Goal: Task Accomplishment & Management: Use online tool/utility

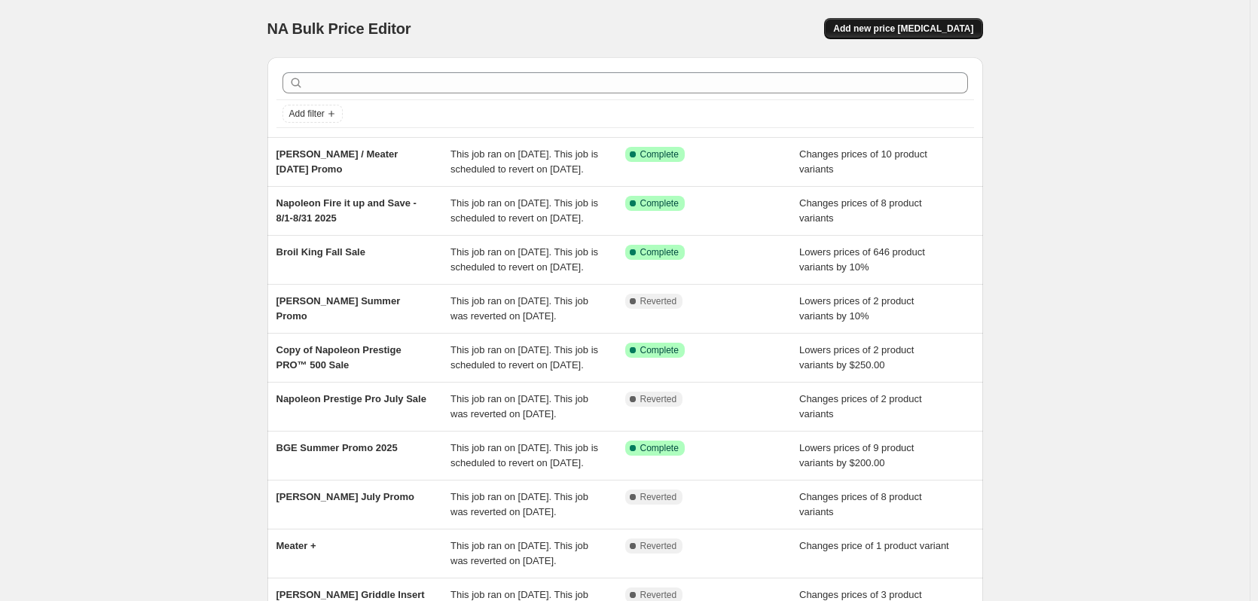
click at [935, 30] on span "Add new price [MEDICAL_DATA]" at bounding box center [903, 29] width 140 height 12
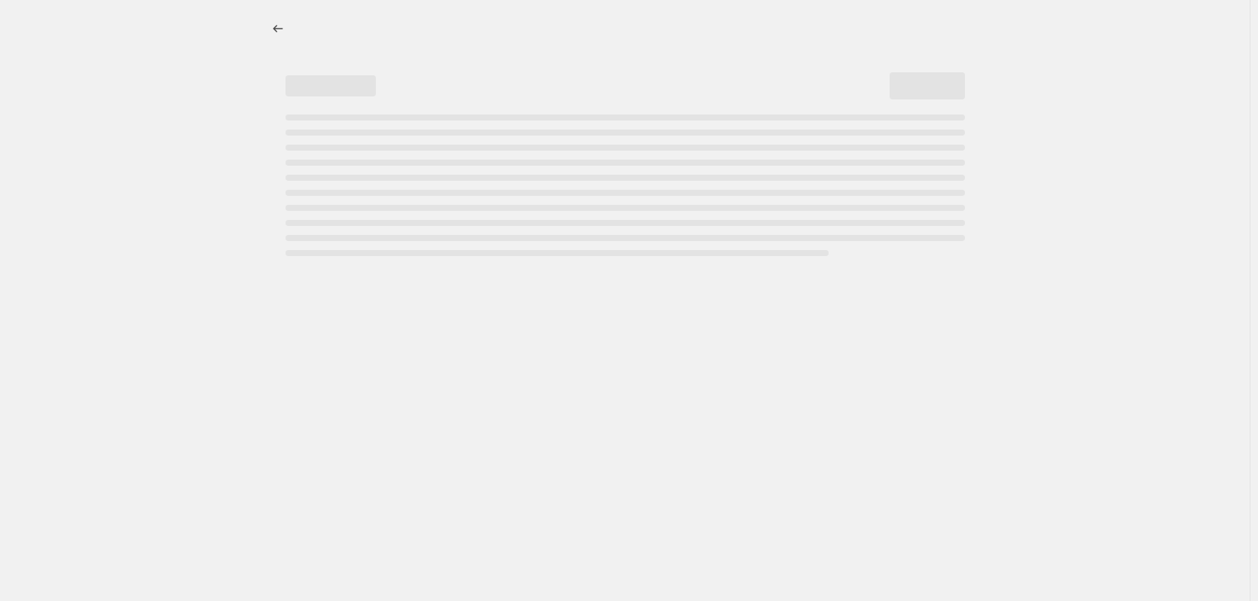
select select "percentage"
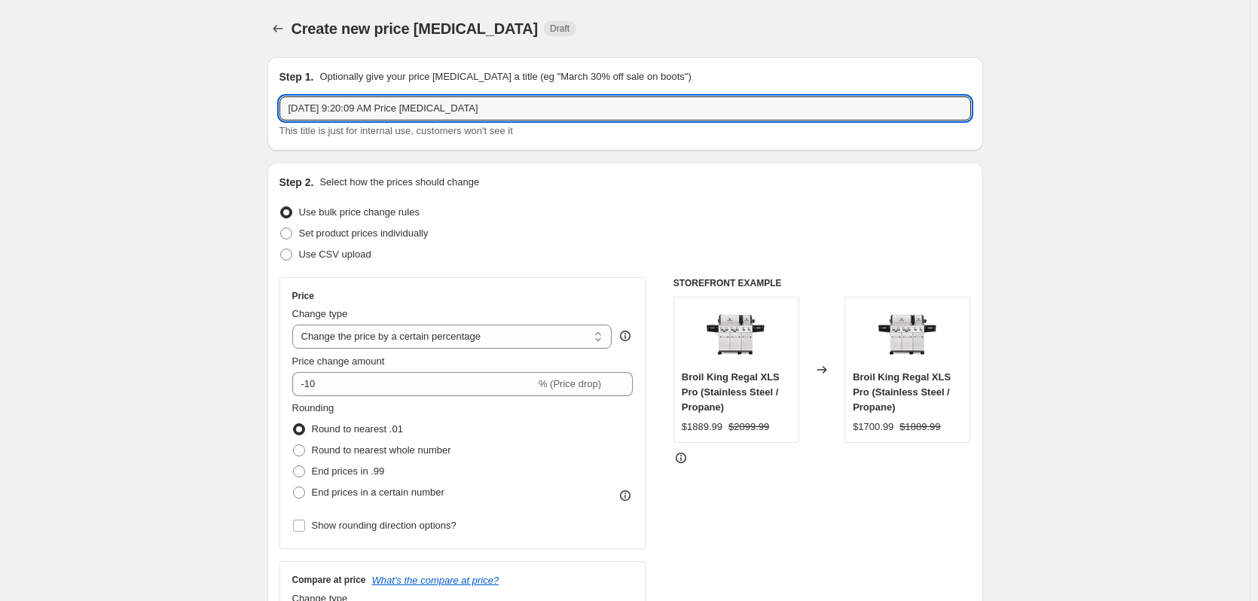
drag, startPoint x: 565, startPoint y: 111, endPoint x: 90, endPoint y: 81, distance: 475.4
type input "Gozney End of Summer Promo"
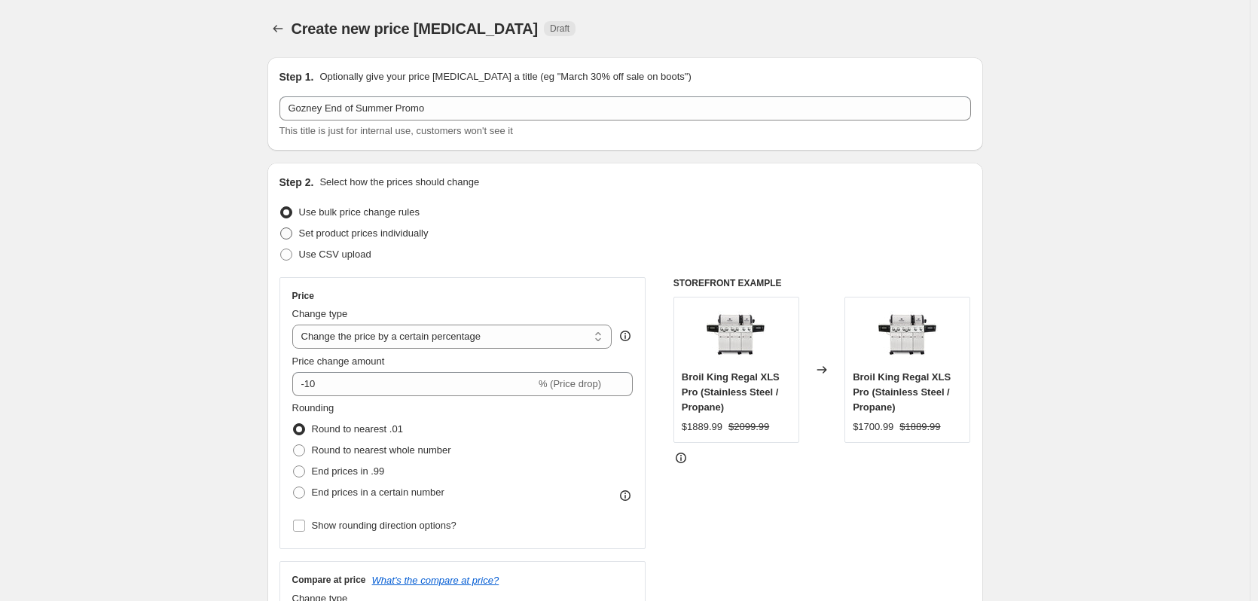
click at [358, 236] on span "Set product prices individually" at bounding box center [364, 232] width 130 height 11
click at [281, 228] on input "Set product prices individually" at bounding box center [280, 227] width 1 height 1
radio input "true"
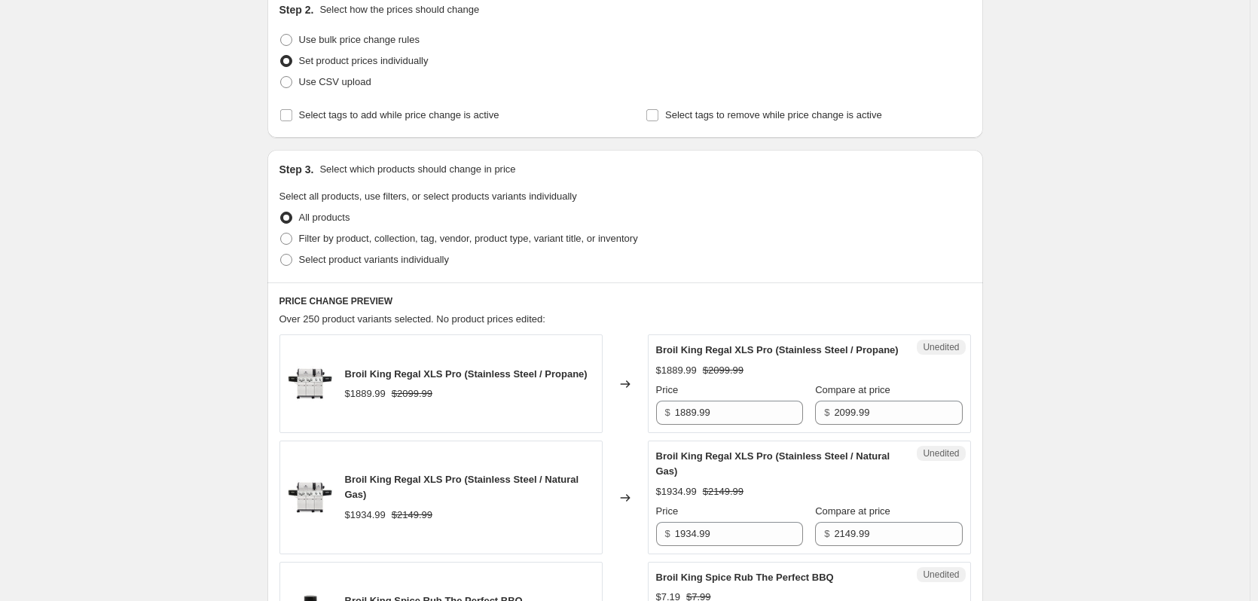
scroll to position [301, 0]
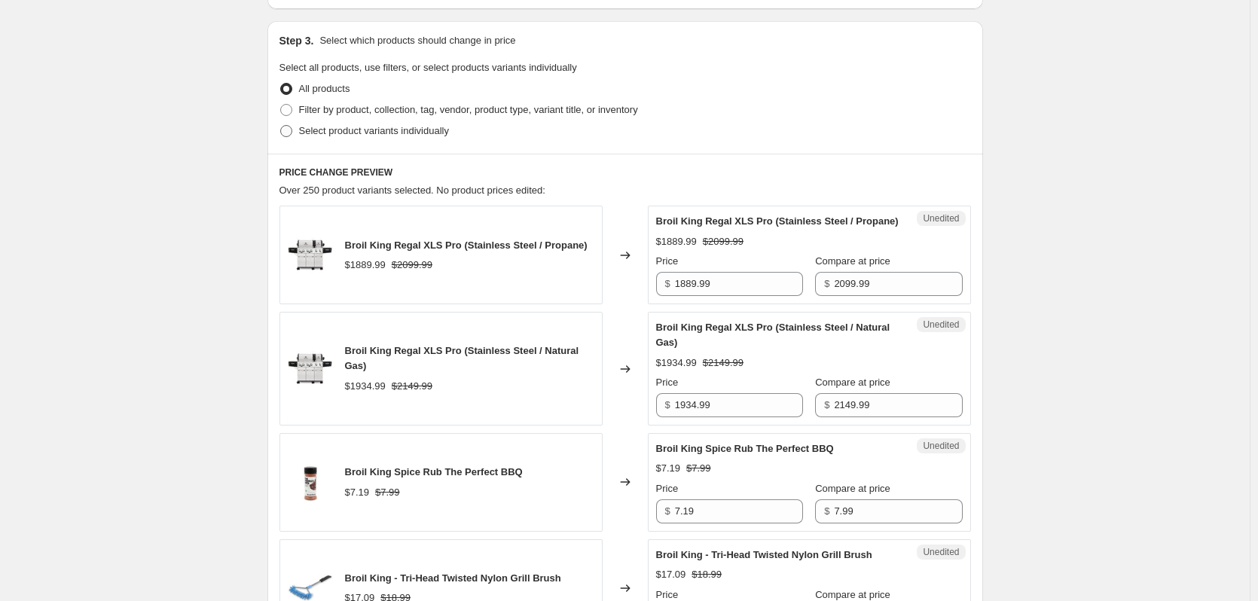
click at [344, 135] on span "Select product variants individually" at bounding box center [374, 130] width 150 height 11
click at [281, 126] on input "Select product variants individually" at bounding box center [280, 125] width 1 height 1
radio input "true"
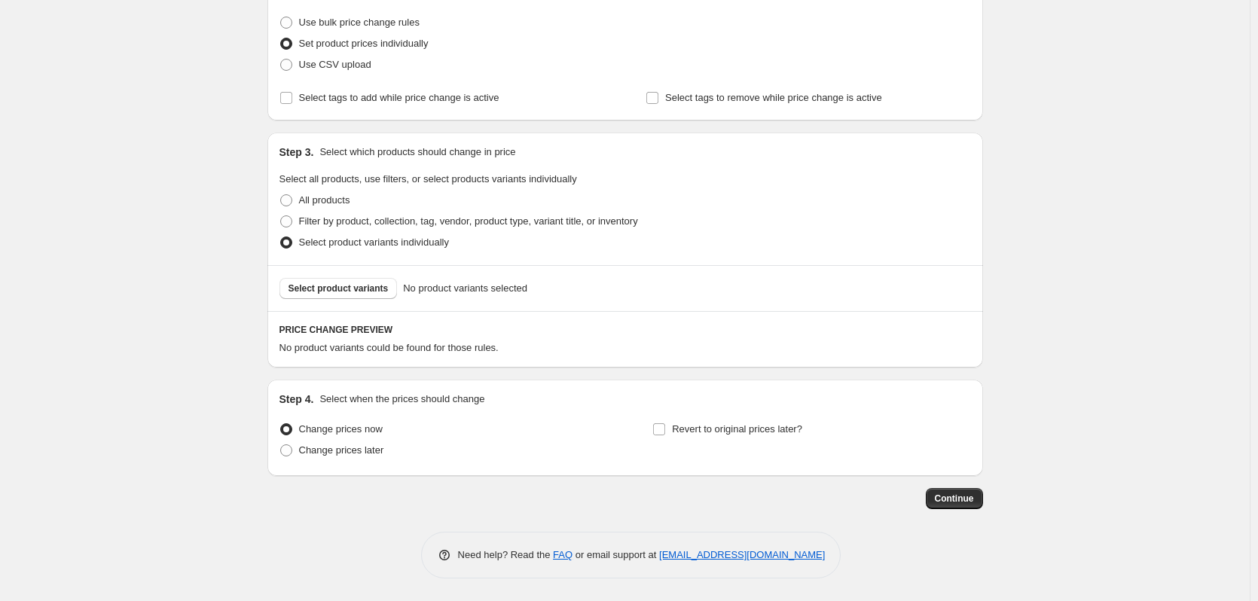
scroll to position [190, 0]
click at [339, 286] on span "Select product variants" at bounding box center [338, 288] width 100 height 12
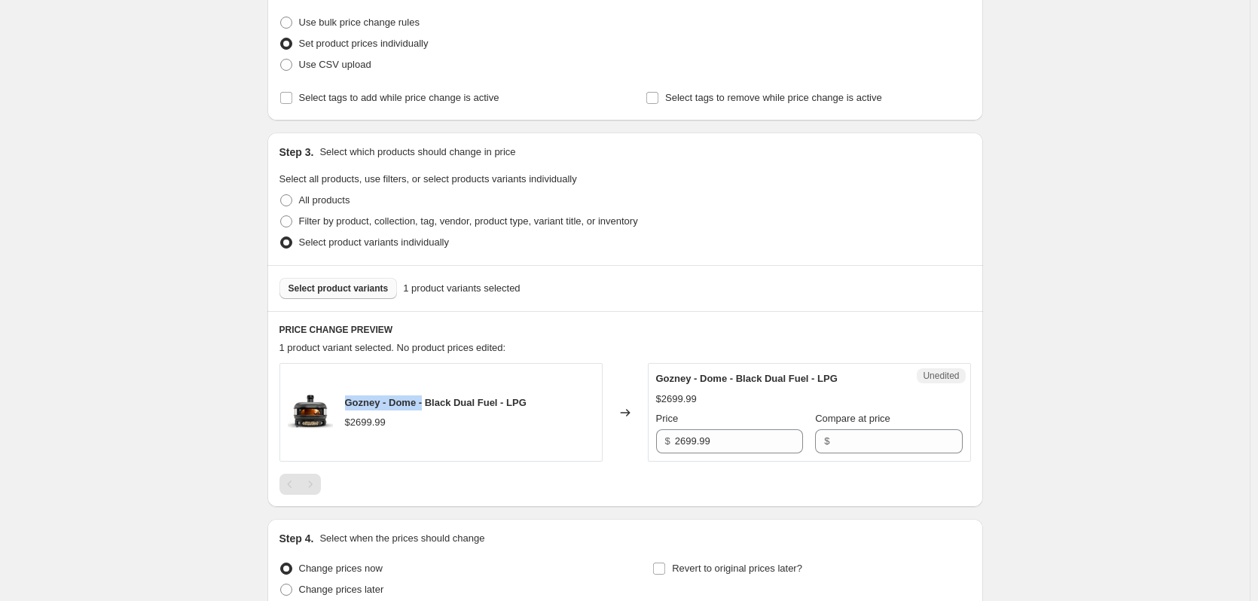
drag, startPoint x: 349, startPoint y: 402, endPoint x: 426, endPoint y: 406, distance: 77.7
click at [426, 406] on span "Gozney - Dome - Black Dual Fuel - LPG" at bounding box center [436, 402] width 182 height 11
copy span "Gozney - Dome -"
click at [330, 291] on span "Select product variants" at bounding box center [338, 288] width 100 height 12
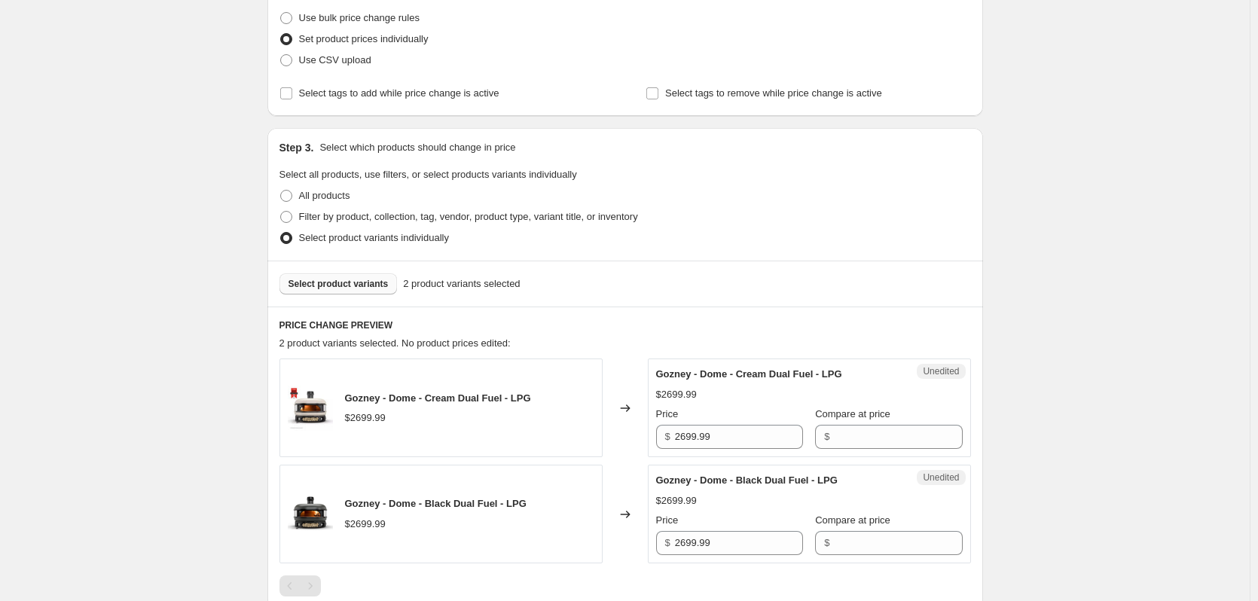
scroll to position [265, 0]
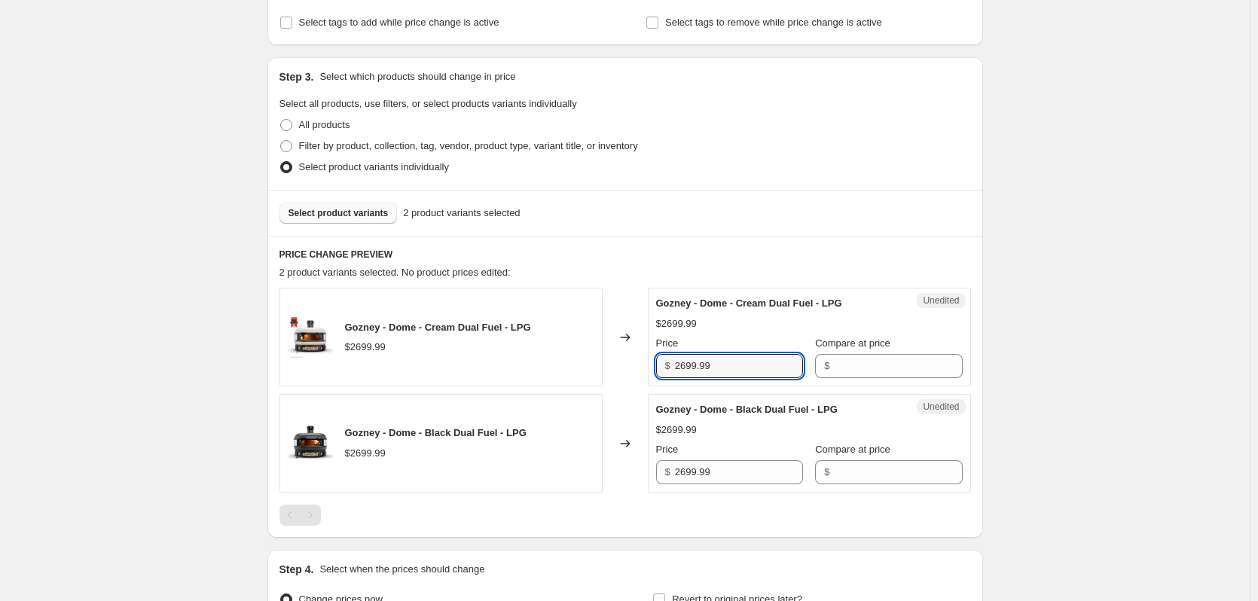
drag, startPoint x: 642, startPoint y: 368, endPoint x: 590, endPoint y: 368, distance: 52.0
click at [590, 368] on div "Gozney - Dome - Cream Dual Fuel - LPG $2699.99 Changed to Unedited Gozney - Dom…" at bounding box center [624, 337] width 691 height 99
click at [862, 371] on input "Compare at price" at bounding box center [898, 366] width 128 height 24
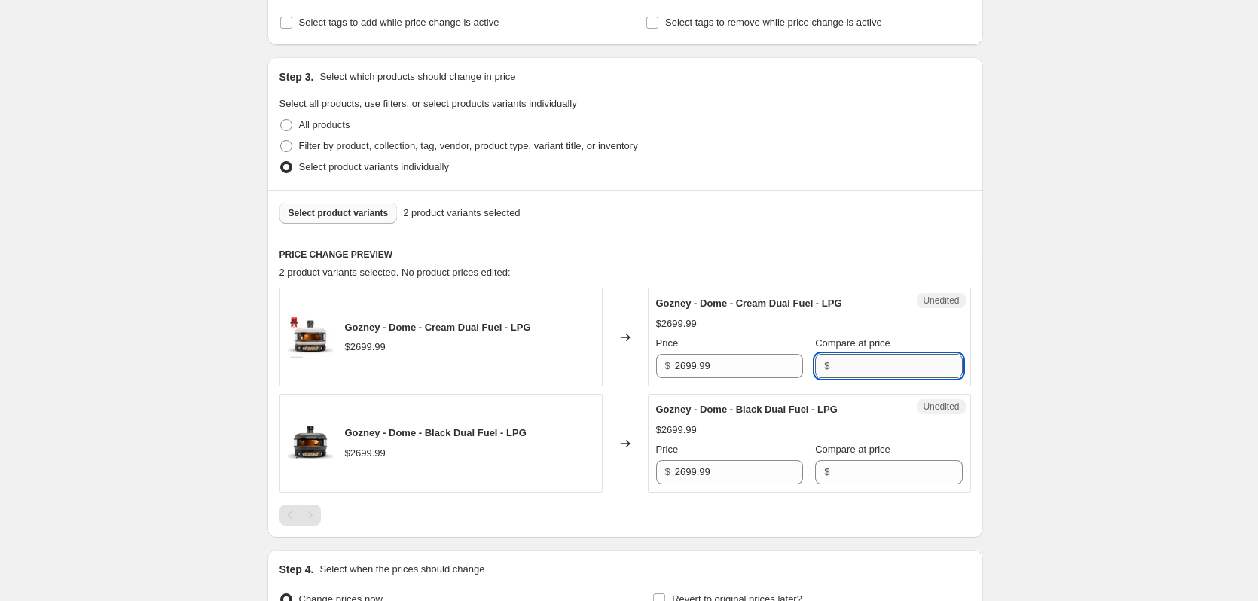
paste input "2699.99"
type input "2699.99"
click at [847, 473] on input "Compare at price" at bounding box center [898, 472] width 128 height 24
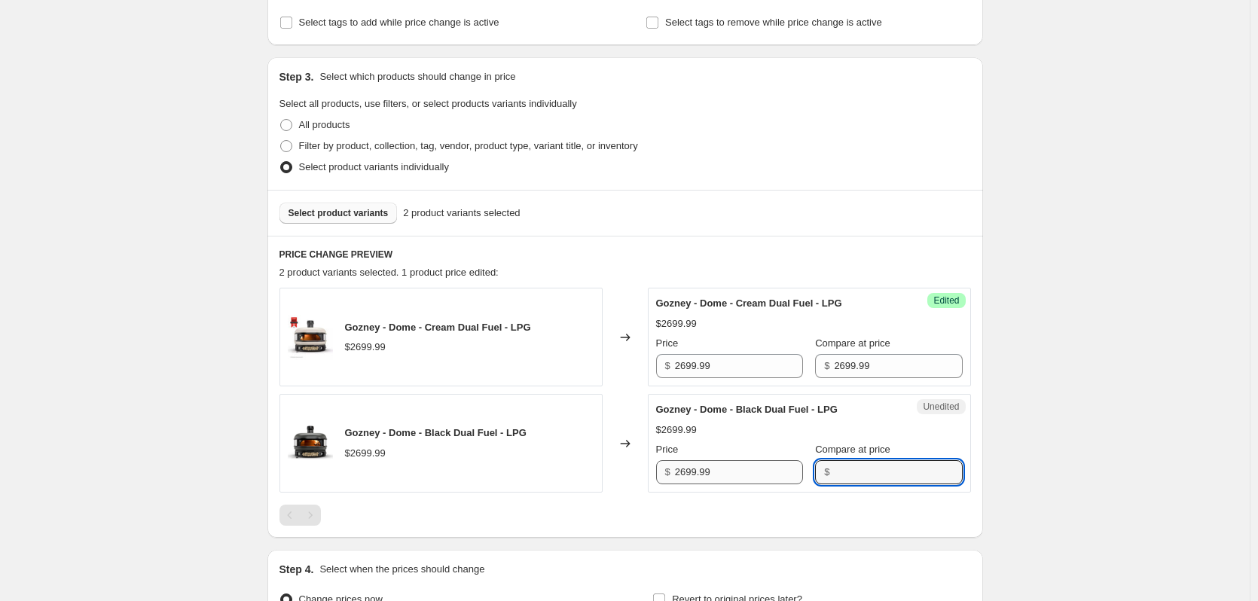
paste input "2699.99"
type input "2699.99"
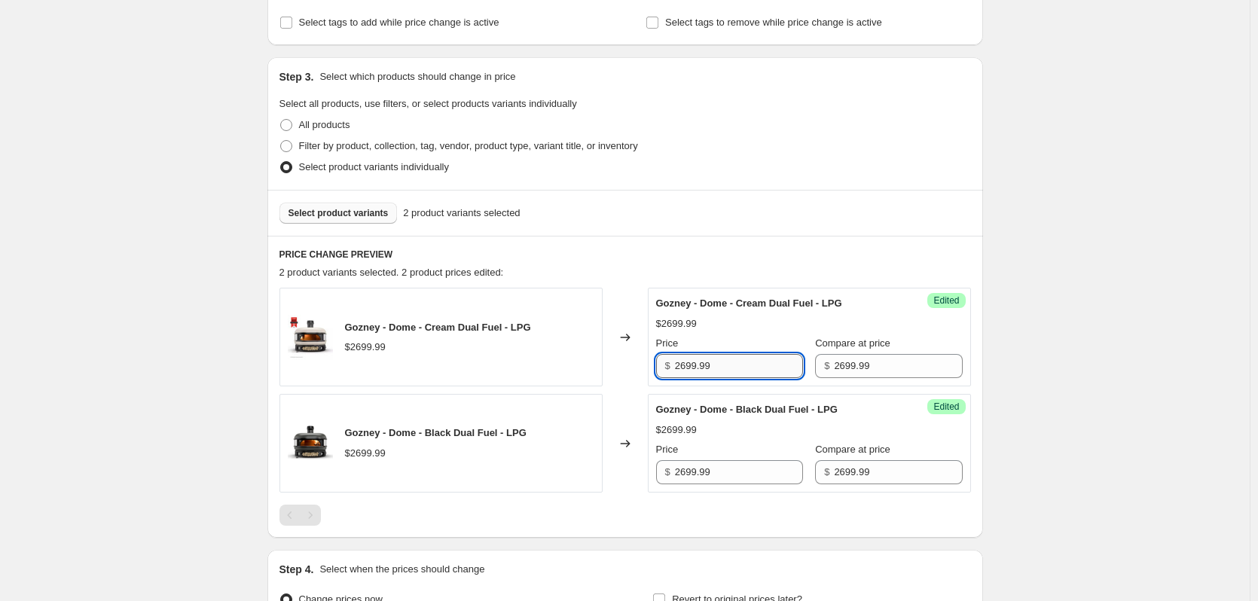
click at [685, 367] on input "2699.99" at bounding box center [739, 366] width 128 height 24
type input "2199.99"
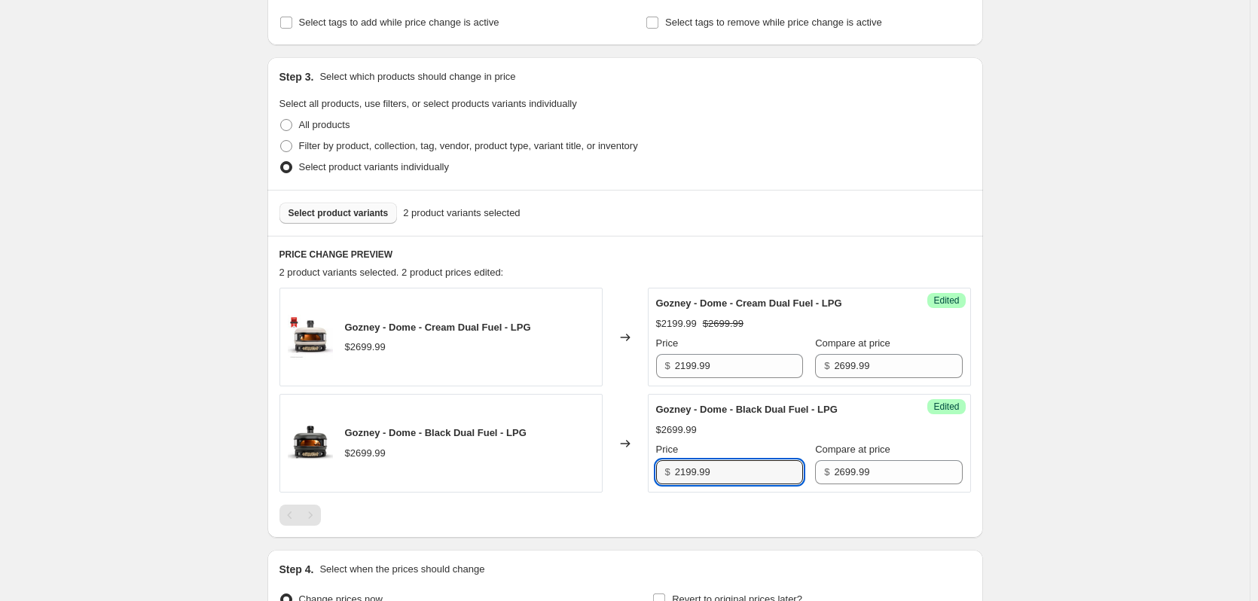
type input "2199.99"
click at [371, 216] on span "Select product variants" at bounding box center [338, 213] width 100 height 12
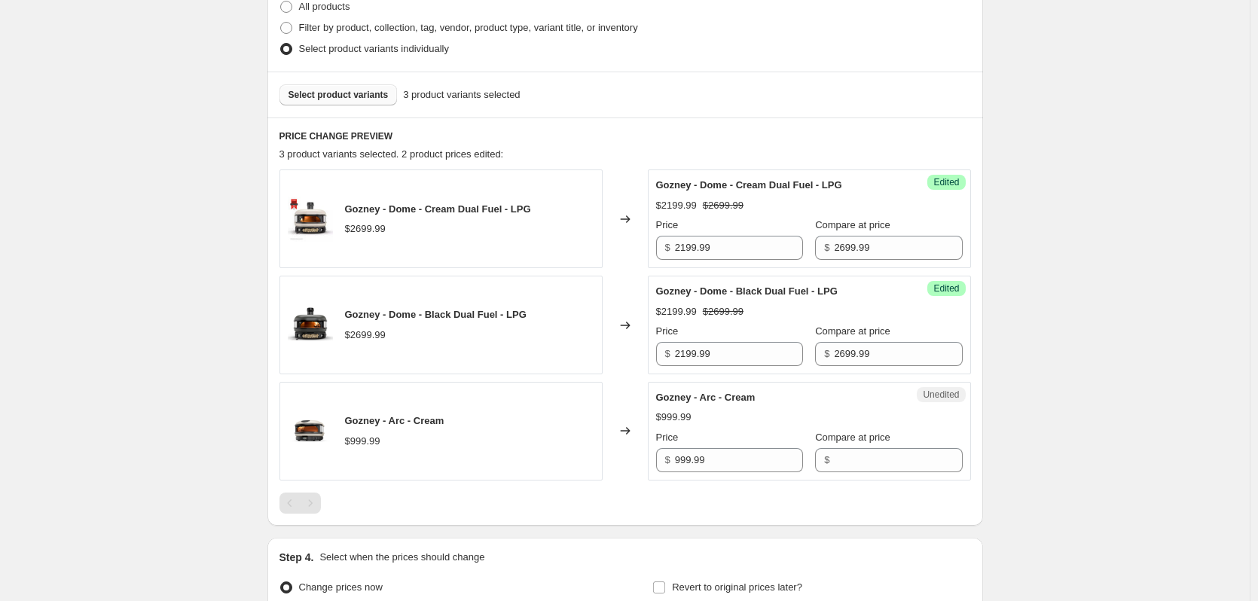
scroll to position [416, 0]
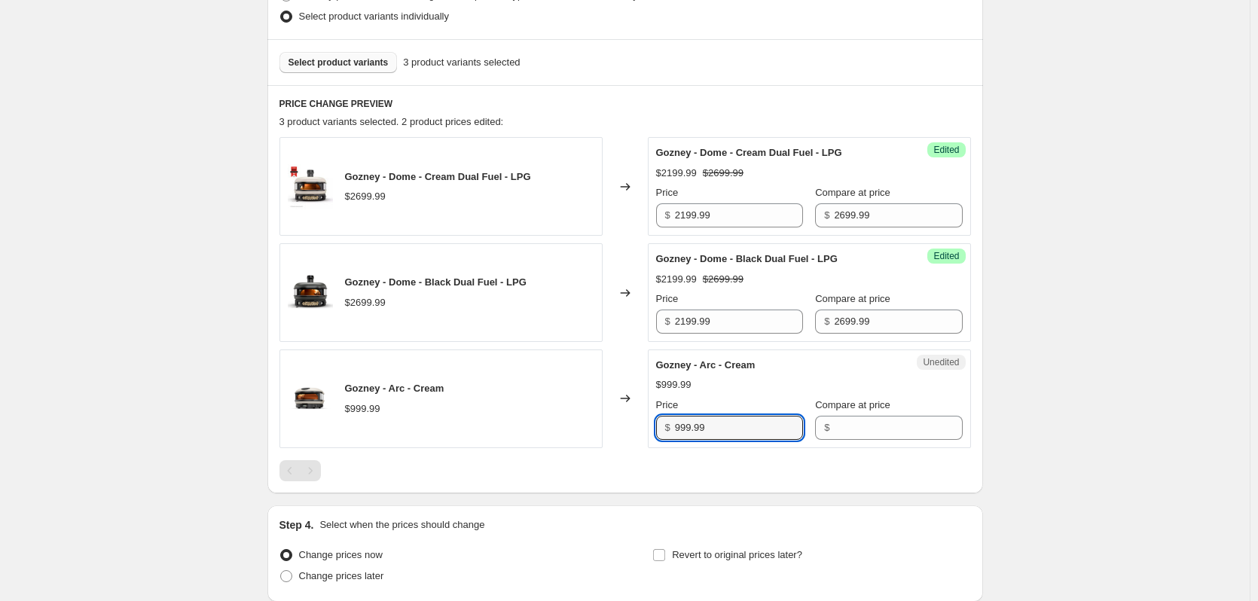
drag, startPoint x: 750, startPoint y: 427, endPoint x: 594, endPoint y: 419, distance: 156.1
click at [594, 419] on div "Gozney - Arc - Cream $999.99 Changed to Unedited Gozney - Arc - Cream $999.99 P…" at bounding box center [624, 398] width 691 height 99
click at [846, 432] on input "Compare at price" at bounding box center [898, 428] width 128 height 24
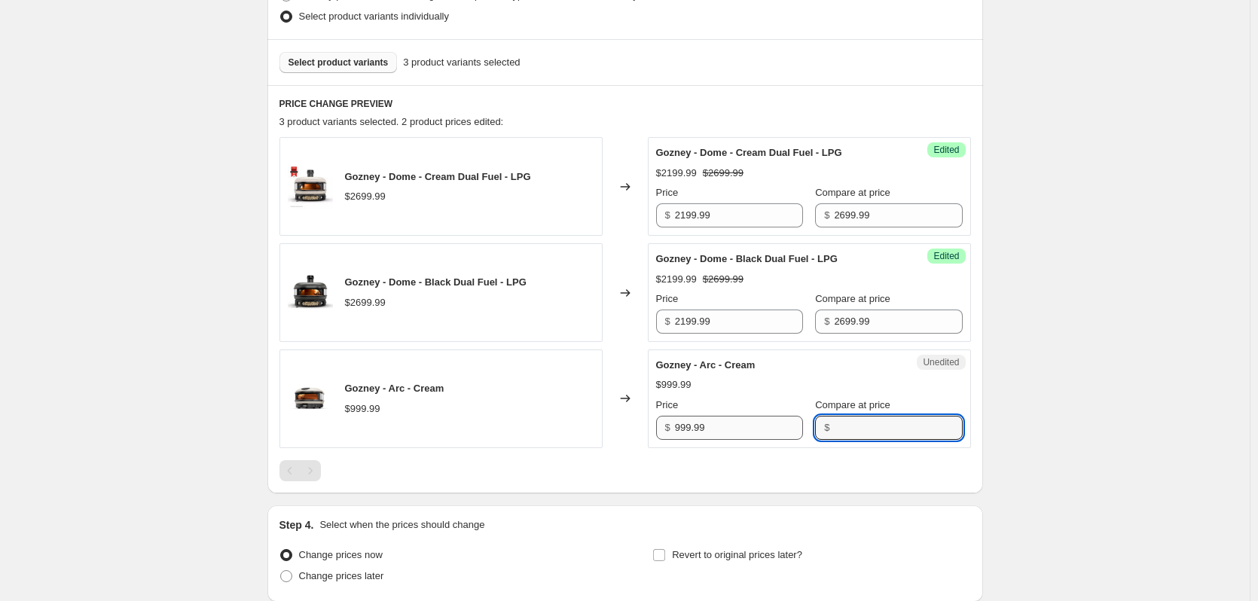
paste input "999.99"
type input "999.99"
click at [679, 428] on input "999.99" at bounding box center [739, 428] width 128 height 24
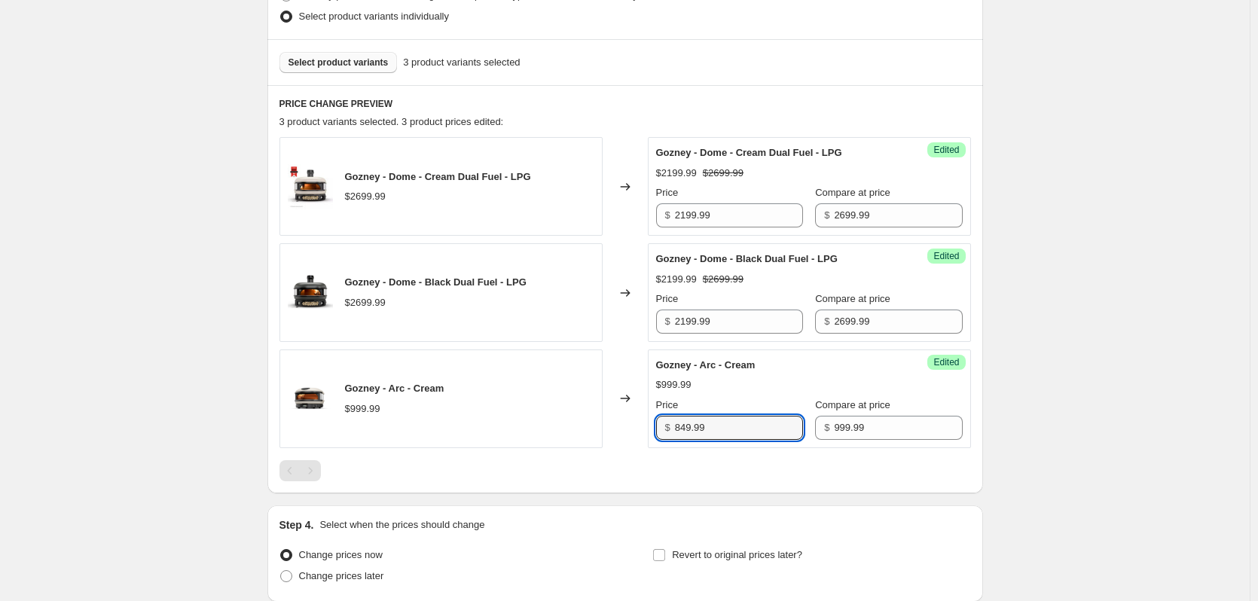
type input "849.99"
click at [344, 66] on span "Select product variants" at bounding box center [338, 62] width 100 height 12
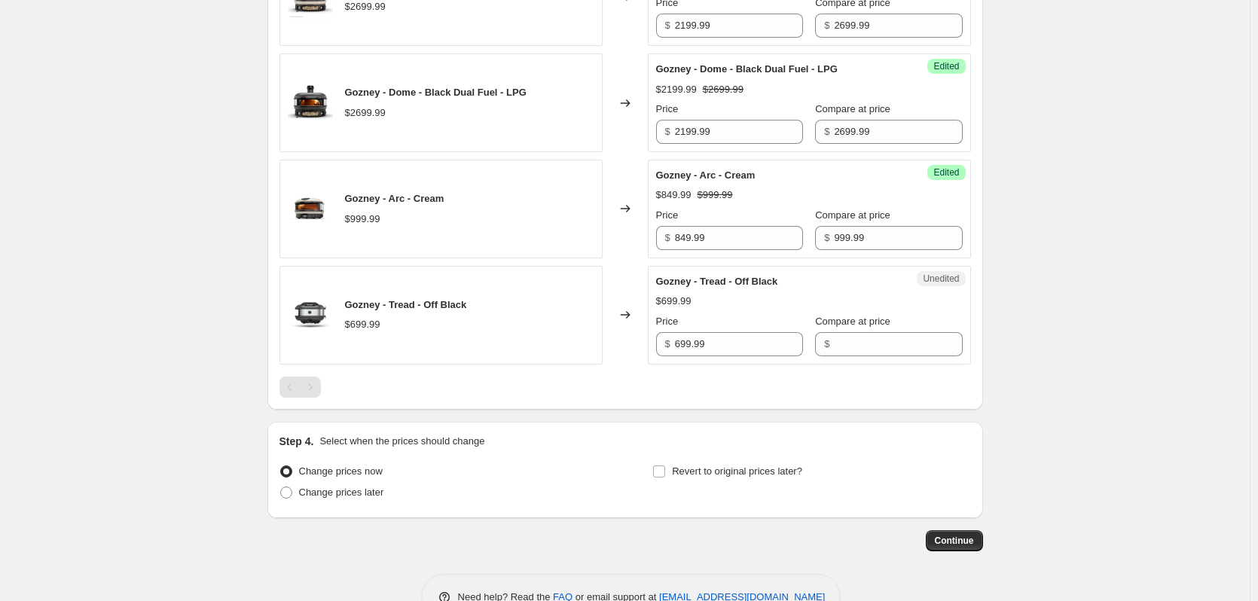
scroll to position [648, 0]
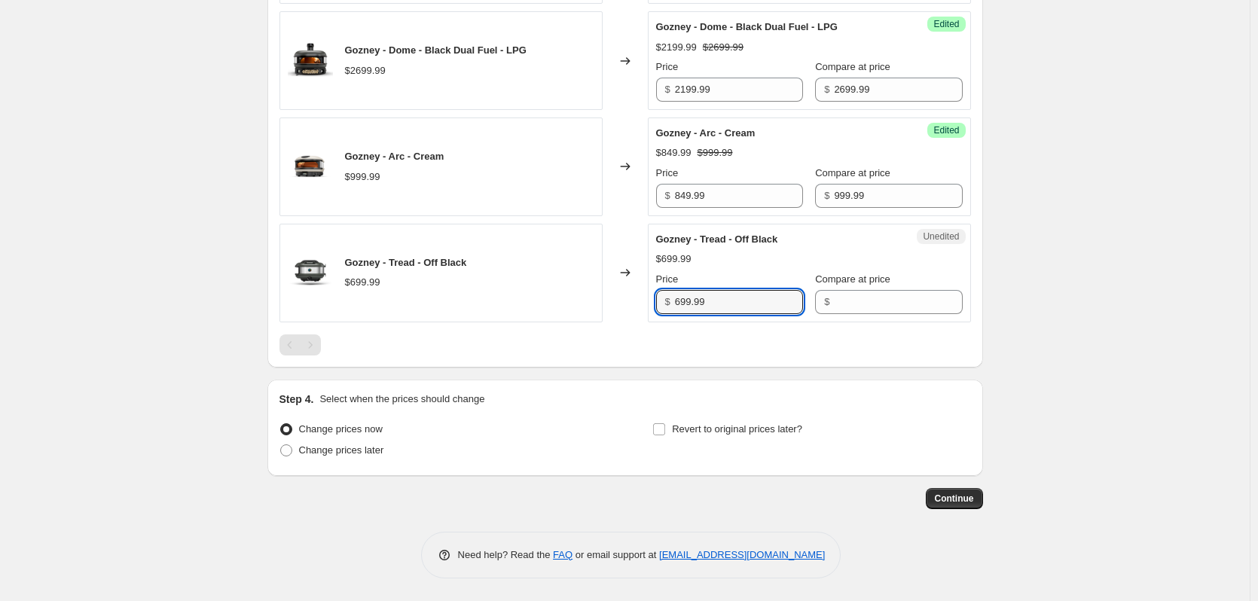
drag, startPoint x: 671, startPoint y: 309, endPoint x: 499, endPoint y: 307, distance: 171.7
click at [495, 308] on div "Gozney - Tread - Off Black $699.99 Changed to Unedited Gozney - Tread - Off Bla…" at bounding box center [624, 273] width 691 height 99
paste input "GTPOBUS1225"
type input "699.99"
click at [847, 301] on input "Compare at price" at bounding box center [898, 302] width 128 height 24
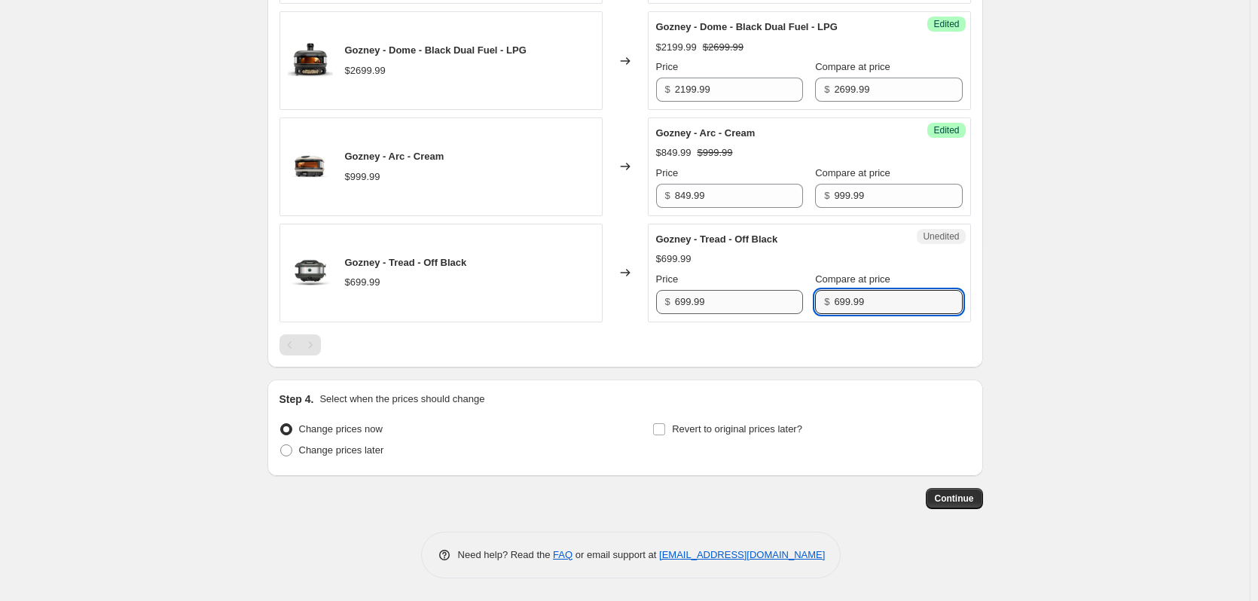
type input "699.99"
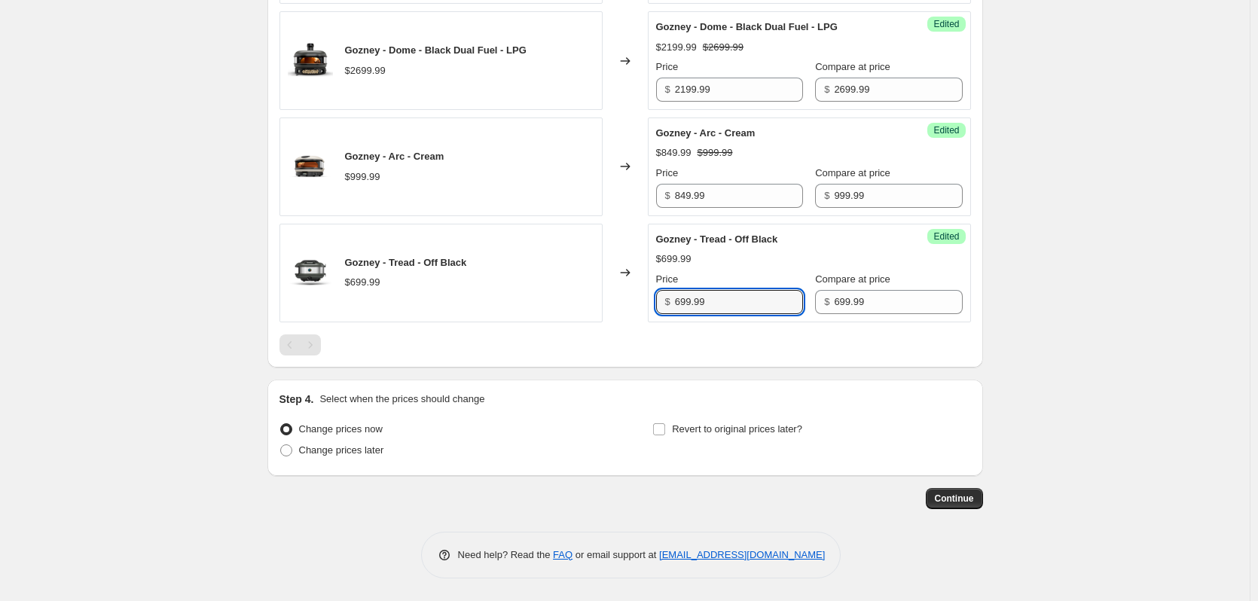
drag, startPoint x: 767, startPoint y: 305, endPoint x: 548, endPoint y: 298, distance: 220.0
click at [551, 296] on div "Gozney - Tread - Off Black $699.99 Changed to Success Edited Gozney - Tread - O…" at bounding box center [624, 273] width 691 height 99
type input "619.99"
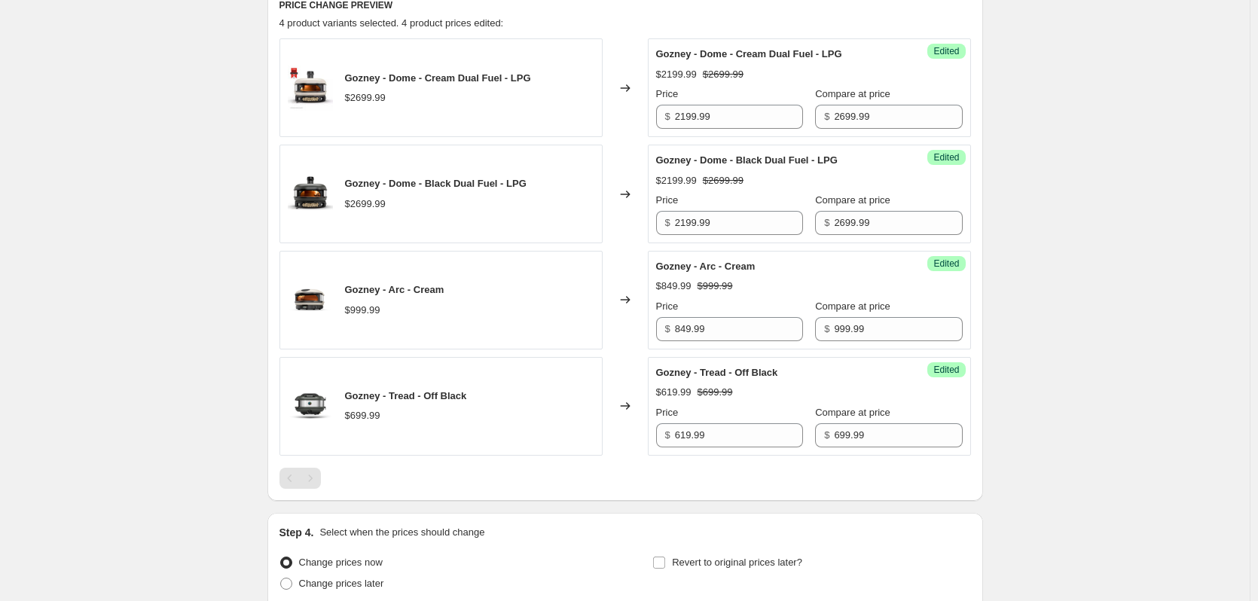
scroll to position [196, 0]
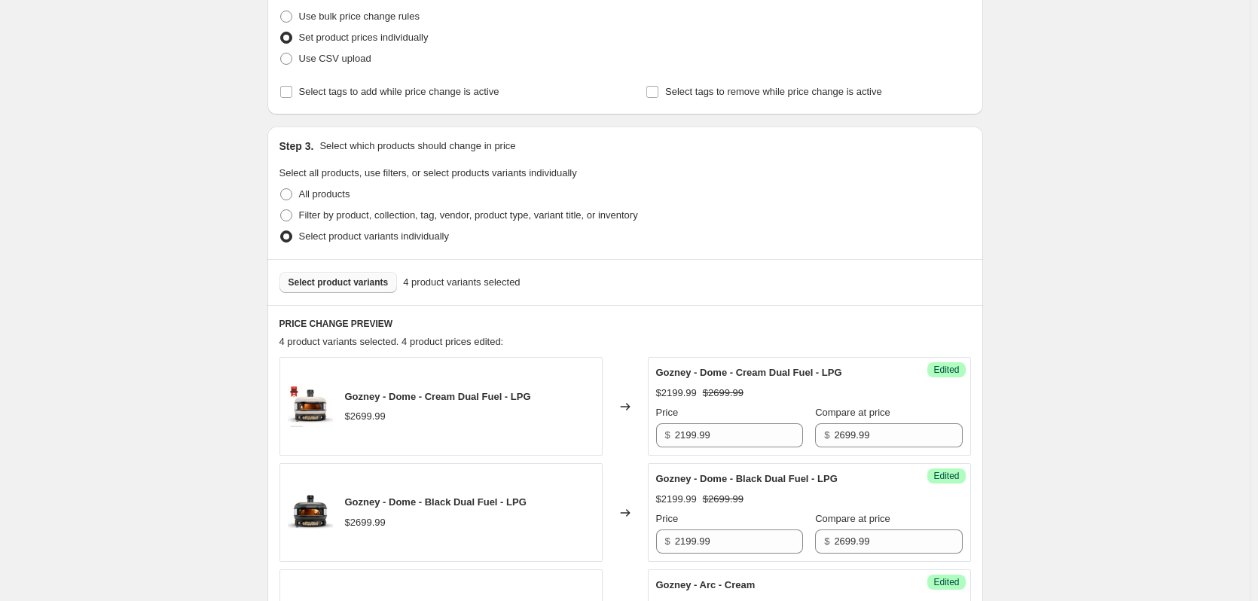
click at [365, 284] on span "Select product variants" at bounding box center [338, 282] width 100 height 12
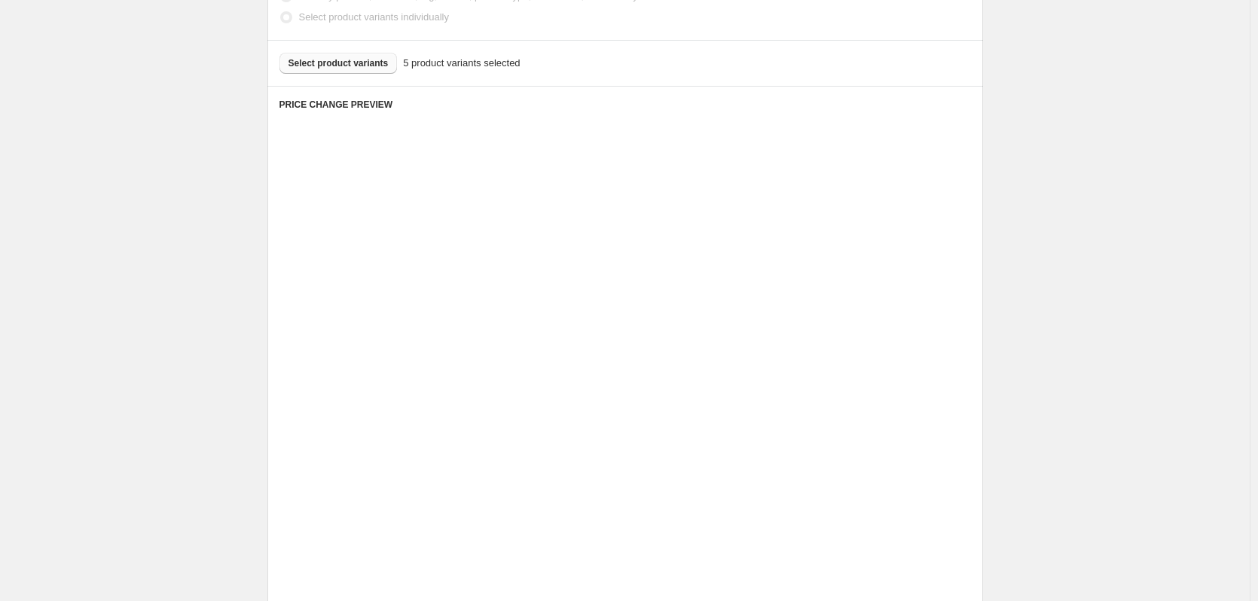
scroll to position [648, 0]
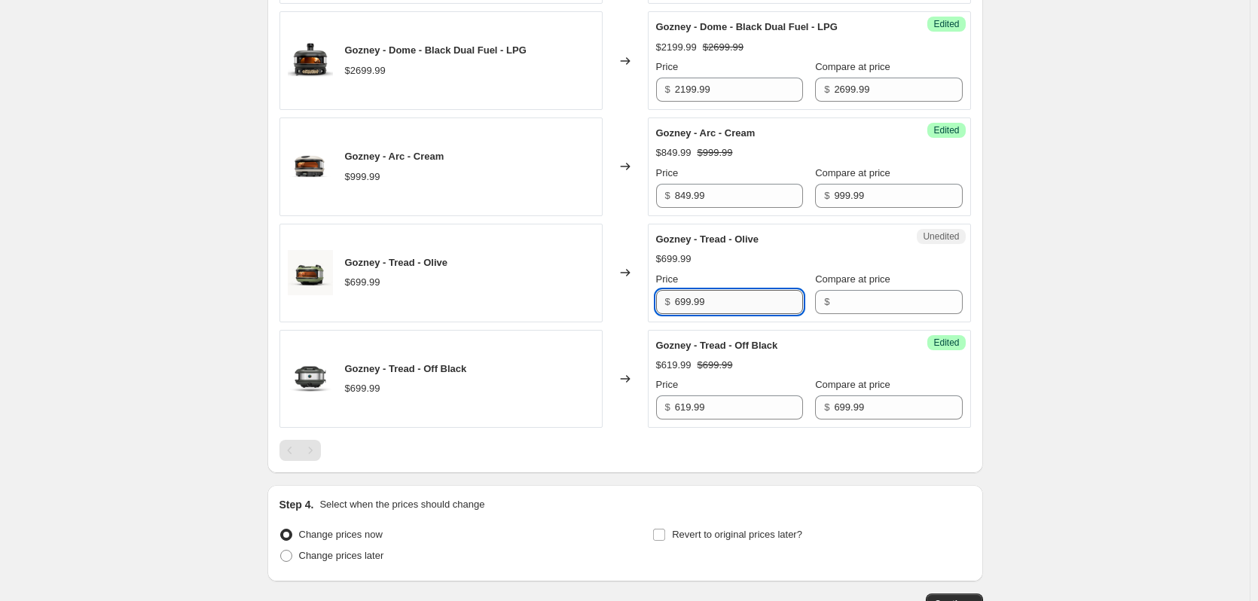
click at [742, 304] on input "699.99" at bounding box center [739, 302] width 128 height 24
type input "619.99"
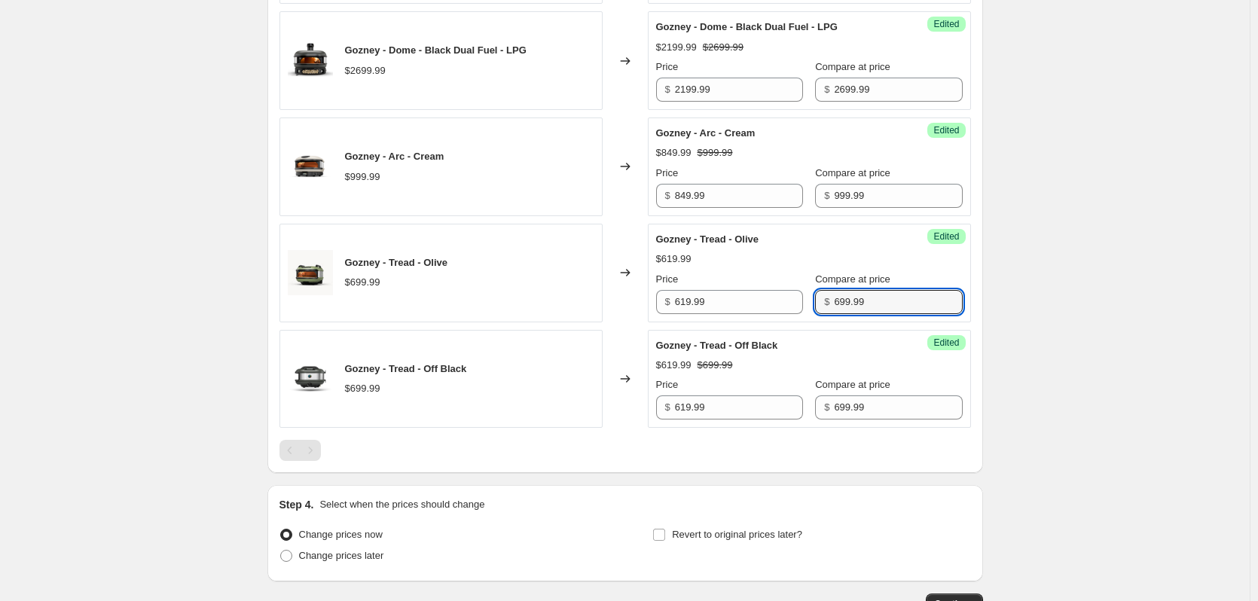
type input "699.99"
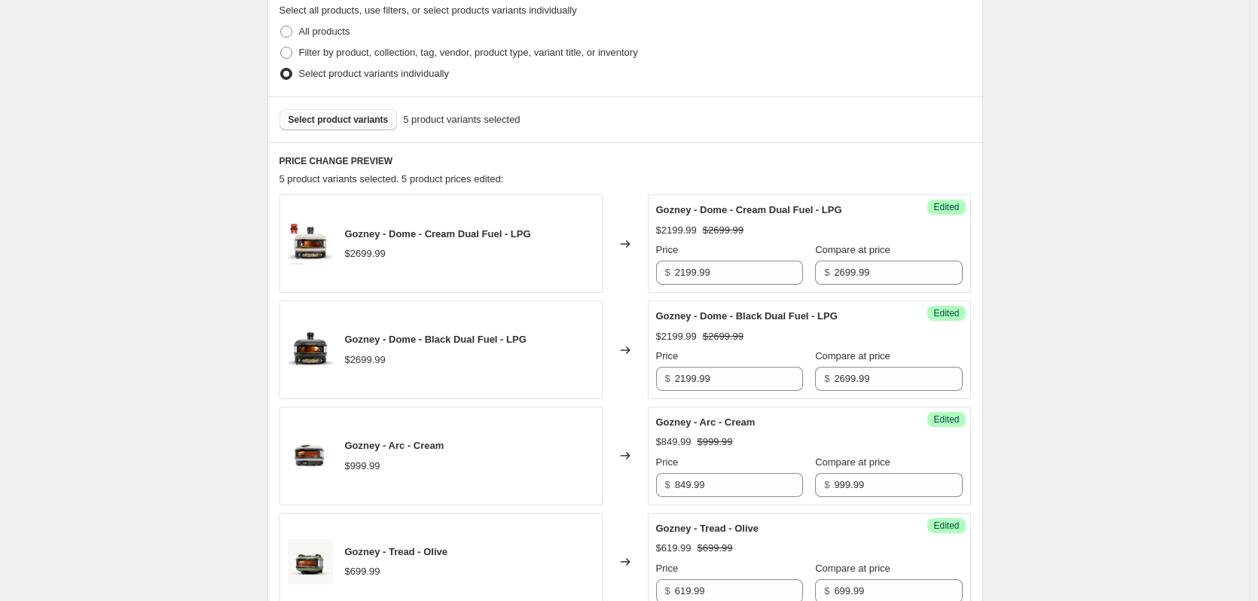
scroll to position [271, 0]
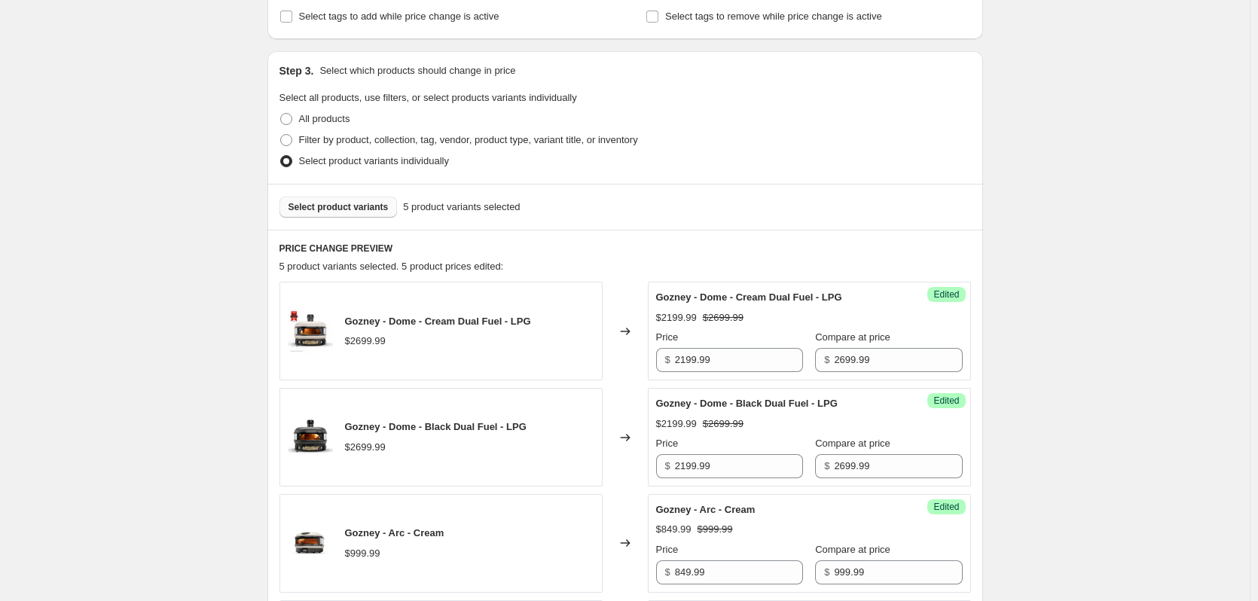
click at [355, 204] on span "Select product variants" at bounding box center [338, 207] width 100 height 12
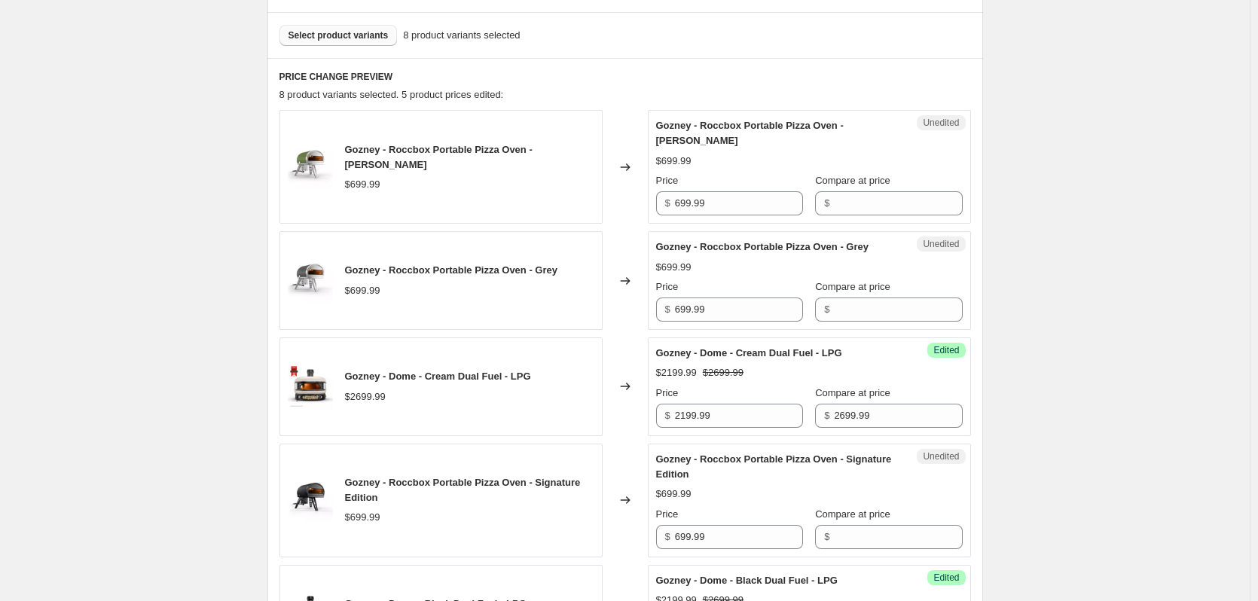
scroll to position [422, 0]
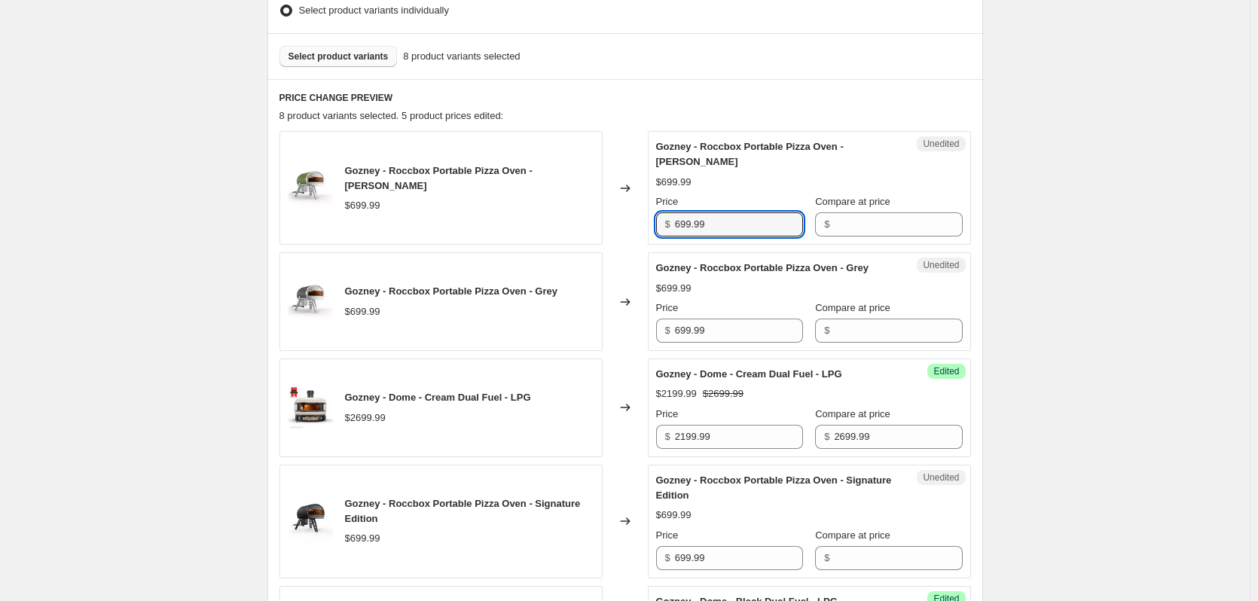
drag, startPoint x: 737, startPoint y: 222, endPoint x: 572, endPoint y: 222, distance: 164.9
click at [572, 222] on div "Gozney - Roccbox Portable Pizza Oven - [PERSON_NAME] $699.99 Changed to Unedite…" at bounding box center [624, 188] width 691 height 114
click at [893, 218] on input "Compare at price" at bounding box center [898, 224] width 128 height 24
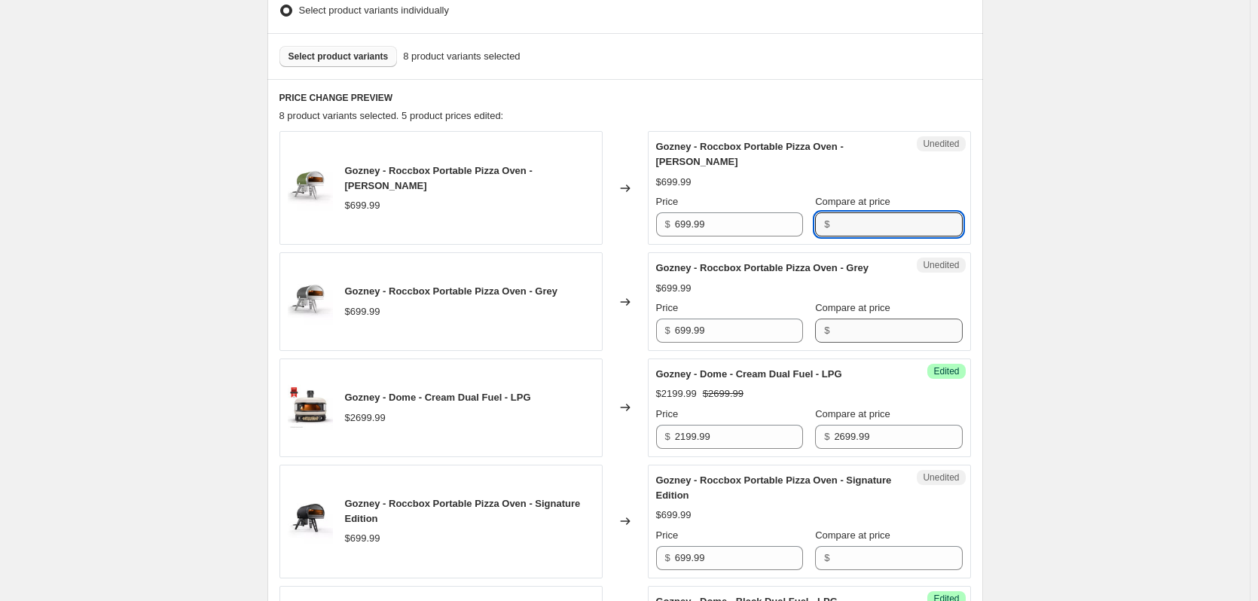
paste input "699.99"
type input "699.99"
click at [854, 333] on input "Compare at price" at bounding box center [898, 331] width 128 height 24
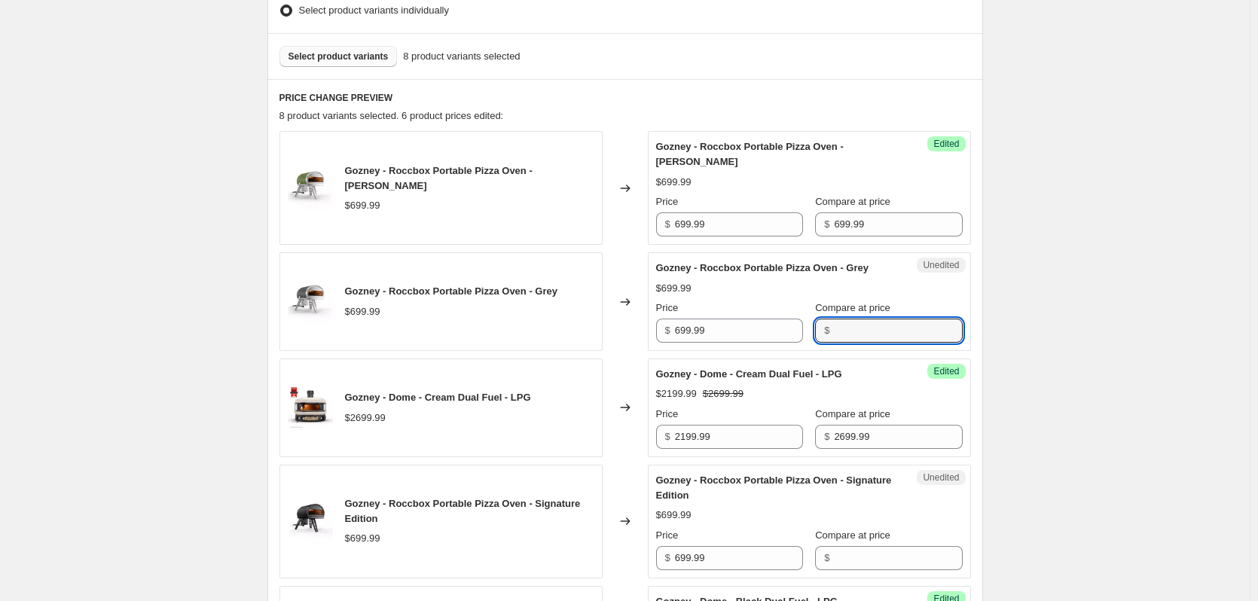
paste input "699.99"
type input "699.99"
click at [841, 556] on input "Compare at price" at bounding box center [898, 558] width 128 height 24
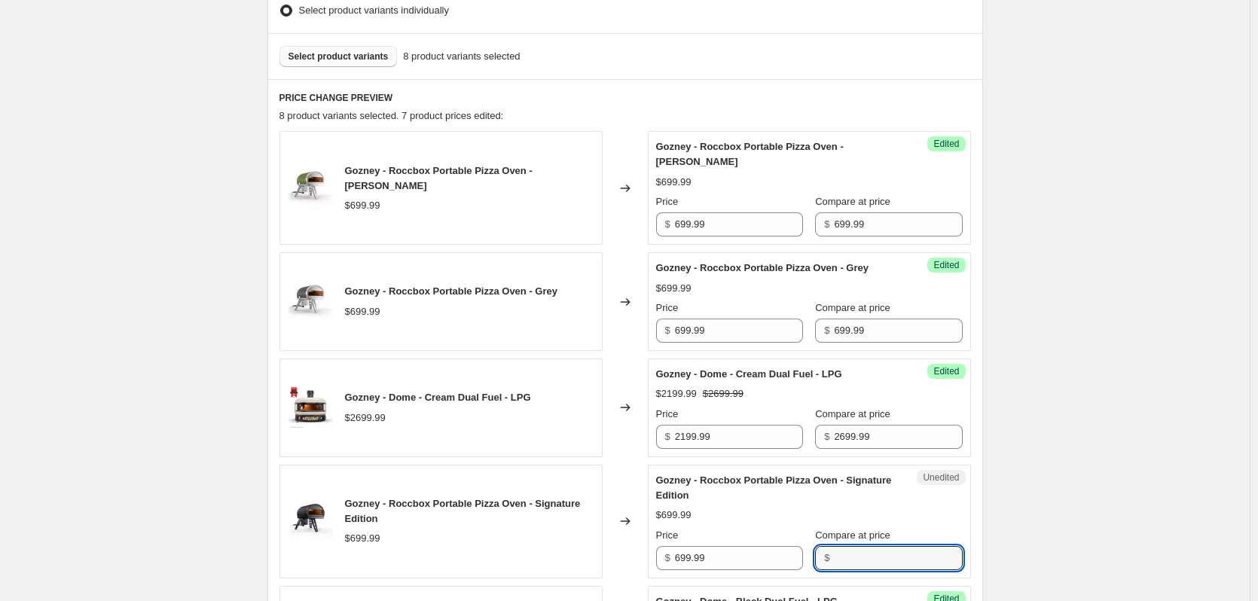
paste input "699.99"
type input "699.99"
click at [691, 222] on input "699.99" at bounding box center [739, 224] width 128 height 24
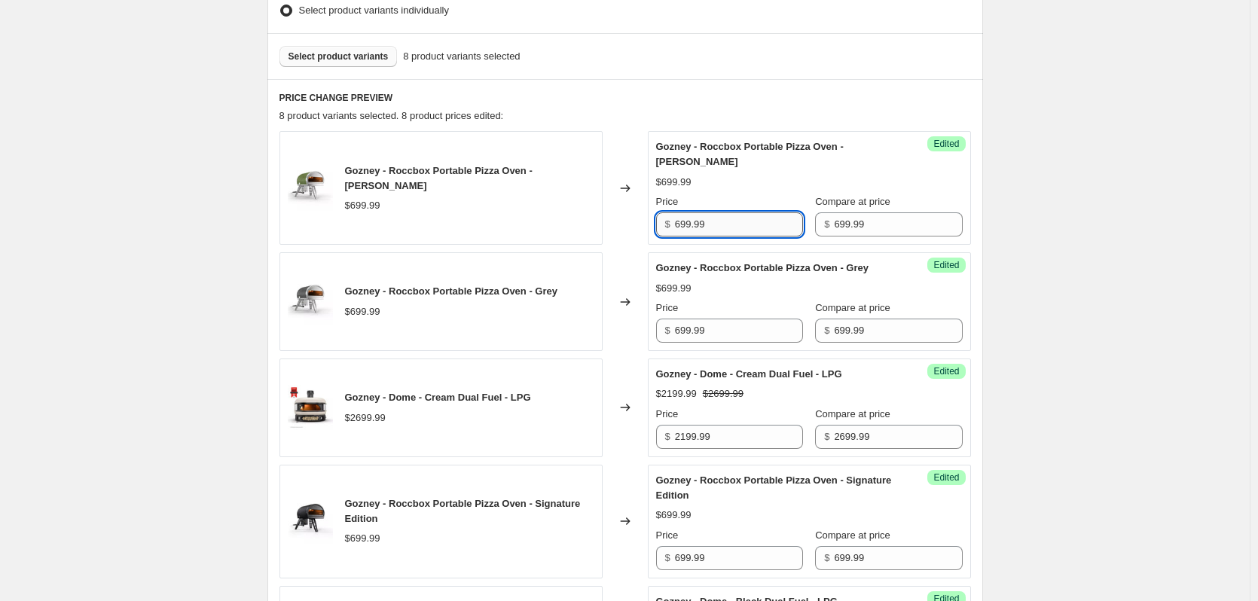
click at [691, 222] on input "699.99" at bounding box center [739, 224] width 128 height 24
click at [688, 224] on input "549.99" at bounding box center [739, 224] width 128 height 24
type input "549.99"
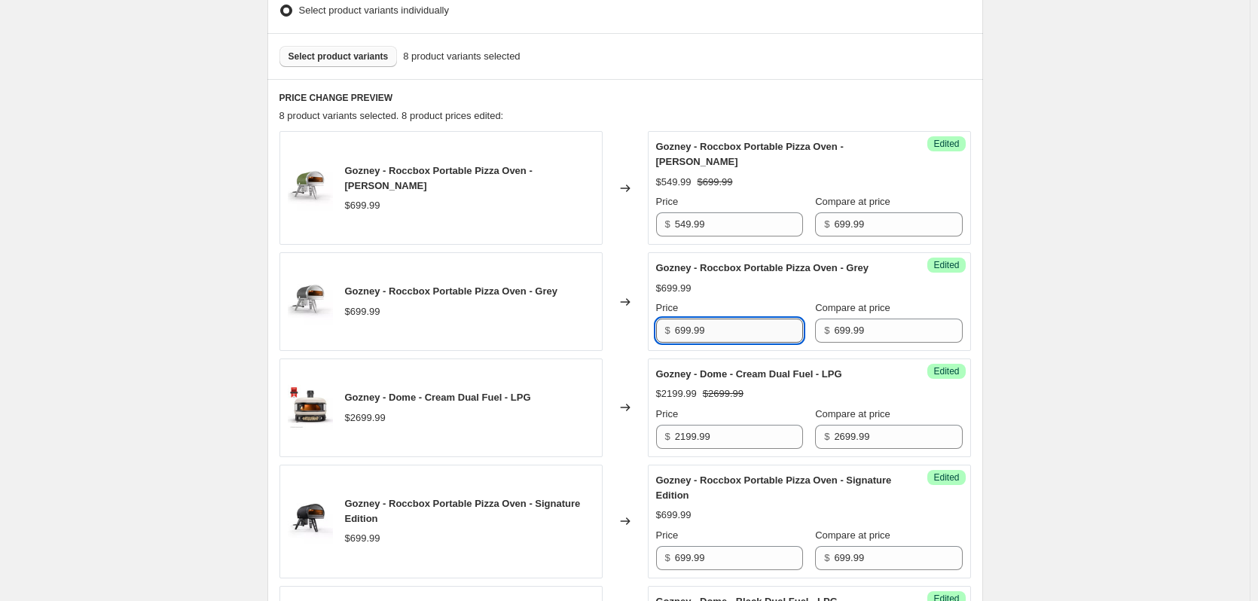
click at [685, 333] on input "699.99" at bounding box center [739, 331] width 128 height 24
paste input "54"
type input "549.99"
click at [691, 432] on input "2199.99" at bounding box center [739, 437] width 128 height 24
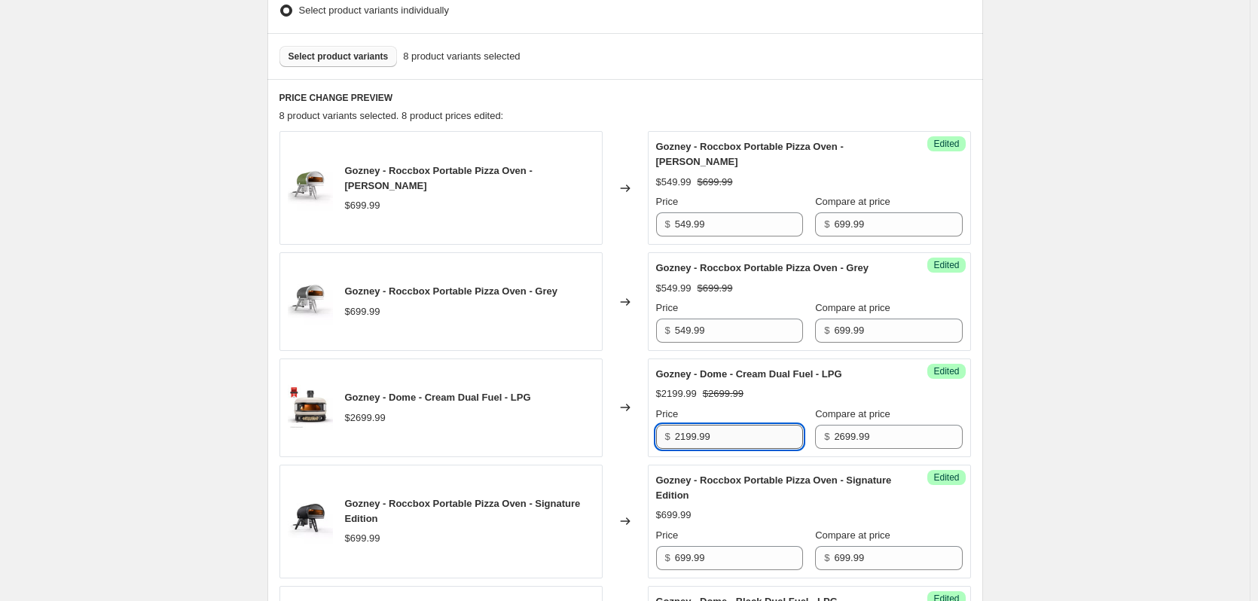
click at [691, 432] on input "2199.99" at bounding box center [739, 437] width 128 height 24
paste input "54"
type input "549.99"
click at [684, 560] on input "699.99" at bounding box center [739, 558] width 128 height 24
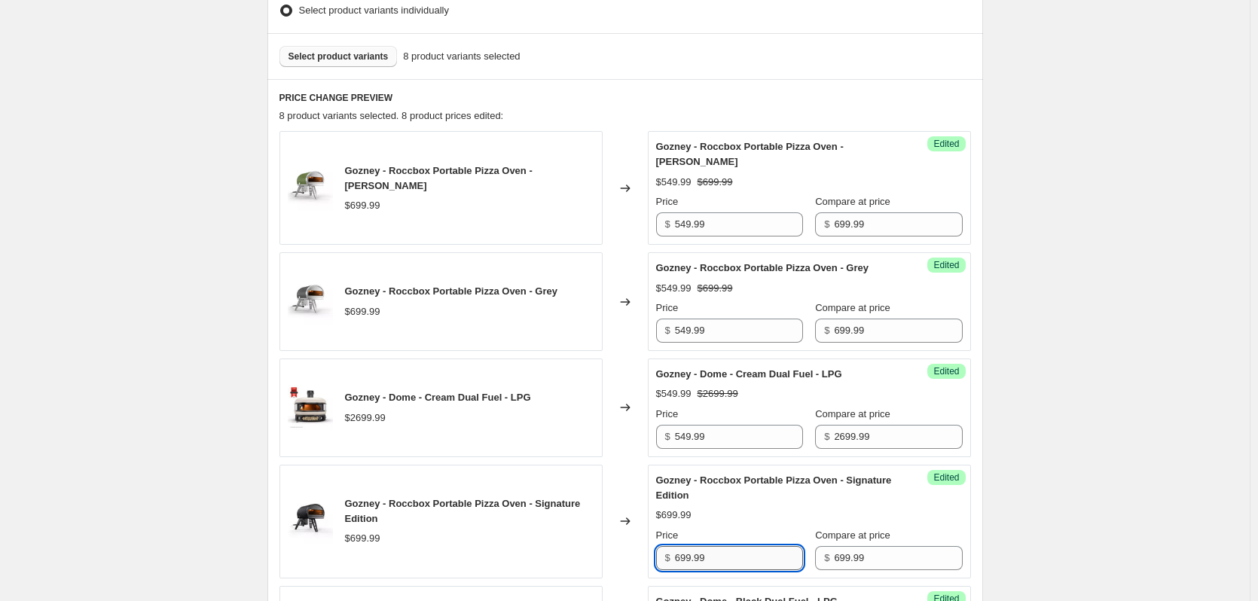
click at [684, 560] on input "699.99" at bounding box center [739, 558] width 128 height 24
paste input "54"
type input "549.99"
click at [734, 438] on input "549.99" at bounding box center [739, 437] width 128 height 24
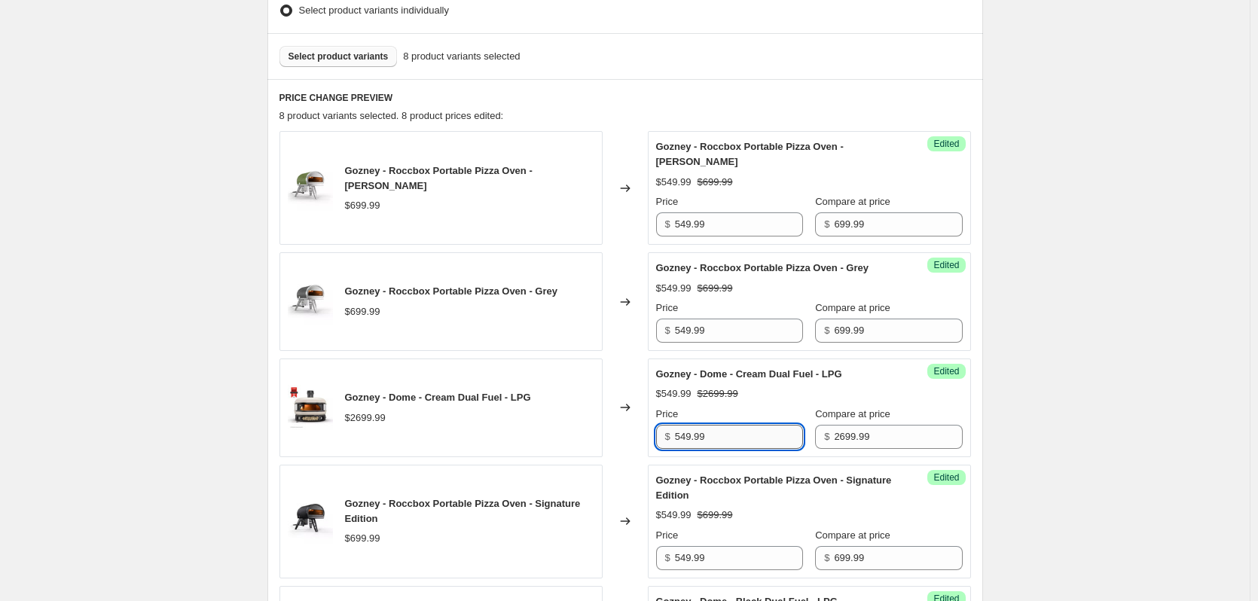
drag, startPoint x: 682, startPoint y: 437, endPoint x: 783, endPoint y: 444, distance: 101.2
click at [783, 444] on input "549.99" at bounding box center [739, 437] width 128 height 24
type input "5"
type input "2199.99"
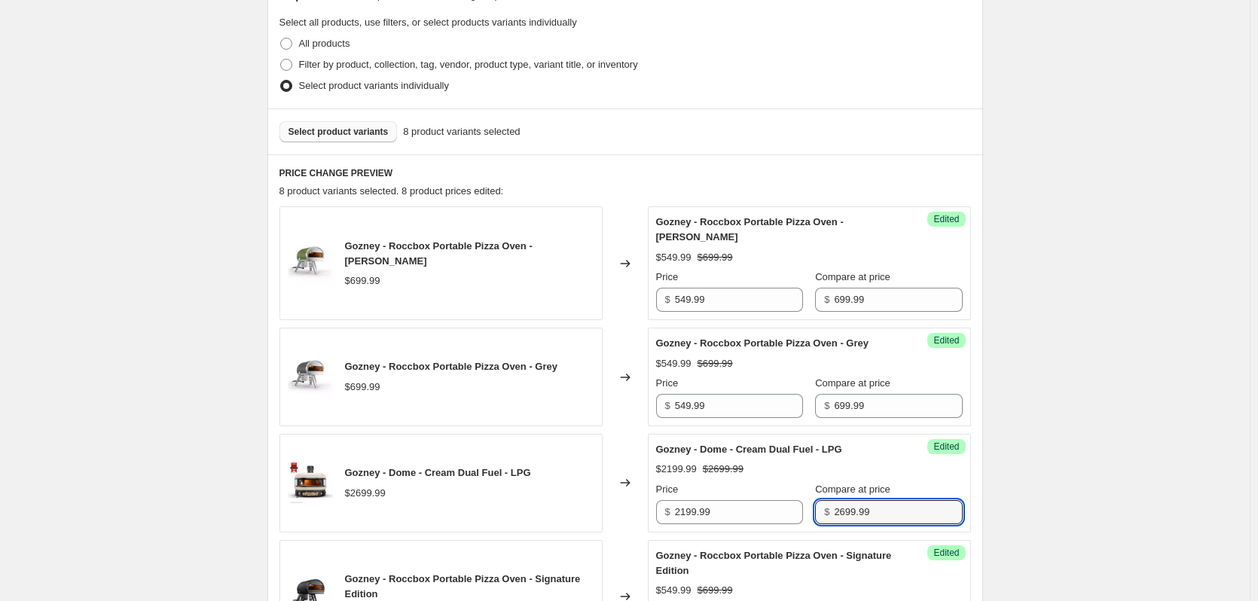
scroll to position [0, 0]
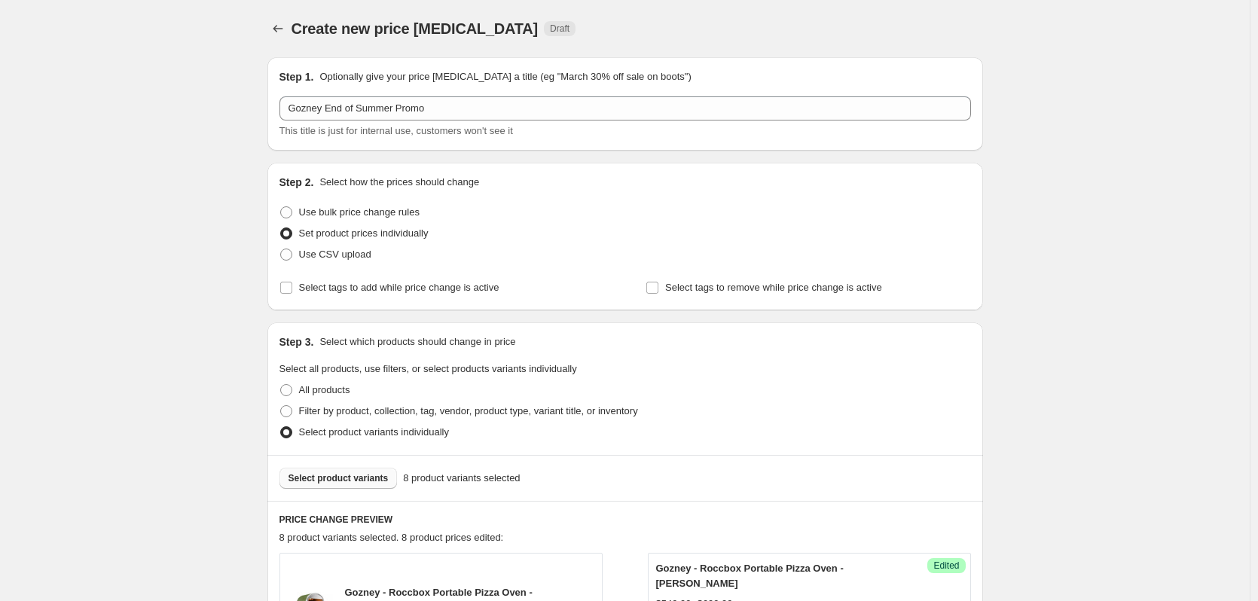
click at [344, 483] on span "Select product variants" at bounding box center [338, 478] width 100 height 12
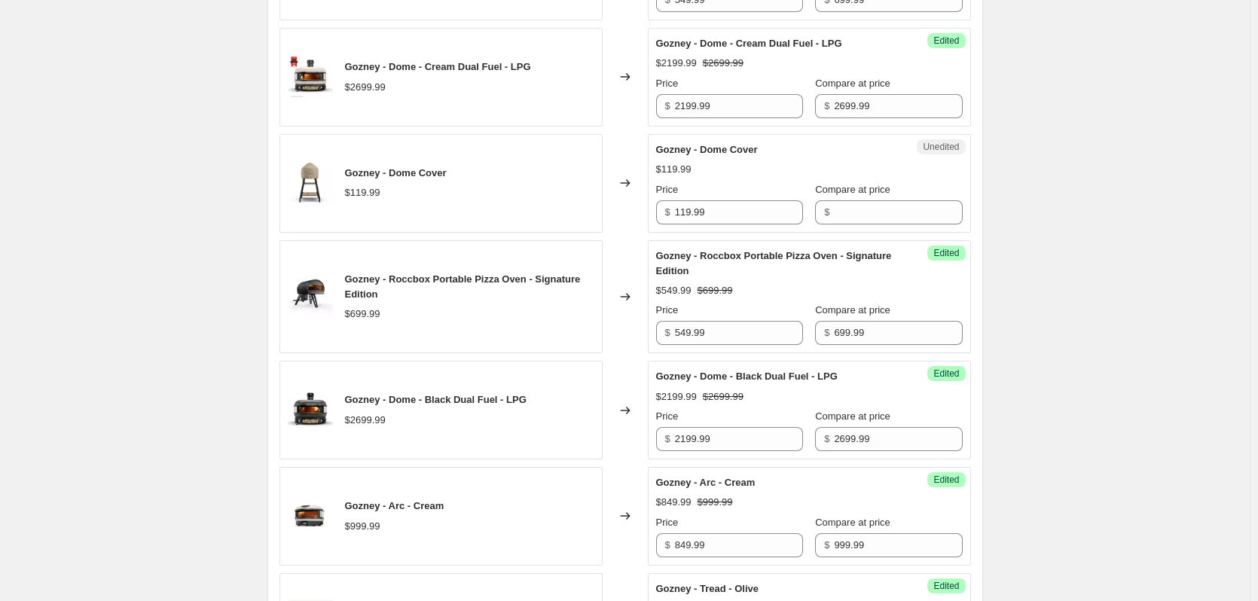
scroll to position [753, 0]
drag, startPoint x: 713, startPoint y: 209, endPoint x: 638, endPoint y: 212, distance: 75.4
click at [638, 212] on div "Gozney - Dome Cover $119.99 Changed to Unedited Gozney - Dome Cover $119.99 Pri…" at bounding box center [624, 182] width 691 height 99
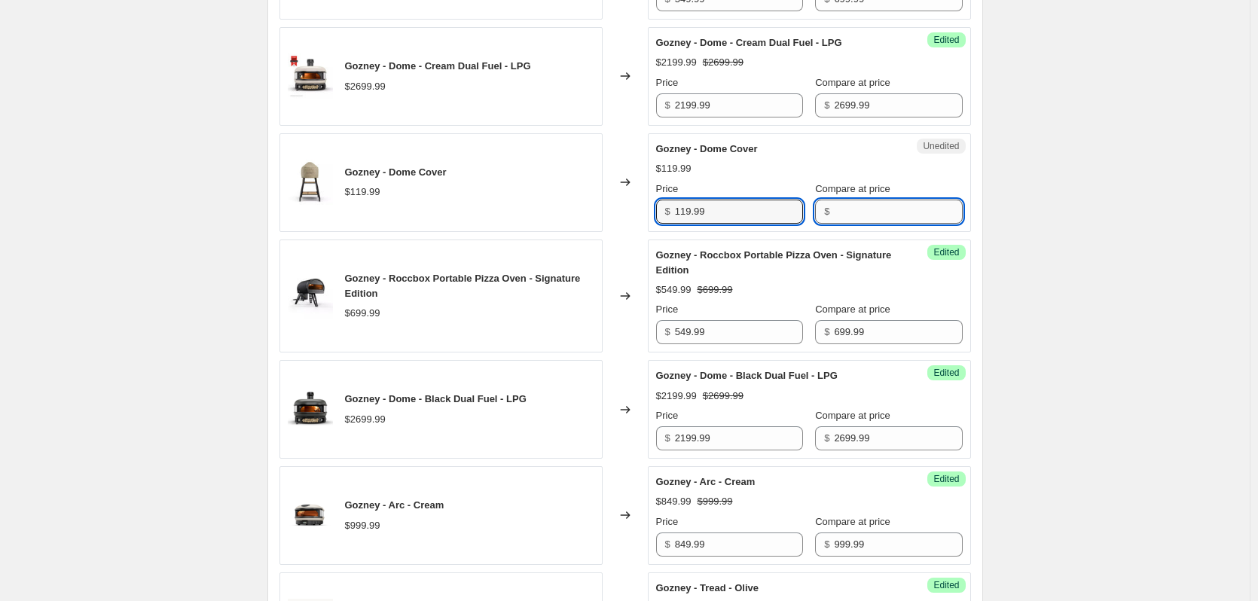
click at [843, 216] on input "Compare at price" at bounding box center [898, 212] width 128 height 24
paste input "119.99"
type input "119.99"
click at [706, 208] on input "119.99" at bounding box center [739, 212] width 128 height 24
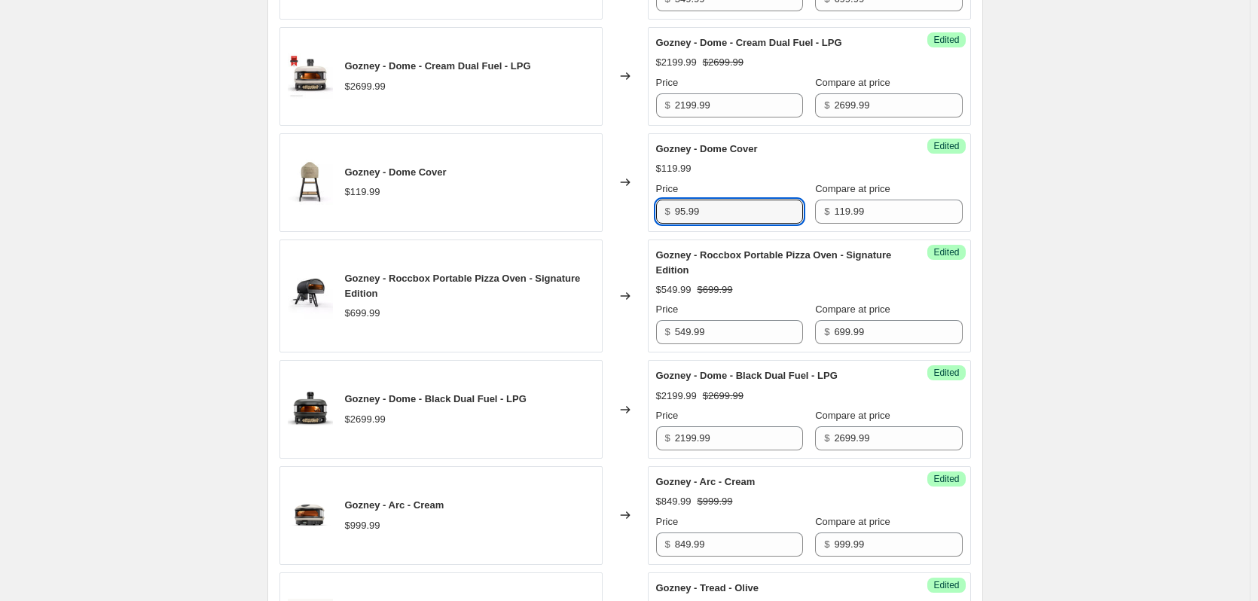
type input "95.99"
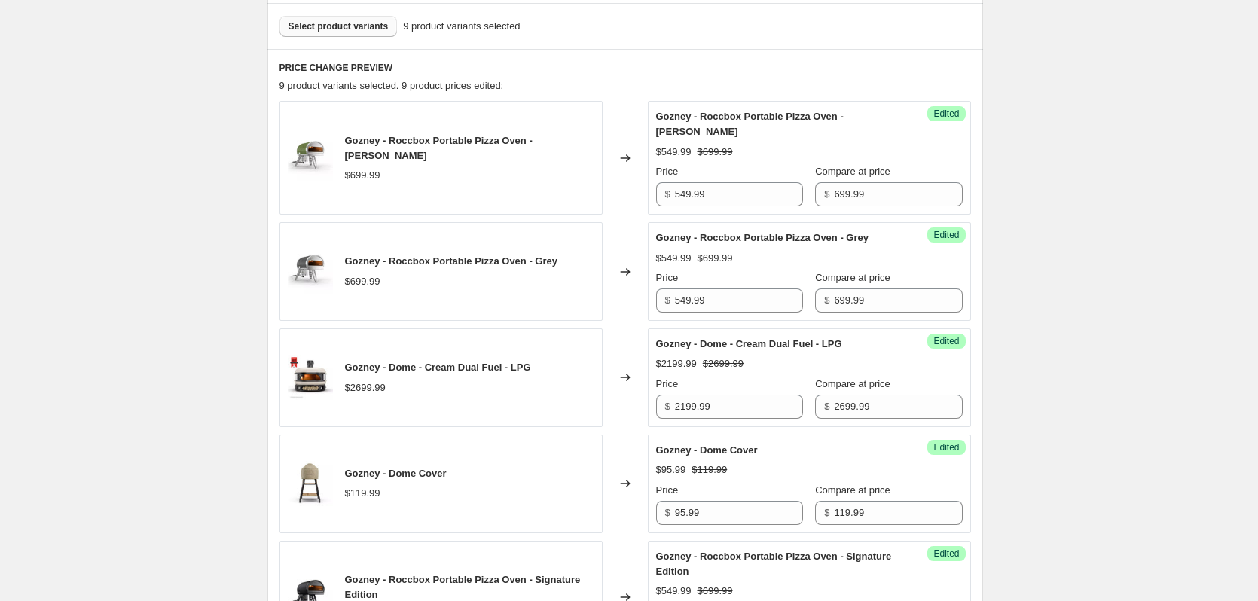
scroll to position [226, 0]
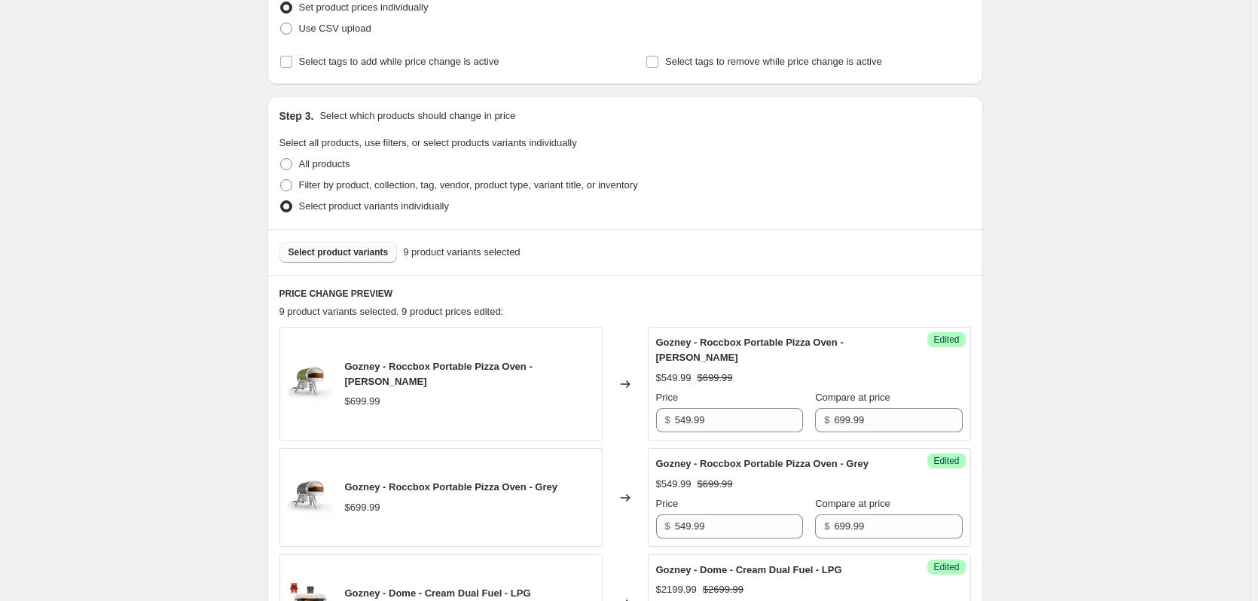
click at [363, 255] on span "Select product variants" at bounding box center [338, 252] width 100 height 12
click at [365, 247] on span "Select product variants" at bounding box center [338, 252] width 100 height 12
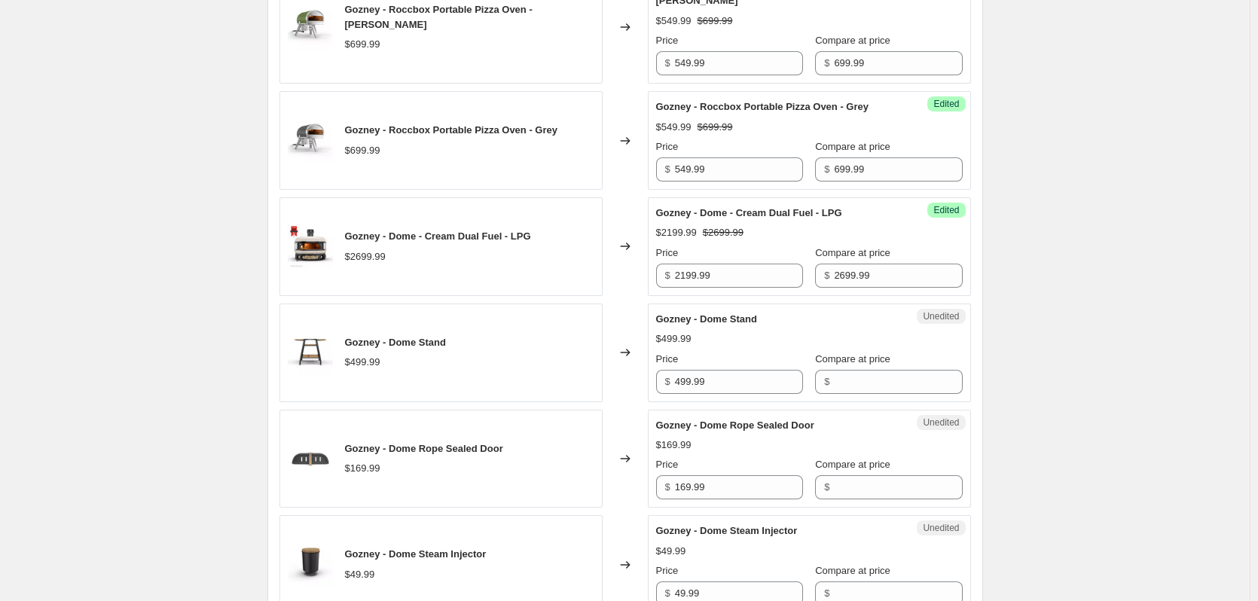
scroll to position [678, 0]
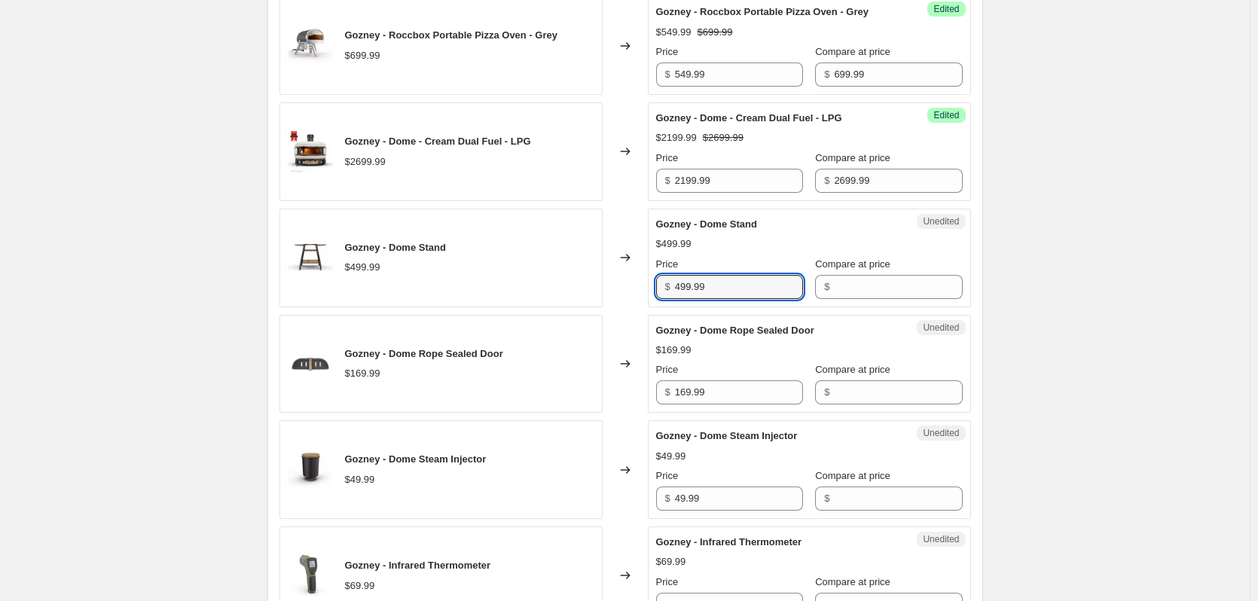
drag, startPoint x: 740, startPoint y: 282, endPoint x: 597, endPoint y: 293, distance: 143.5
click at [597, 293] on div "Gozney - Dome Stand $499.99 Changed to Unedited Gozney - Dome Stand $499.99 Pri…" at bounding box center [624, 258] width 691 height 99
click at [869, 283] on input "Compare at price" at bounding box center [898, 287] width 128 height 24
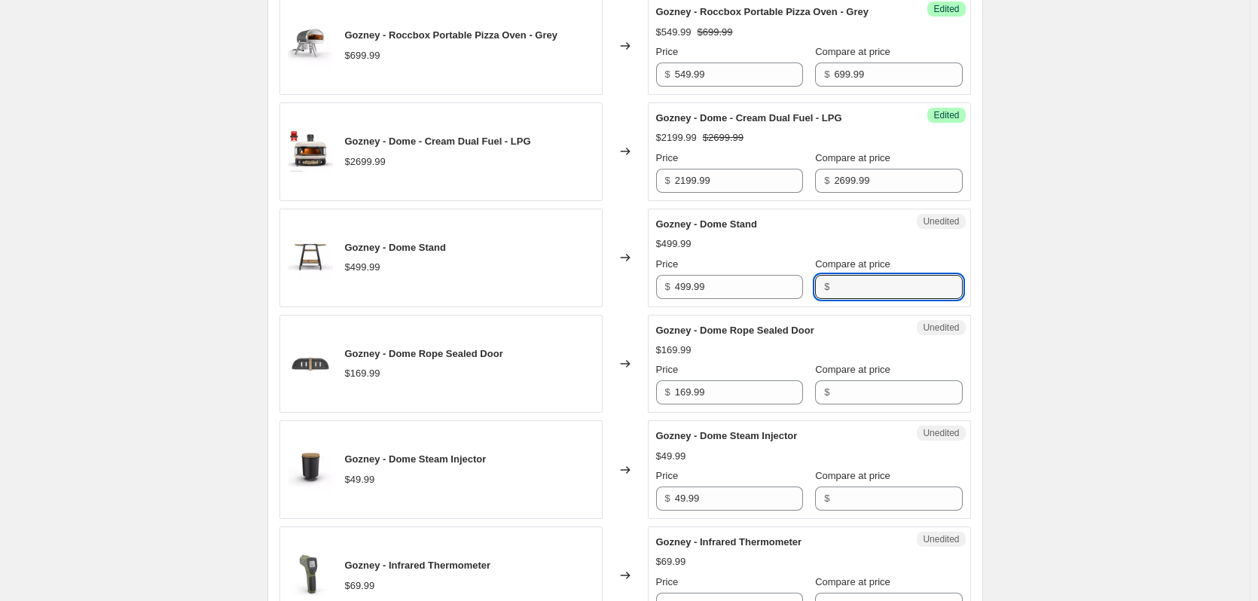
paste input "499.99"
type input "499.99"
click at [670, 285] on span "$" at bounding box center [667, 286] width 5 height 11
drag, startPoint x: 677, startPoint y: 285, endPoint x: 685, endPoint y: 285, distance: 7.6
click at [678, 285] on div "$ 499.99" at bounding box center [729, 287] width 147 height 24
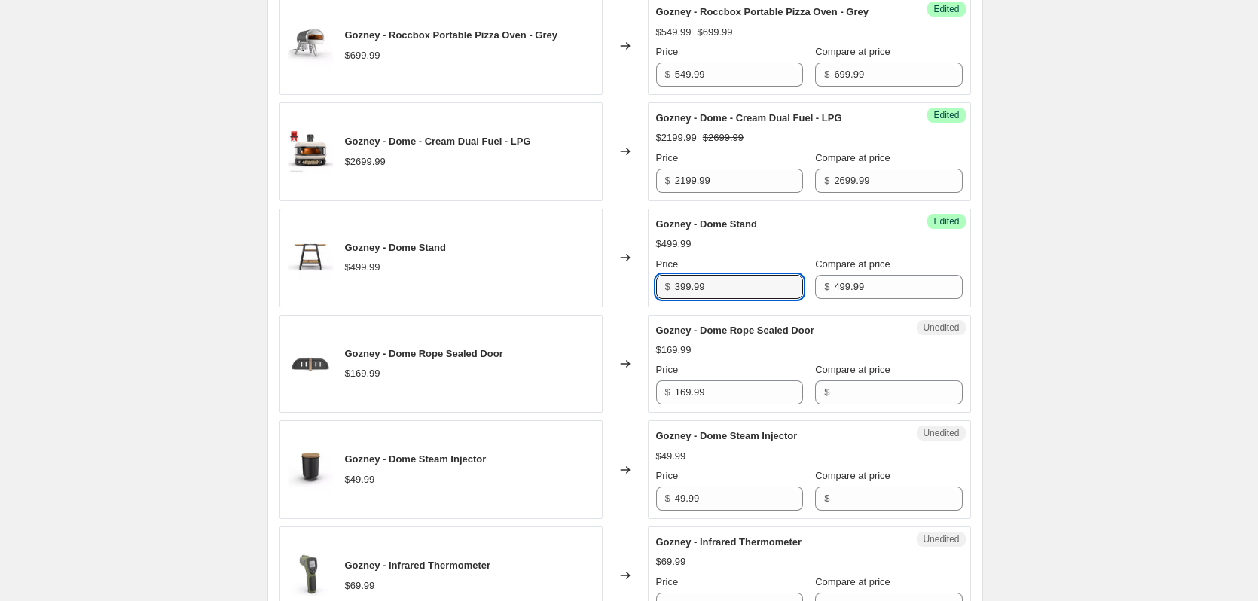
type input "399.99"
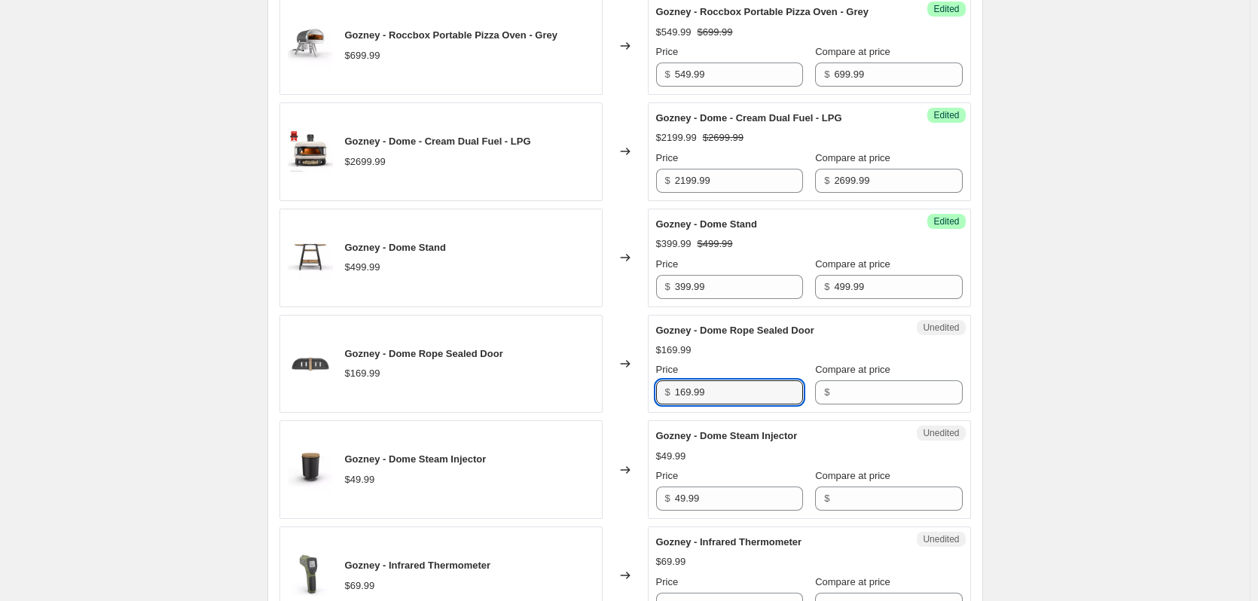
drag, startPoint x: 742, startPoint y: 395, endPoint x: 574, endPoint y: 395, distance: 168.0
click at [563, 397] on div "Gozney - Dome Rope Sealed Door $169.99 Changed to Unedited Gozney - Dome Rope S…" at bounding box center [624, 364] width 691 height 99
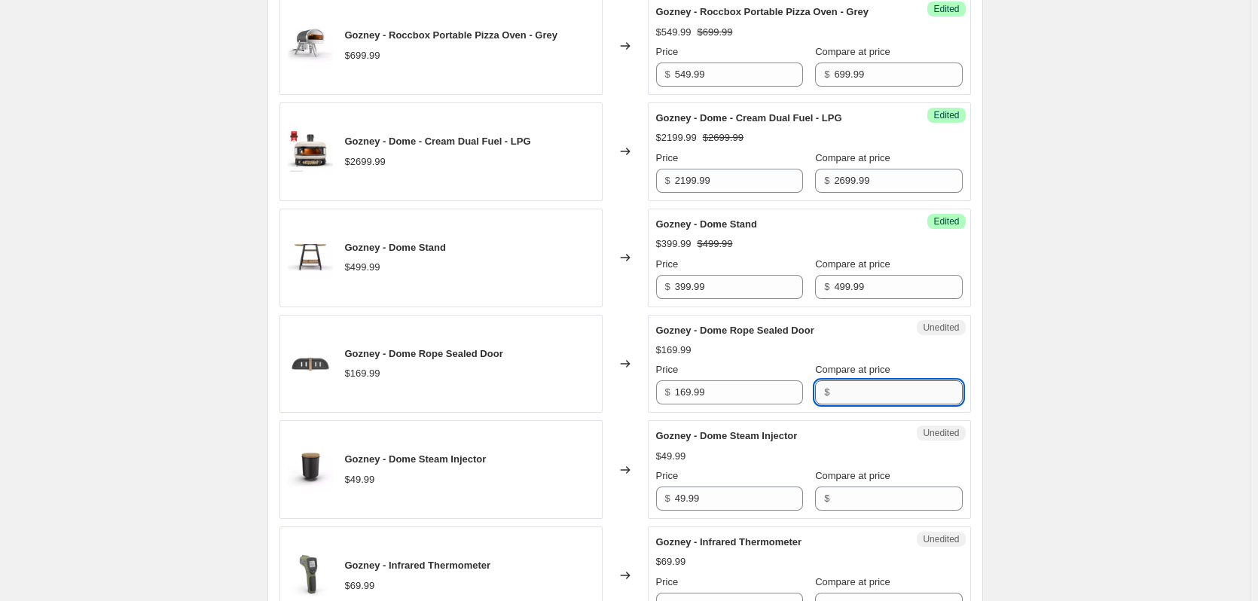
click at [881, 394] on input "Compare at price" at bounding box center [898, 392] width 128 height 24
paste input "169.99"
type input "169.99"
click at [694, 392] on input "169.99" at bounding box center [739, 392] width 128 height 24
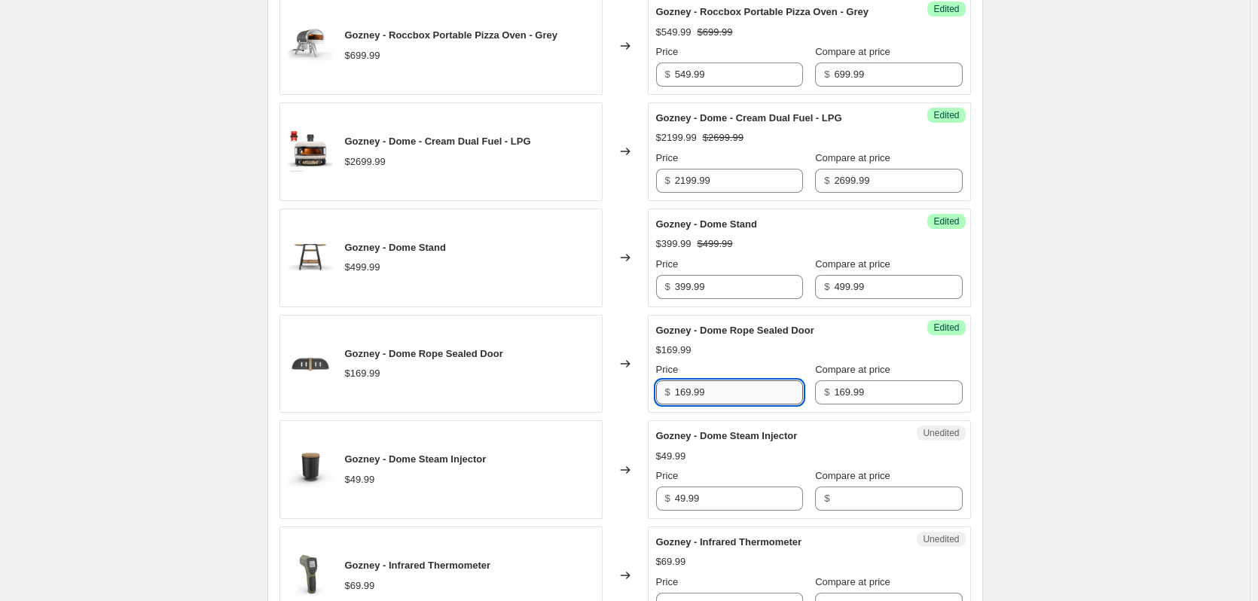
click at [694, 392] on input "169.99" at bounding box center [739, 392] width 128 height 24
type input "135.99"
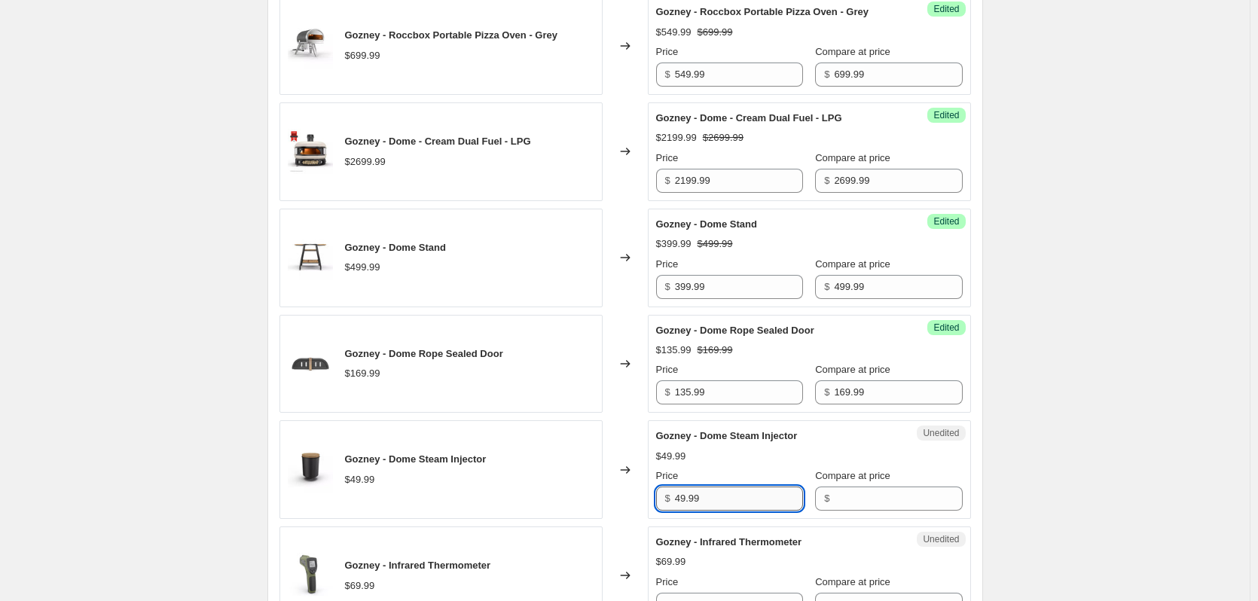
click at [742, 499] on input "49.99" at bounding box center [739, 499] width 128 height 24
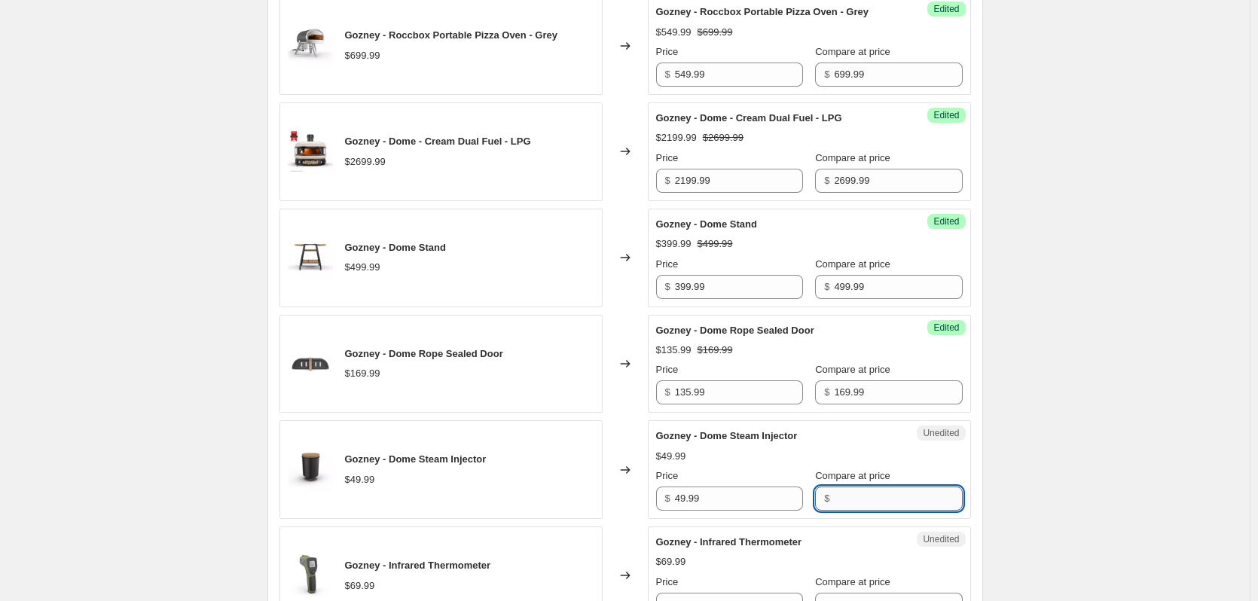
drag, startPoint x: 889, startPoint y: 492, endPoint x: 864, endPoint y: 497, distance: 26.1
click at [889, 492] on input "Compare at price" at bounding box center [898, 499] width 128 height 24
paste input "49.99"
type input "49.99"
click at [670, 498] on span "$" at bounding box center [667, 498] width 5 height 11
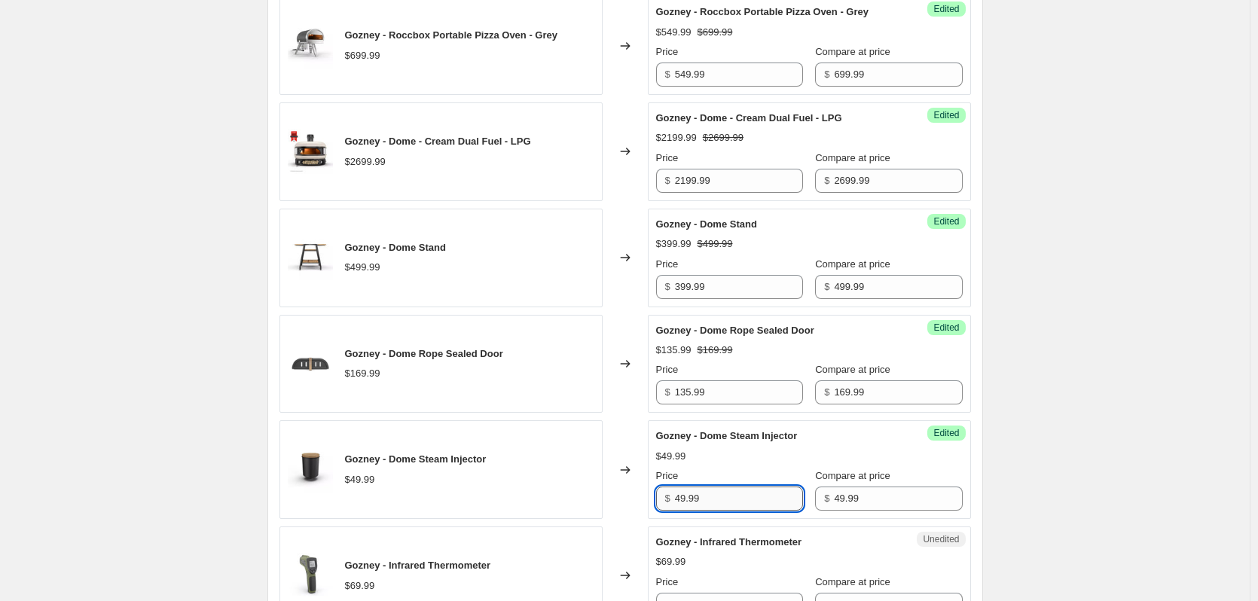
click at [688, 499] on input "49.99" at bounding box center [739, 499] width 128 height 24
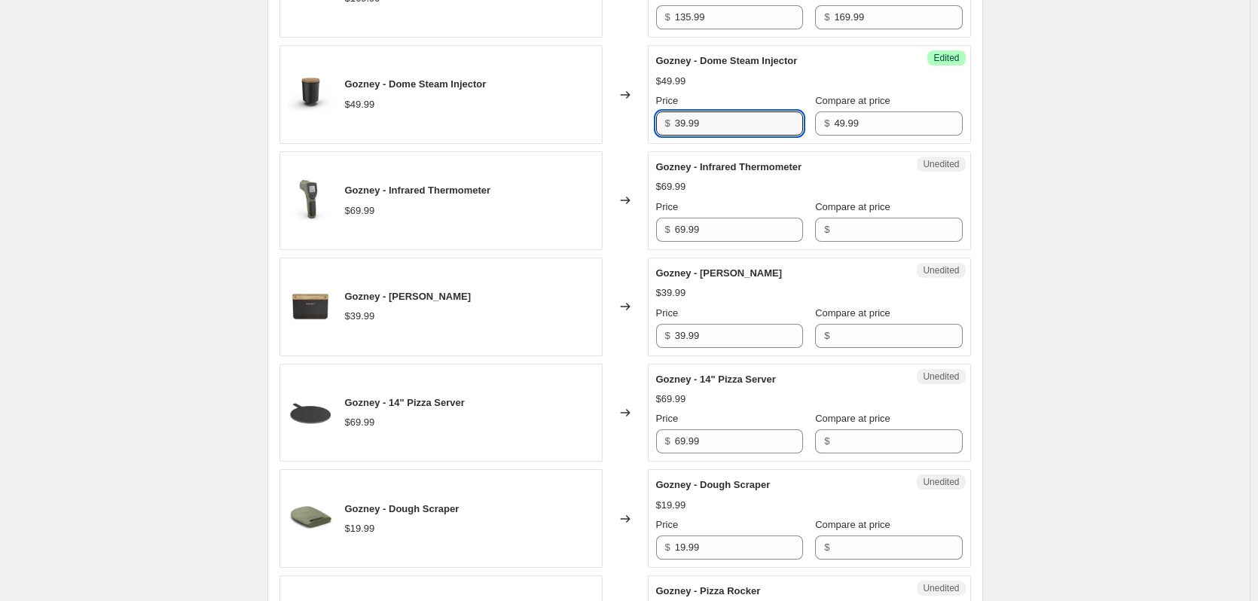
scroll to position [1054, 0]
type input "39.99"
click at [703, 219] on input "69.99" at bounding box center [739, 228] width 128 height 24
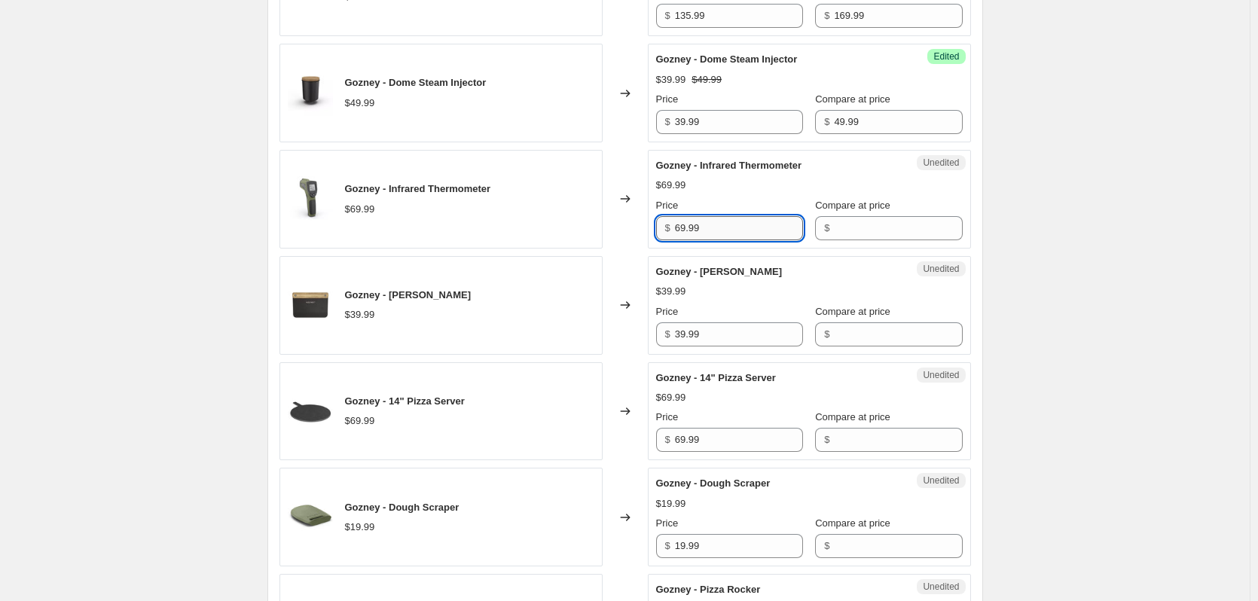
click at [703, 219] on input "69.99" at bounding box center [739, 228] width 128 height 24
click at [863, 346] on div "Unedited Gozney - Dough Cutter $39.99 Price $ 39.99 Compare at price $" at bounding box center [809, 305] width 323 height 99
click at [865, 341] on input "Compare at price" at bounding box center [898, 334] width 128 height 24
paste input "69.99"
type input "69.99"
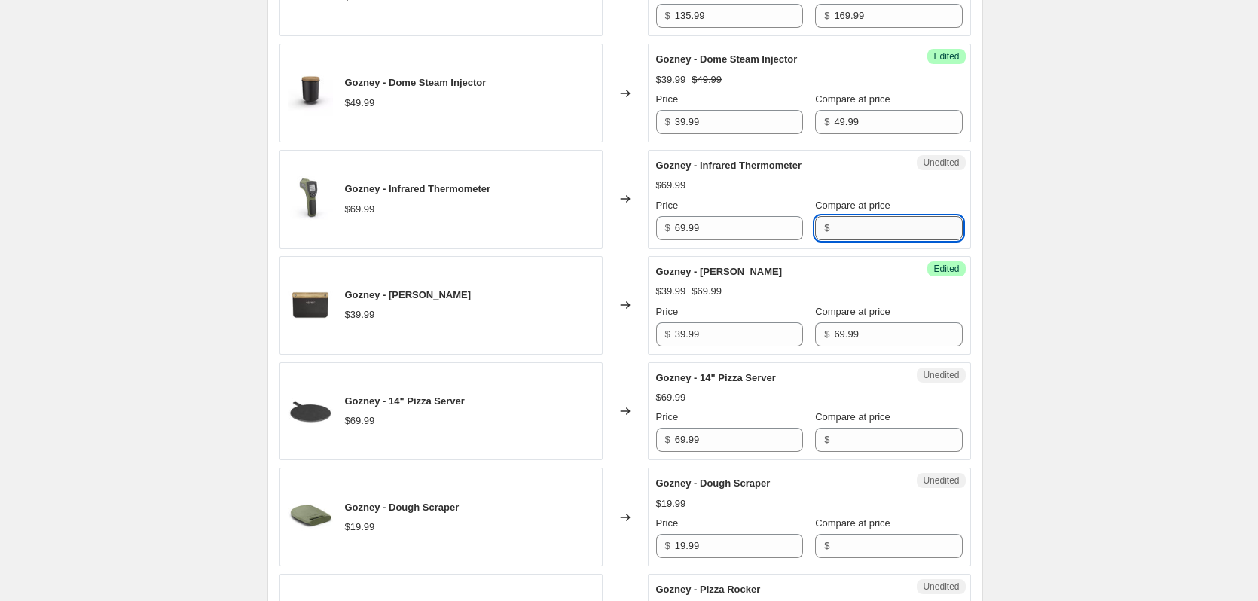
click at [876, 235] on input "Compare at price" at bounding box center [898, 228] width 128 height 24
paste input "69.99"
type input "69.99"
click at [688, 337] on input "39.99" at bounding box center [739, 334] width 128 height 24
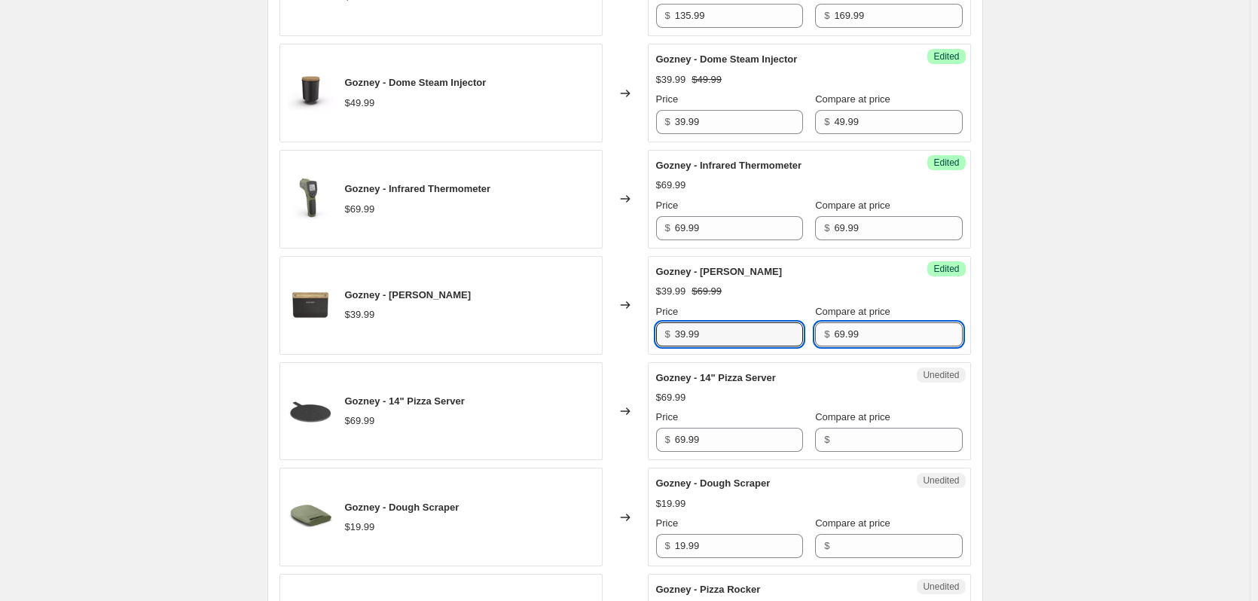
click at [844, 332] on input "69.99" at bounding box center [898, 334] width 128 height 24
paste input "3"
type input "39.99"
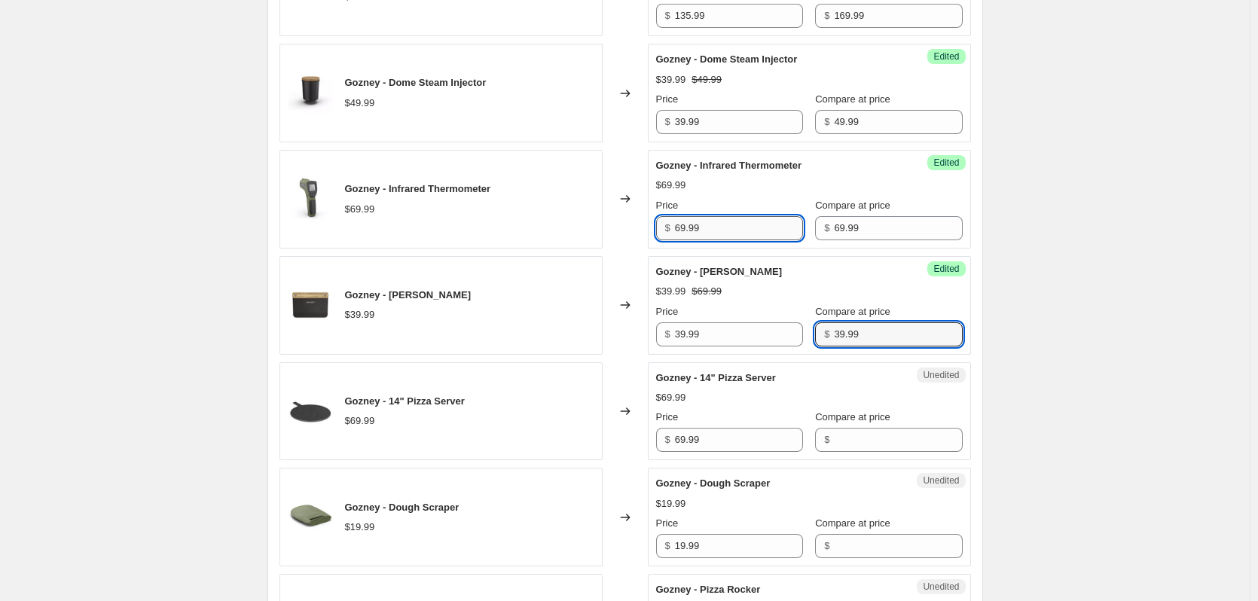
click at [682, 228] on input "69.99" at bounding box center [739, 228] width 128 height 24
type input "55.99"
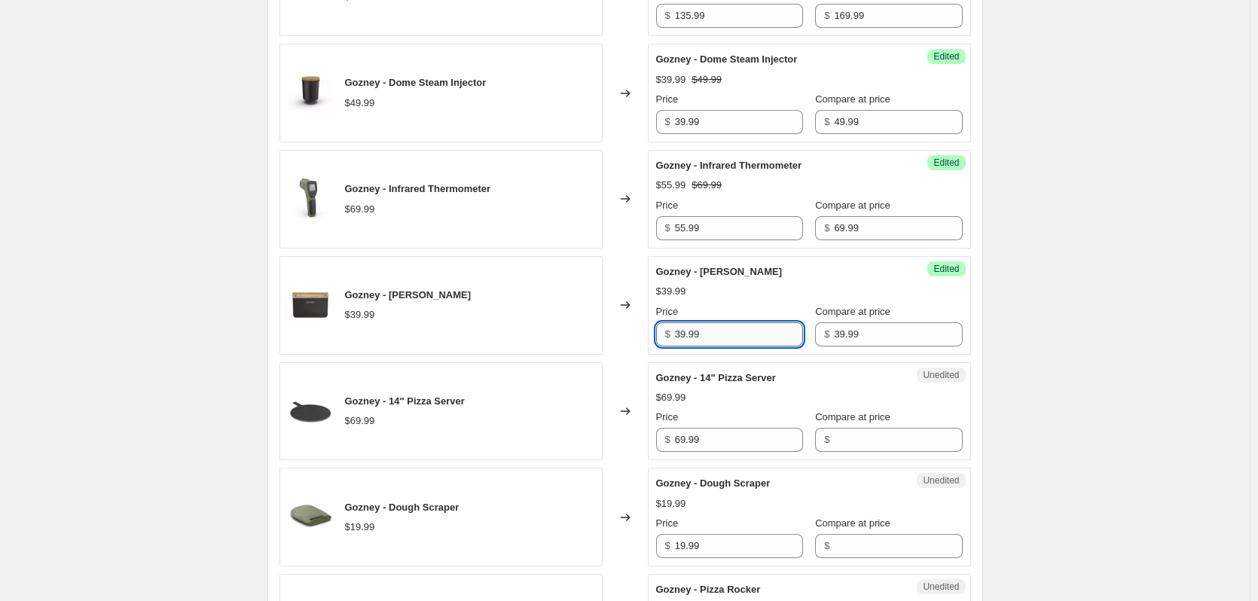
click at [685, 336] on input "39.99" at bounding box center [739, 334] width 128 height 24
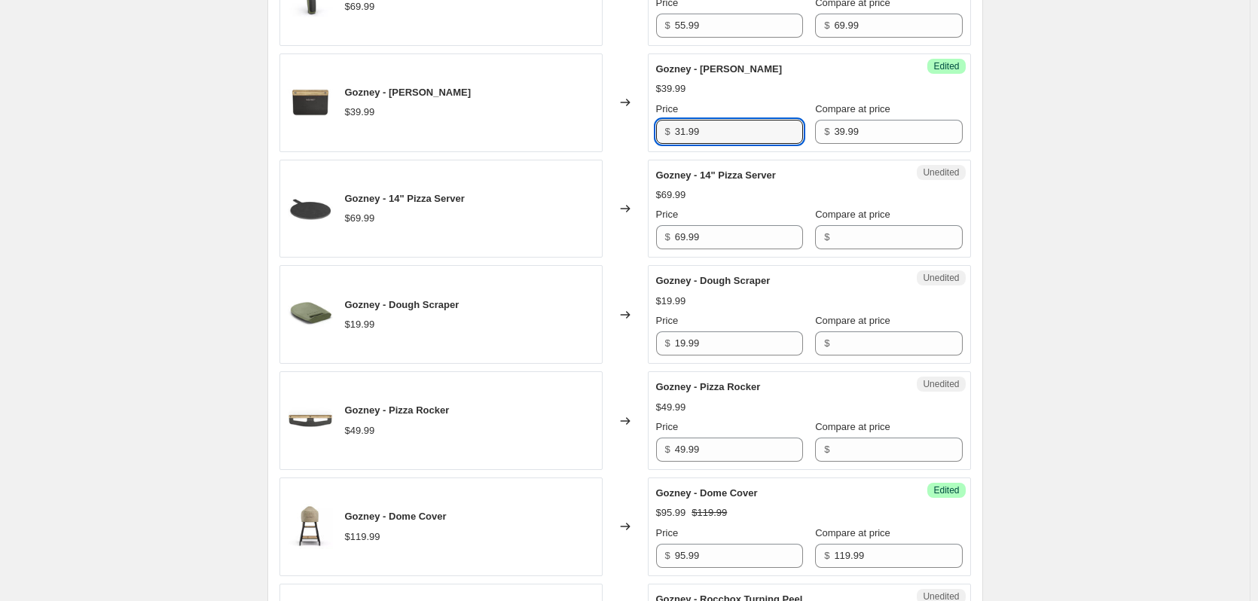
scroll to position [1280, 0]
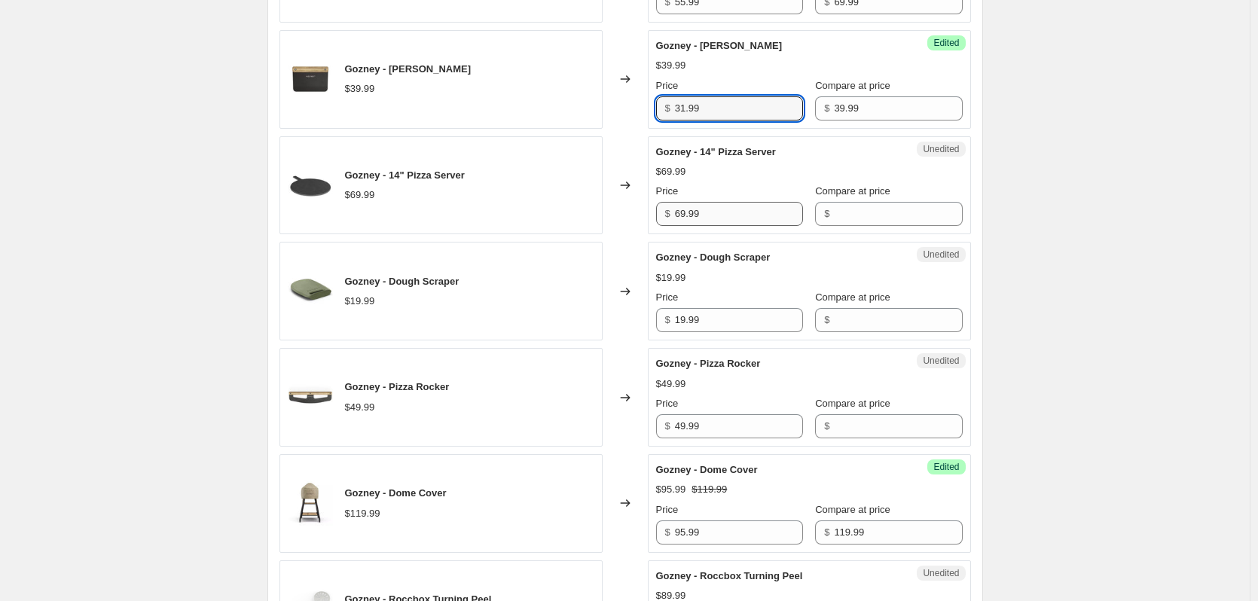
type input "31.99"
click at [697, 215] on input "69.99" at bounding box center [739, 214] width 128 height 24
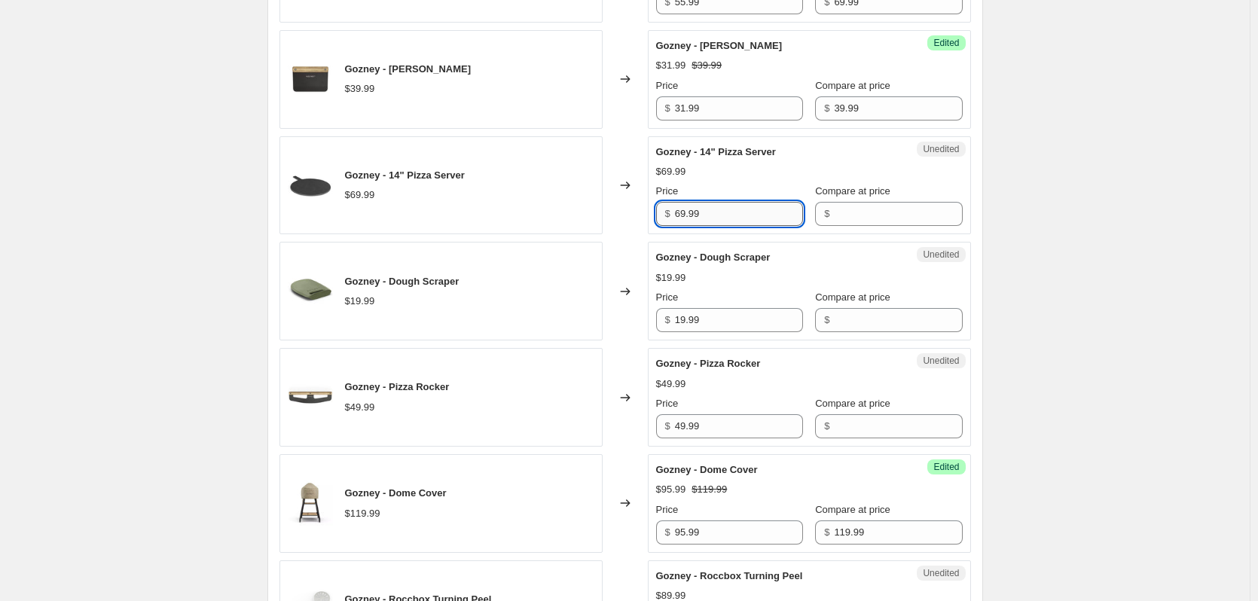
click at [697, 215] on input "69.99" at bounding box center [739, 214] width 128 height 24
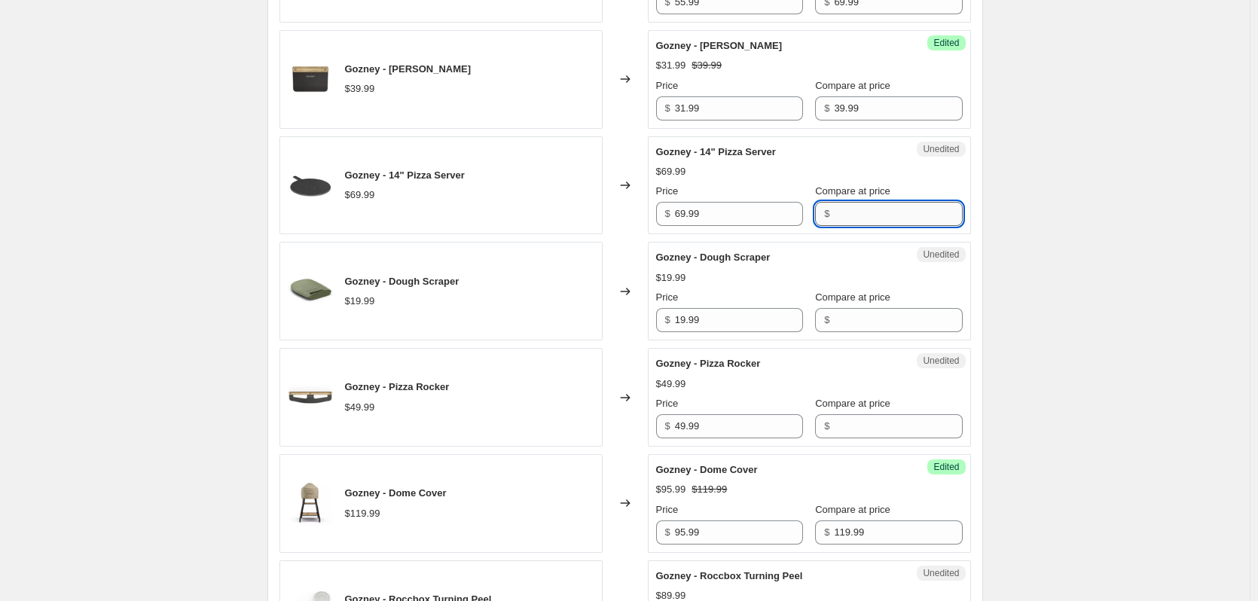
click at [863, 219] on input "Compare at price" at bounding box center [898, 214] width 128 height 24
paste input "69.99"
type input "69.99"
click at [681, 217] on input "69.99" at bounding box center [739, 214] width 128 height 24
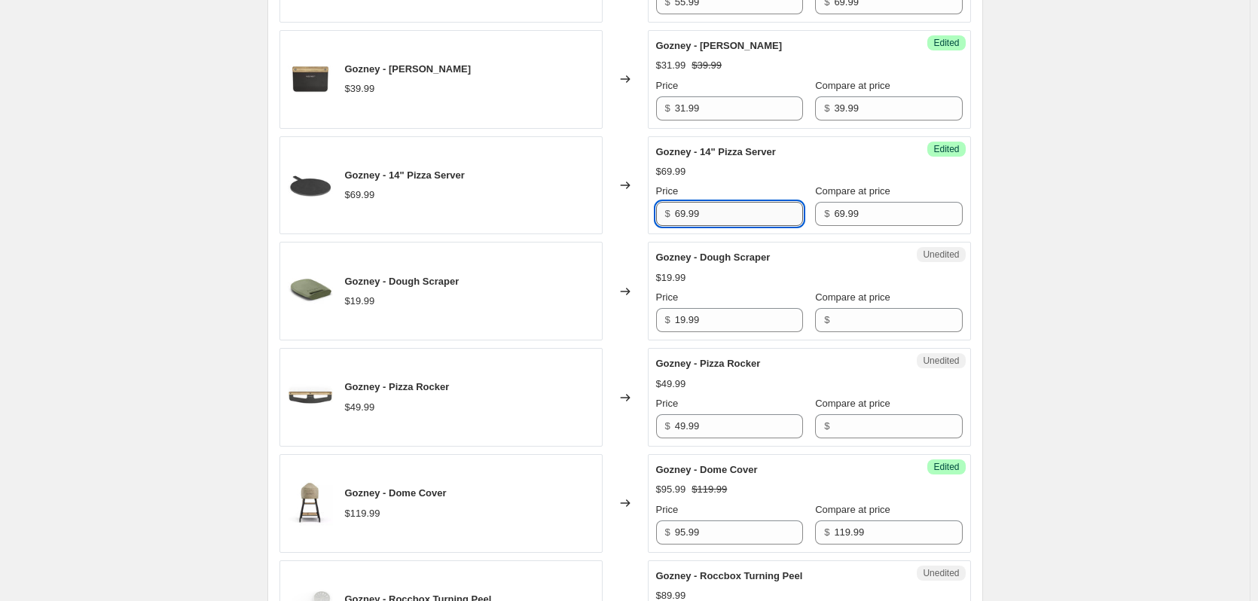
click at [681, 217] on input "69.99" at bounding box center [739, 214] width 128 height 24
type input "55.99"
click at [693, 322] on input "19.99" at bounding box center [739, 320] width 128 height 24
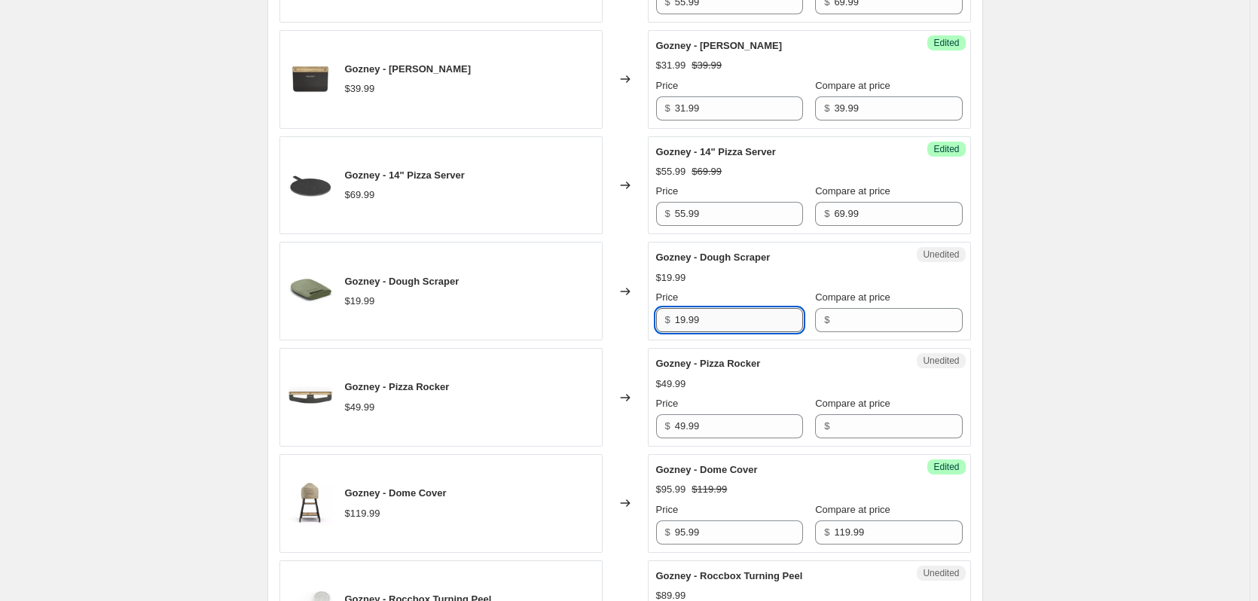
click at [693, 322] on input "19.99" at bounding box center [739, 320] width 128 height 24
click at [886, 322] on input "Compare at price" at bounding box center [898, 320] width 128 height 24
paste input "19.99"
type input "19.99"
click at [687, 320] on input "19.99" at bounding box center [739, 320] width 128 height 24
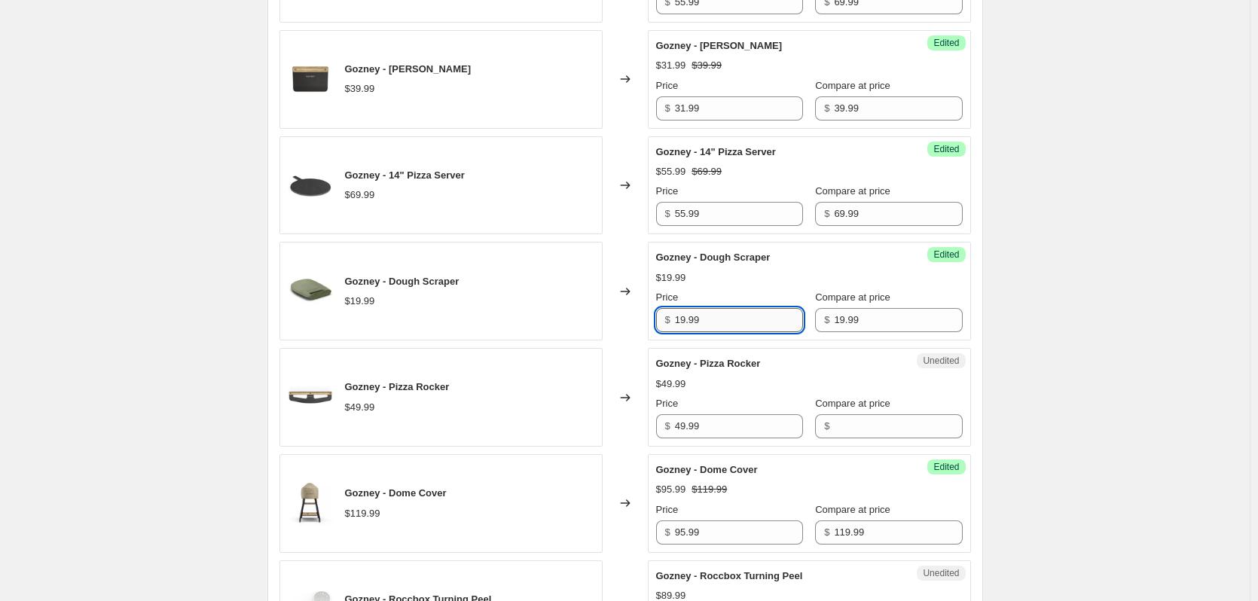
click at [687, 320] on input "19.99" at bounding box center [739, 320] width 128 height 24
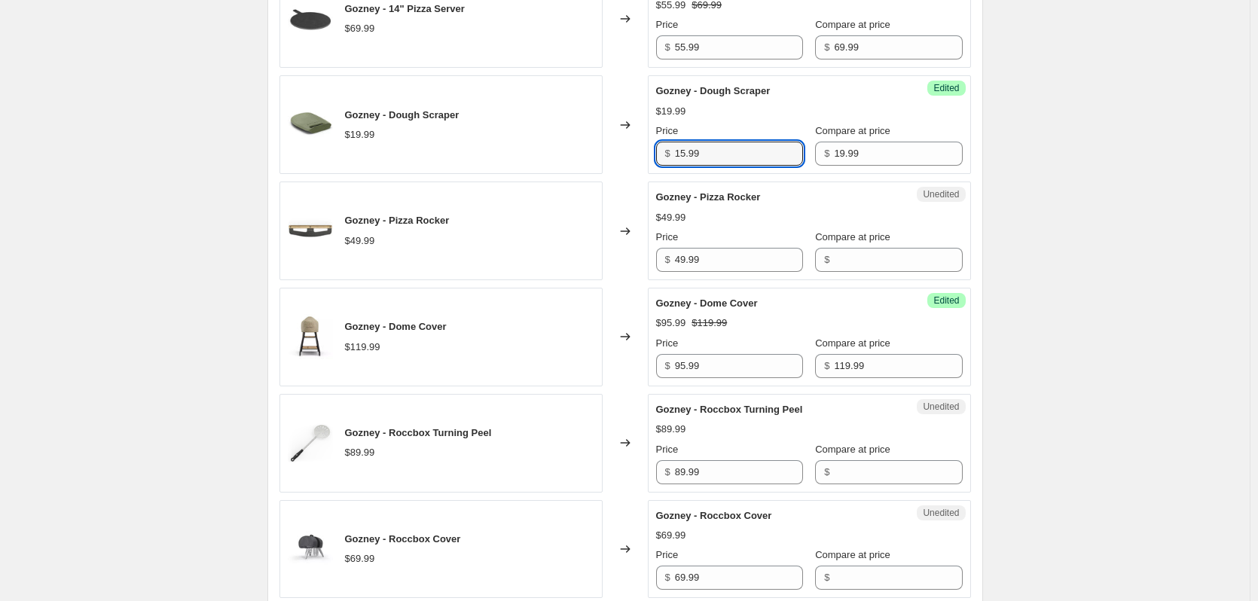
scroll to position [1506, 0]
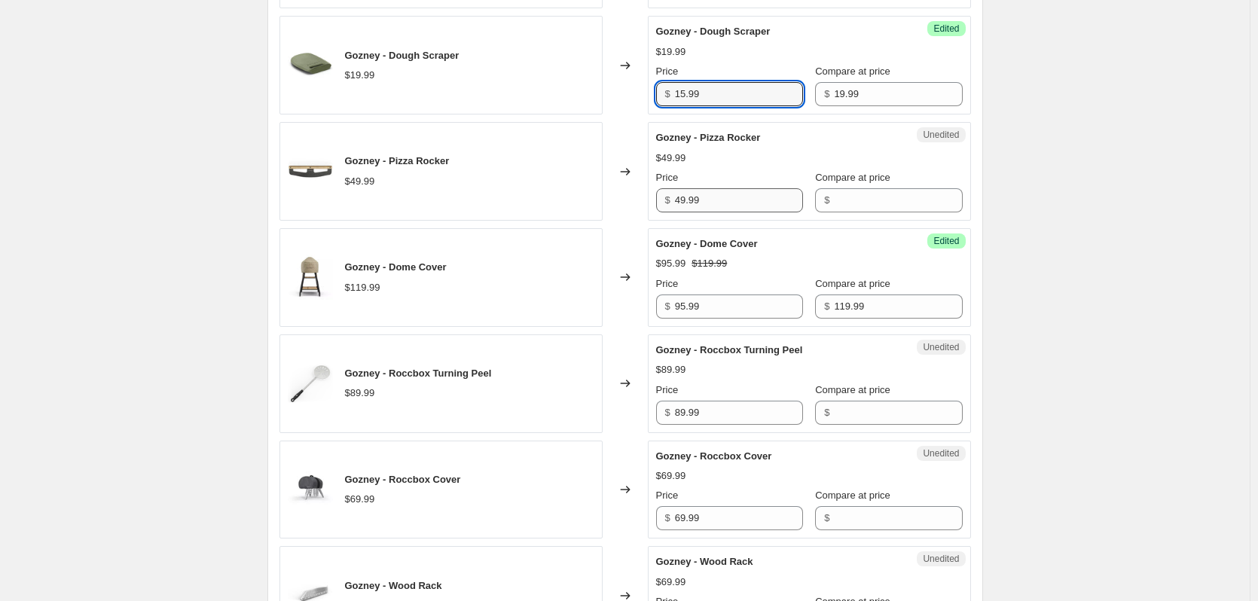
type input "15.99"
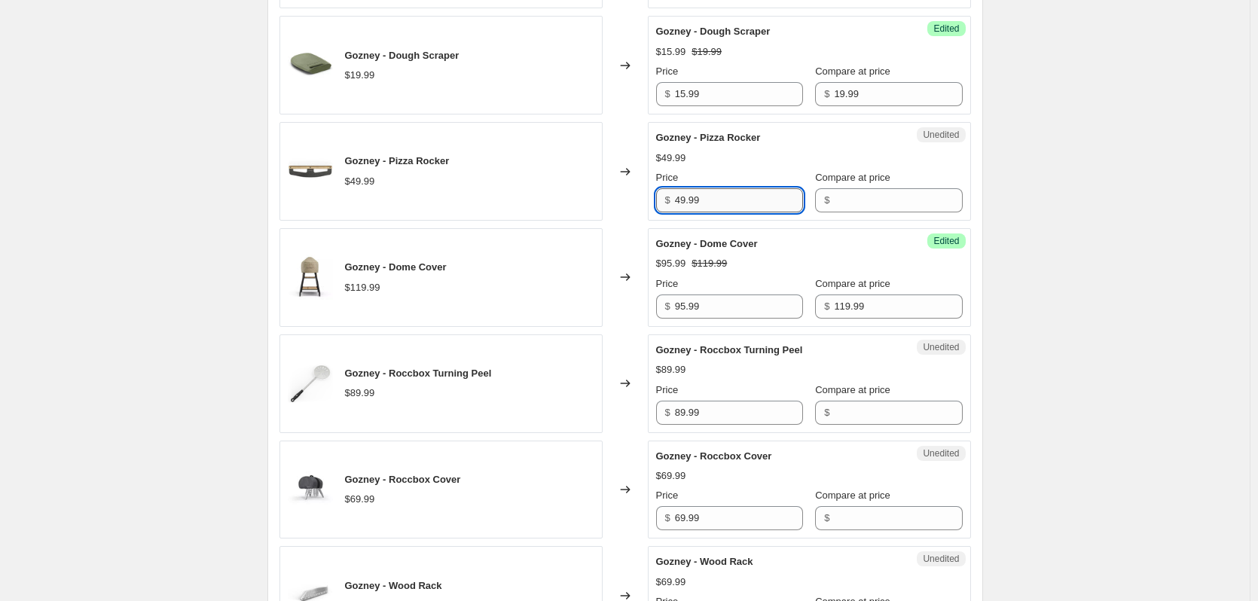
click at [694, 206] on input "49.99" at bounding box center [739, 200] width 128 height 24
click at [885, 191] on input "Compare at price" at bounding box center [898, 200] width 128 height 24
paste input "49.99"
type input "49.99"
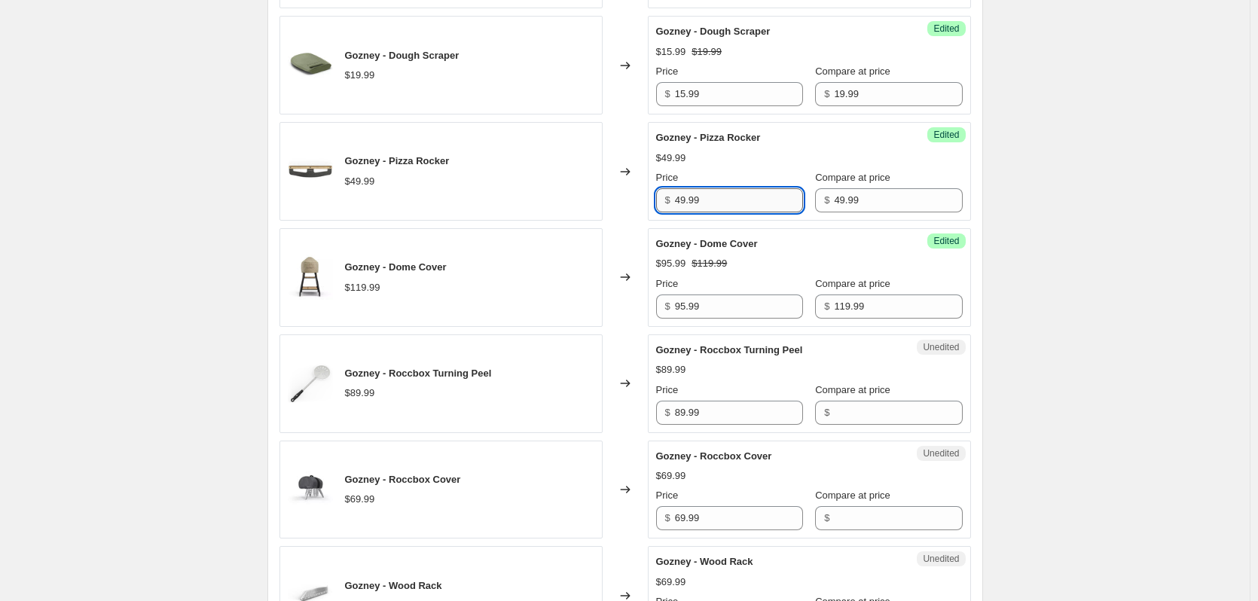
click at [691, 206] on input "49.99" at bounding box center [739, 200] width 128 height 24
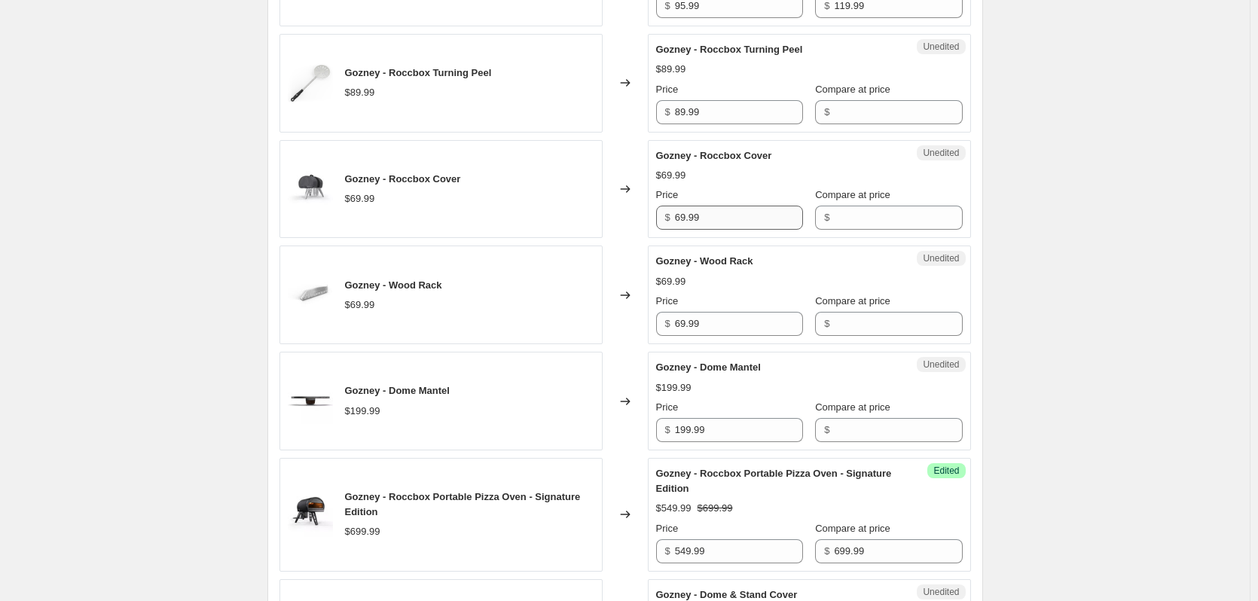
scroll to position [1808, 0]
type input "39.99"
click at [675, 99] on div "$ 89.99" at bounding box center [729, 111] width 147 height 24
click at [687, 109] on input "89.99" at bounding box center [739, 111] width 128 height 24
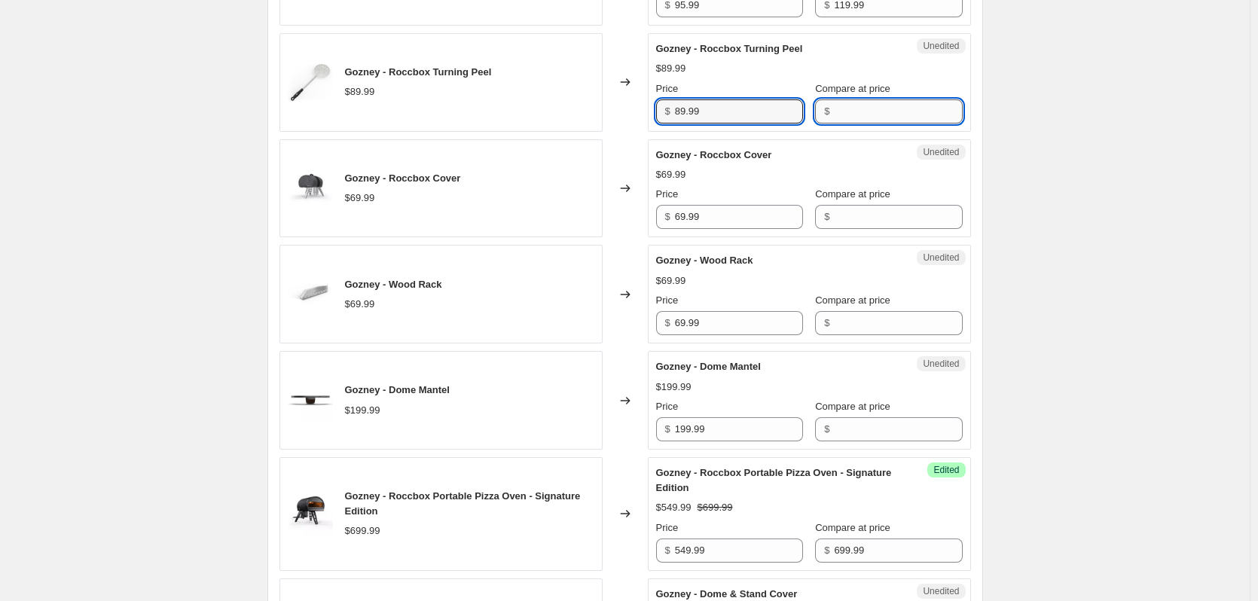
click at [898, 107] on input "Compare at price" at bounding box center [898, 111] width 128 height 24
paste input "89.99"
type input "89.99"
click at [683, 113] on input "89.99" at bounding box center [739, 111] width 128 height 24
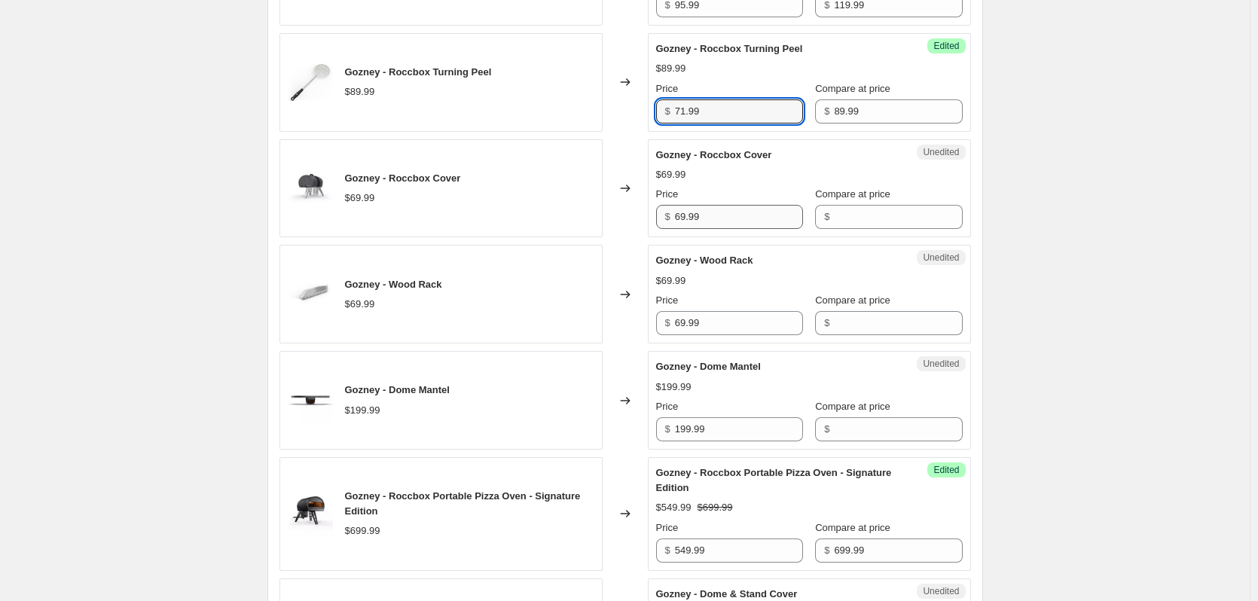
type input "71.99"
click at [686, 218] on input "69.99" at bounding box center [739, 217] width 128 height 24
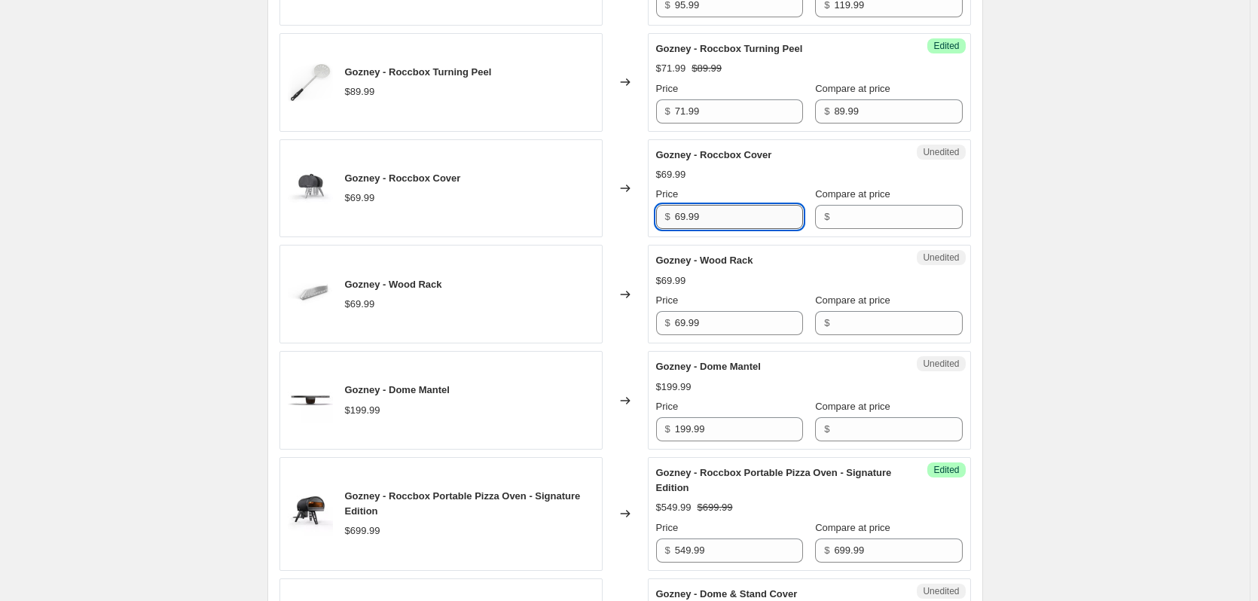
click at [686, 218] on input "69.99" at bounding box center [739, 217] width 128 height 24
click at [916, 220] on input "Compare at price" at bounding box center [898, 217] width 128 height 24
paste input "69.99"
type input "69.99"
click at [689, 214] on input "69.99" at bounding box center [739, 217] width 128 height 24
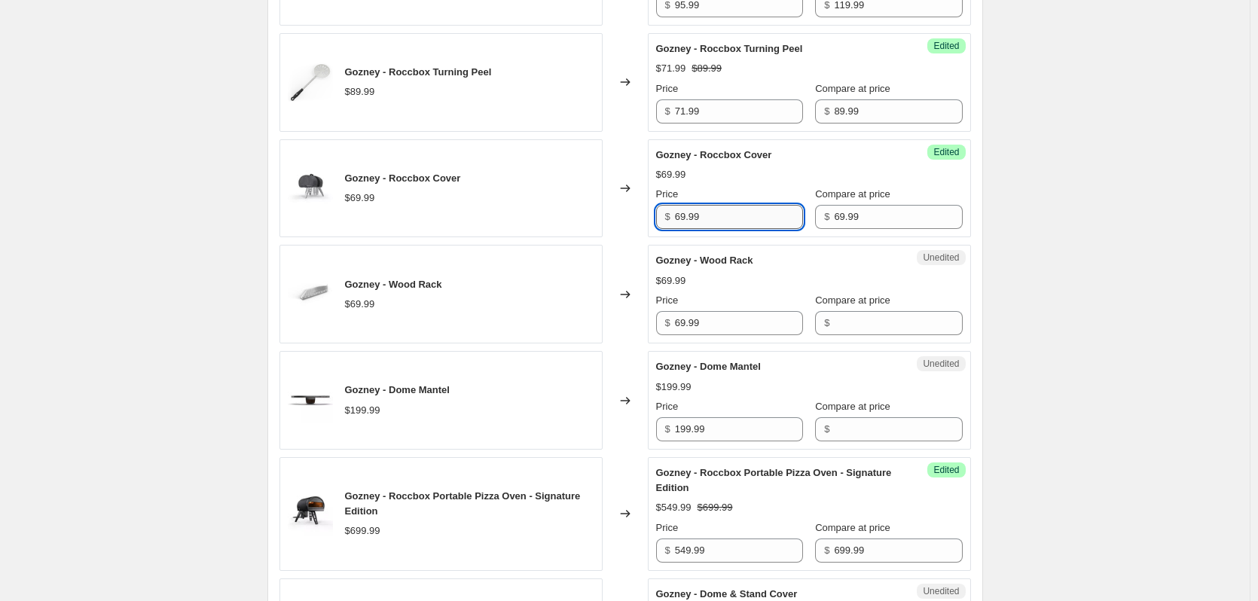
click at [689, 214] on input "69.99" at bounding box center [739, 217] width 128 height 24
type input "55.99"
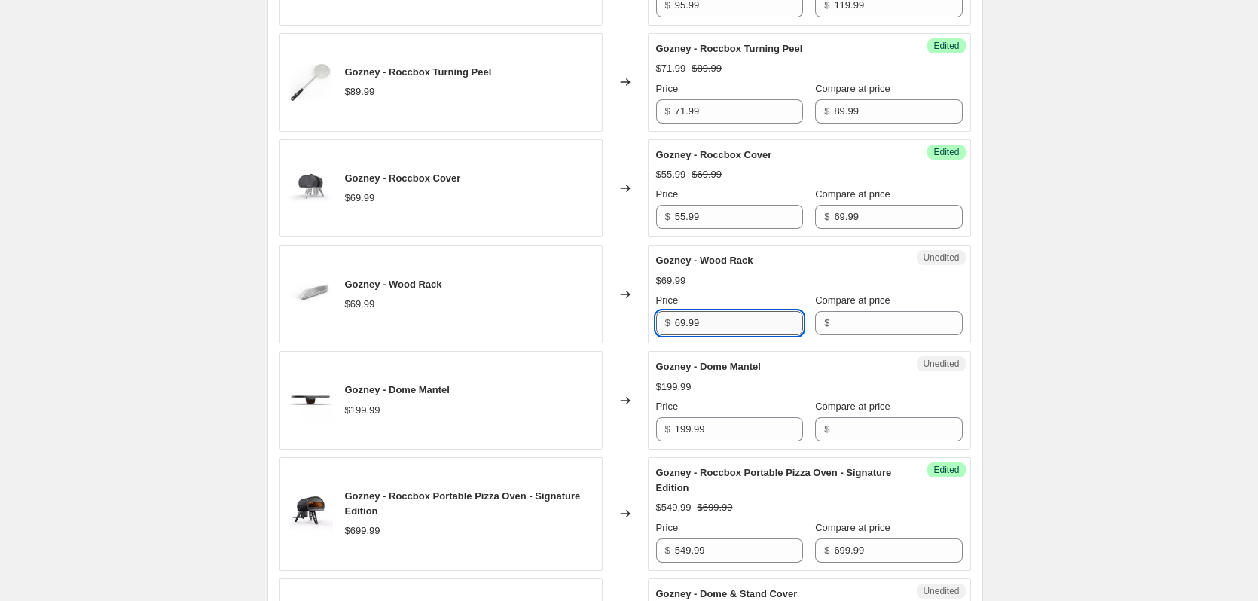
click at [679, 314] on input "69.99" at bounding box center [739, 323] width 128 height 24
type input "55.99"
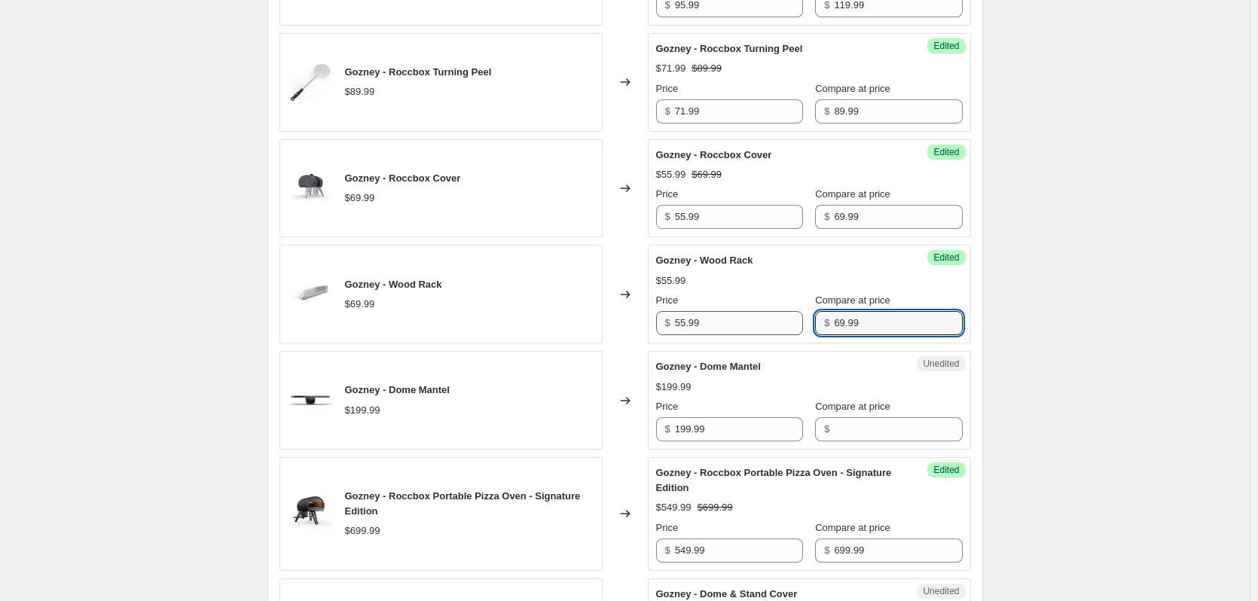
type input "69.99"
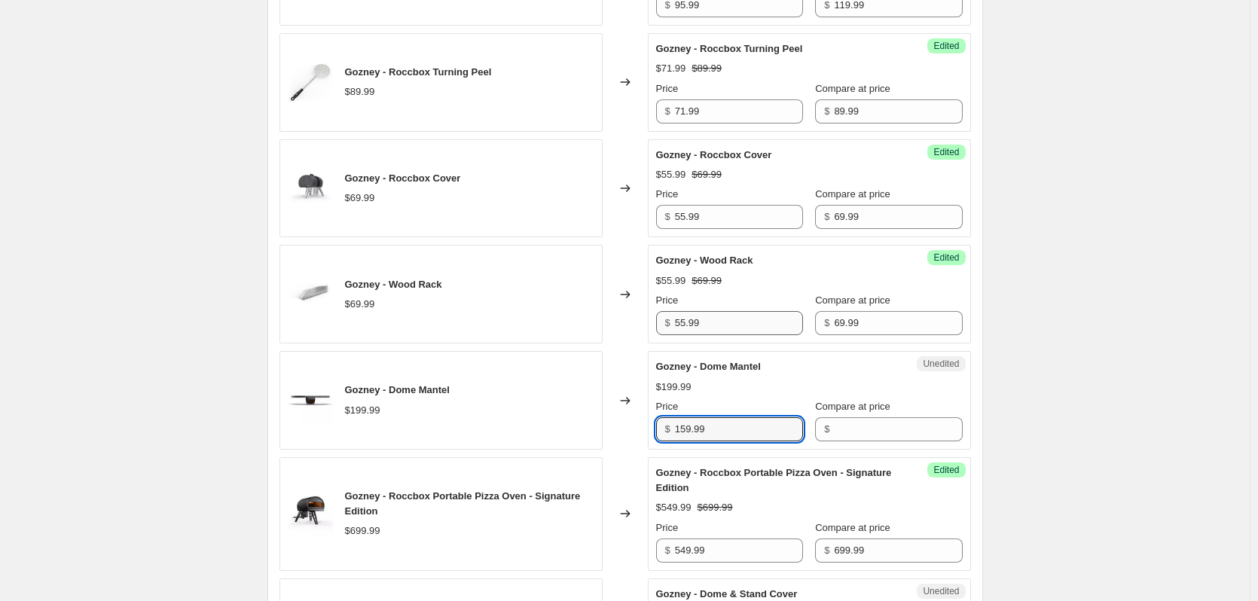
type input "159.99"
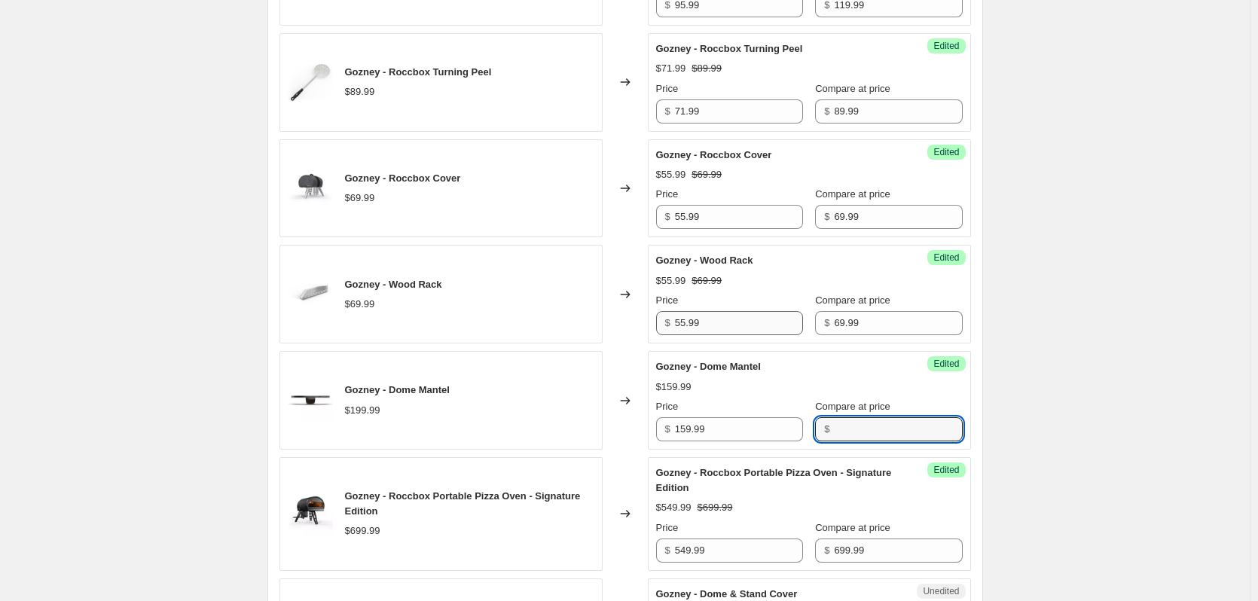
paste input "199.99"
type input "199.99"
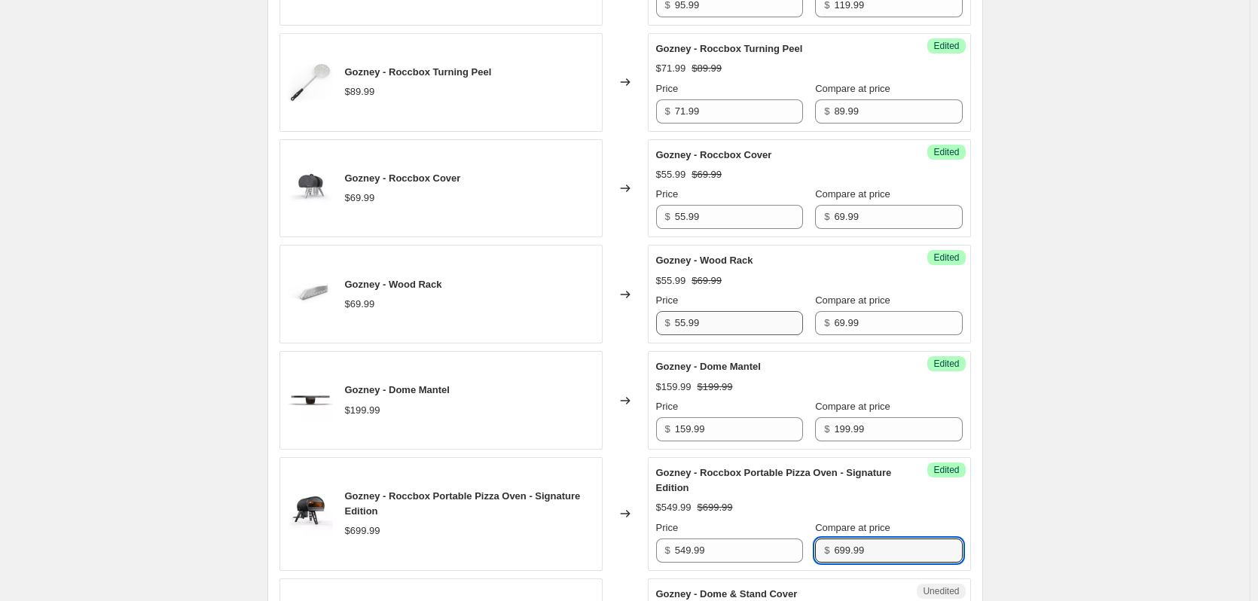
scroll to position [2163, 0]
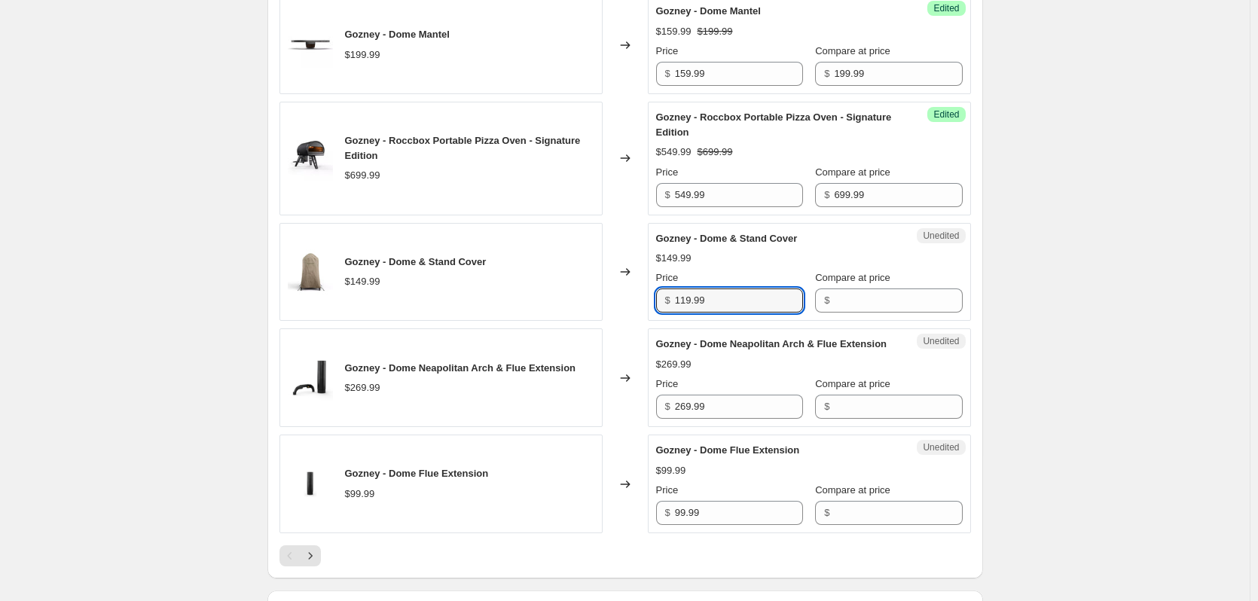
type input "119.99"
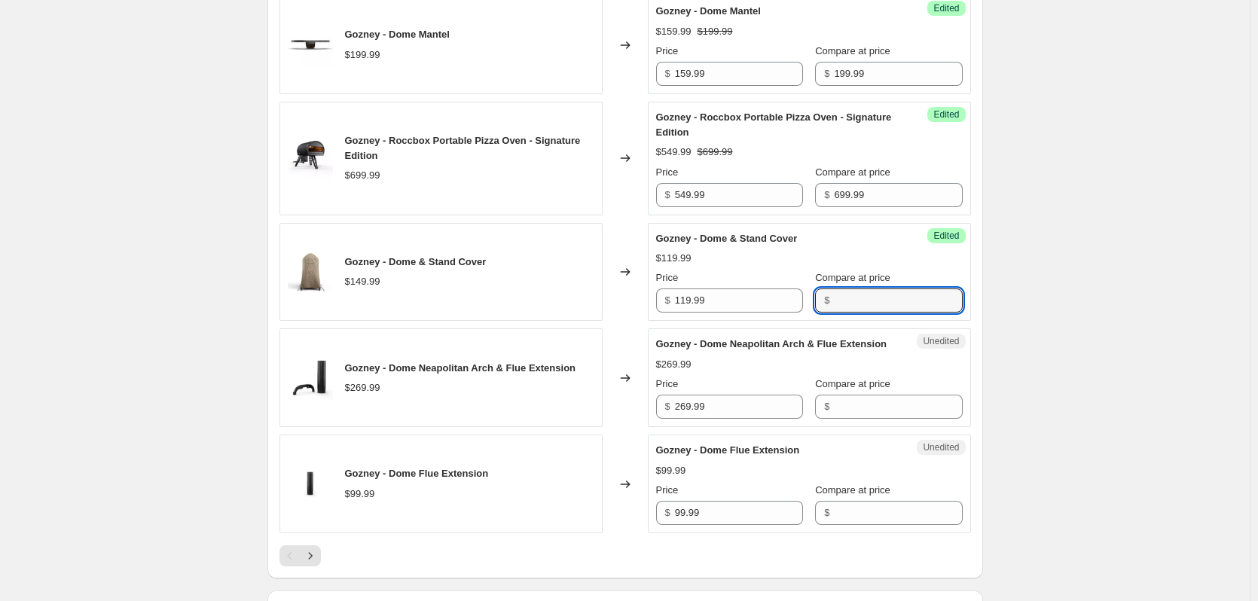
paste input "149.99"
type input "149.99"
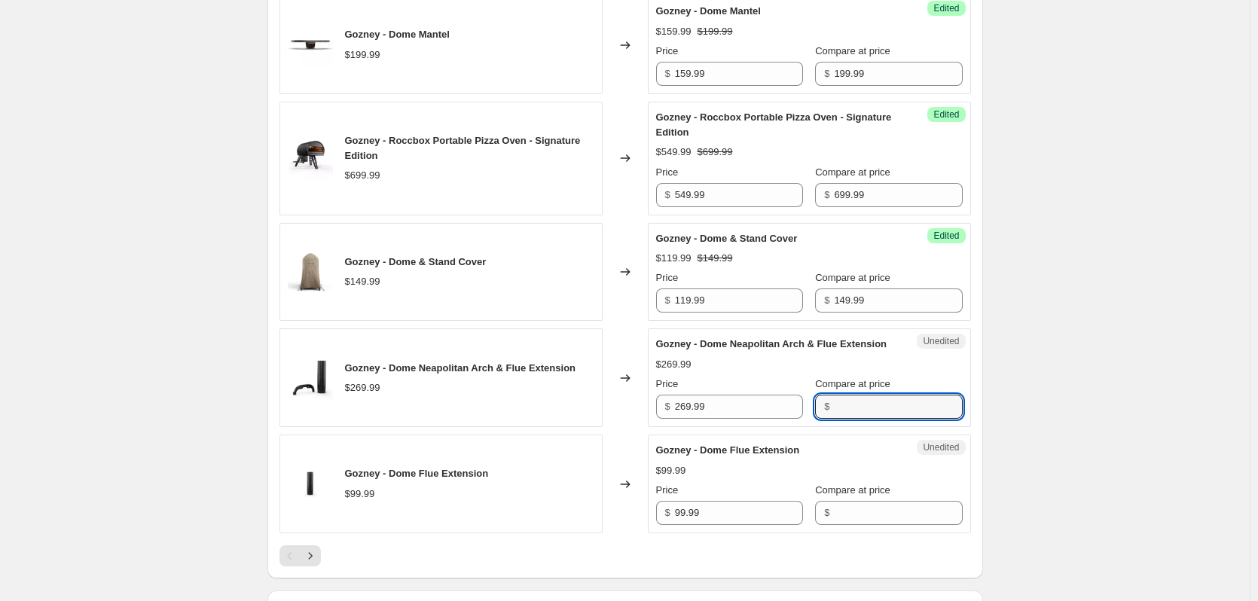
paste input "269.99"
type input "269.99"
click at [691, 419] on input "269.99" at bounding box center [739, 407] width 128 height 24
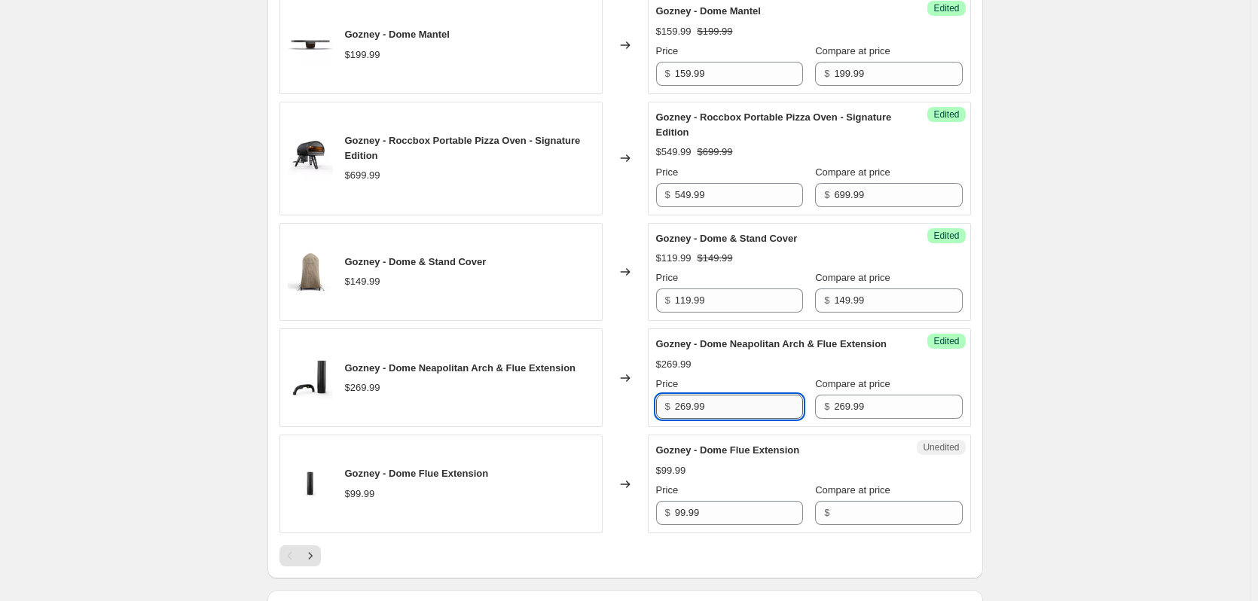
click at [691, 419] on input "269.99" at bounding box center [739, 407] width 128 height 24
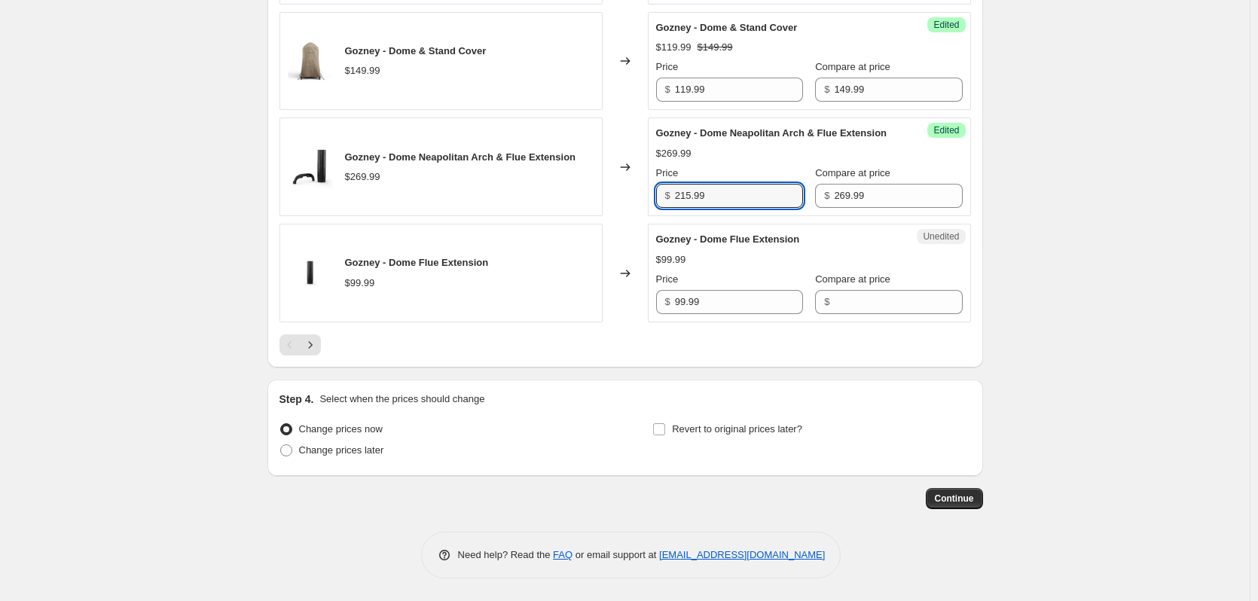
scroll to position [2389, 0]
type input "215.99"
click at [679, 293] on input "99.99" at bounding box center [739, 302] width 128 height 24
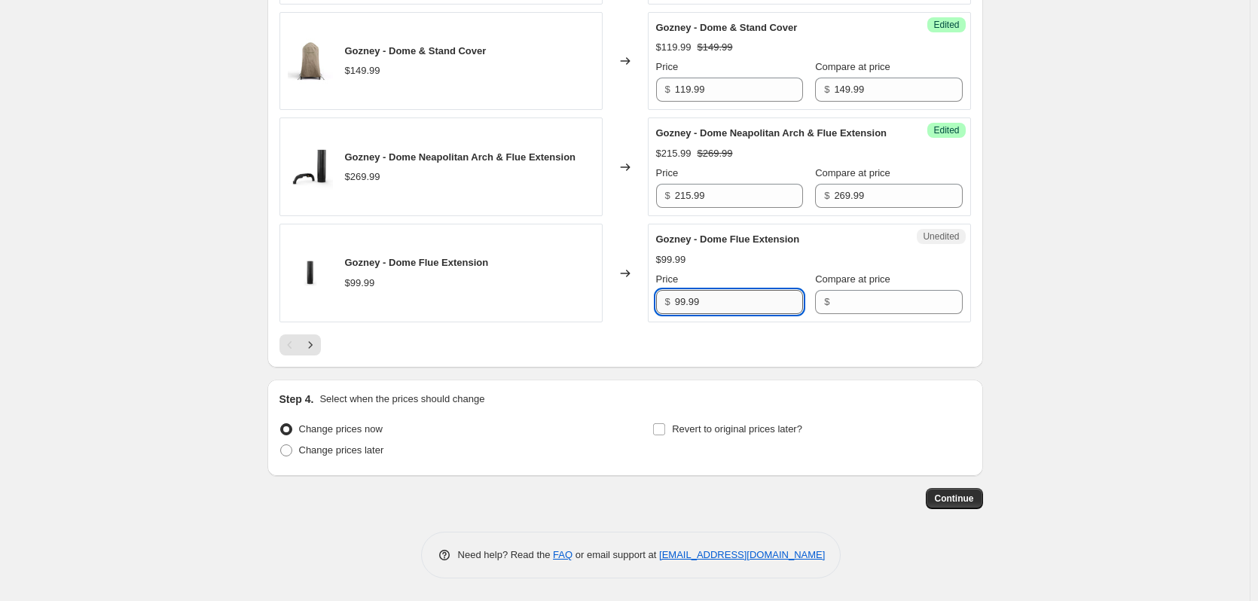
click at [679, 293] on input "99.99" at bounding box center [739, 302] width 128 height 24
click at [883, 298] on input "Compare at price" at bounding box center [898, 302] width 128 height 24
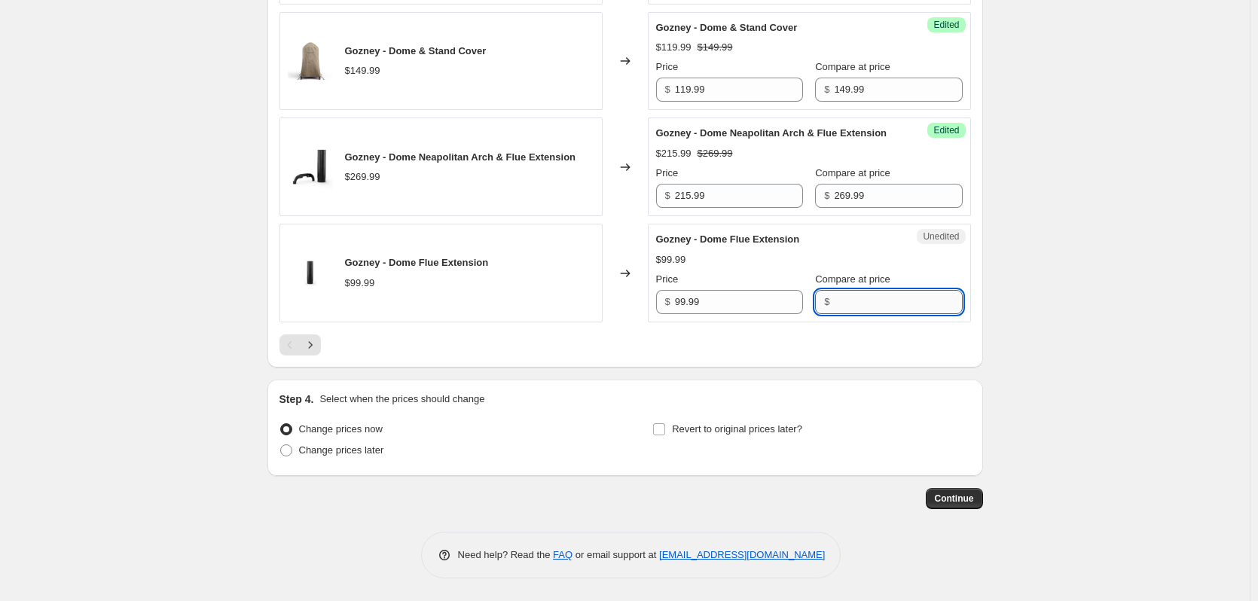
paste input "99.99"
type input "99.99"
click at [677, 305] on div "$ 99.99" at bounding box center [729, 302] width 147 height 24
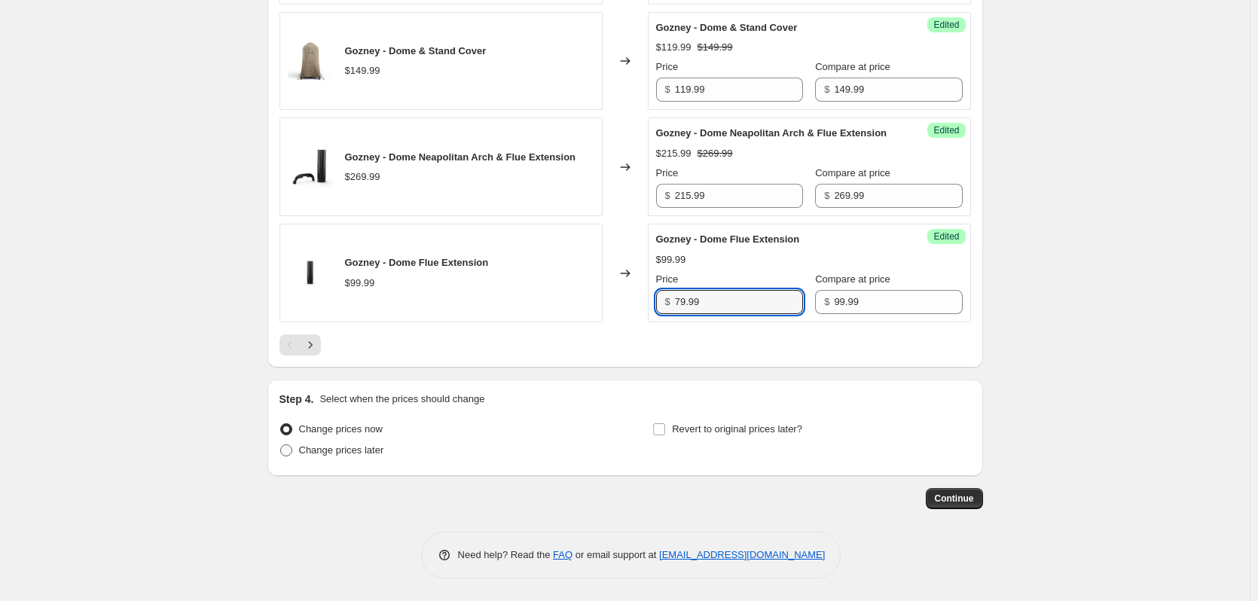
type input "79.99"
click at [297, 447] on label "Change prices later" at bounding box center [331, 450] width 105 height 21
click at [281, 445] on input "Change prices later" at bounding box center [280, 444] width 1 height 1
radio input "true"
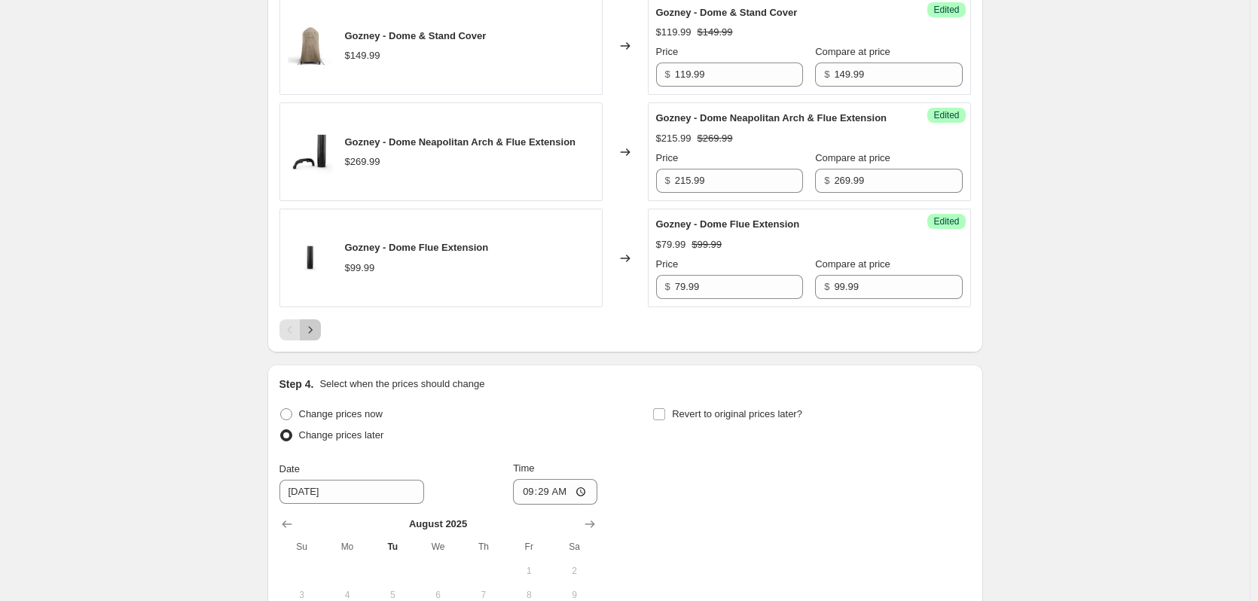
click at [318, 337] on icon "Next" at bounding box center [310, 329] width 15 height 15
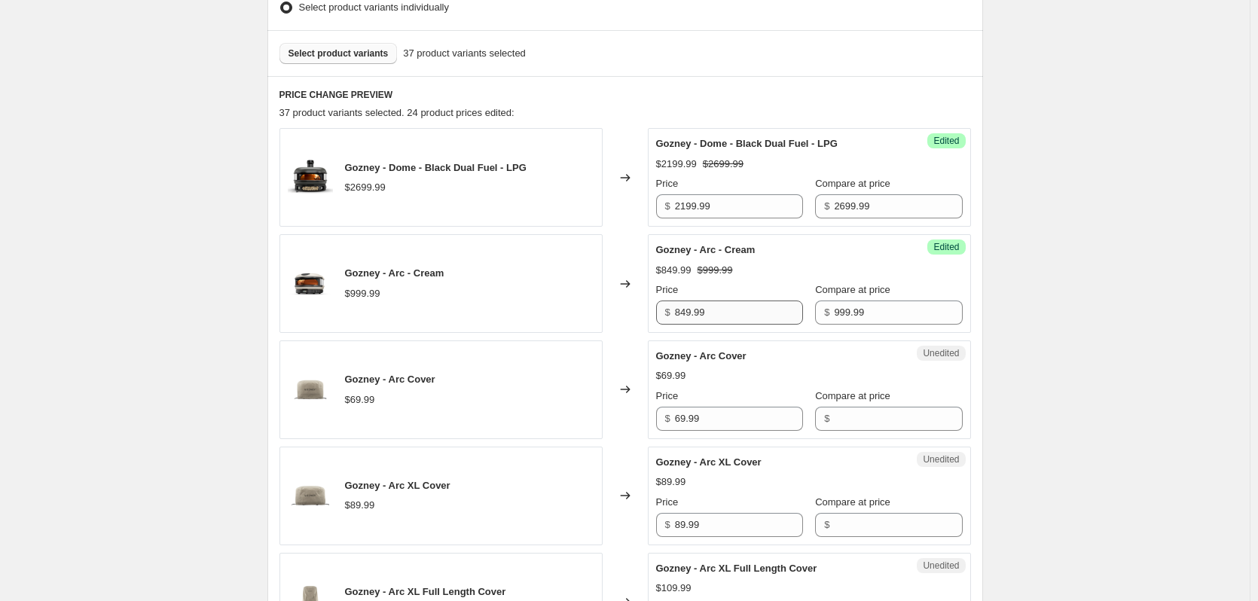
scroll to position [651, 0]
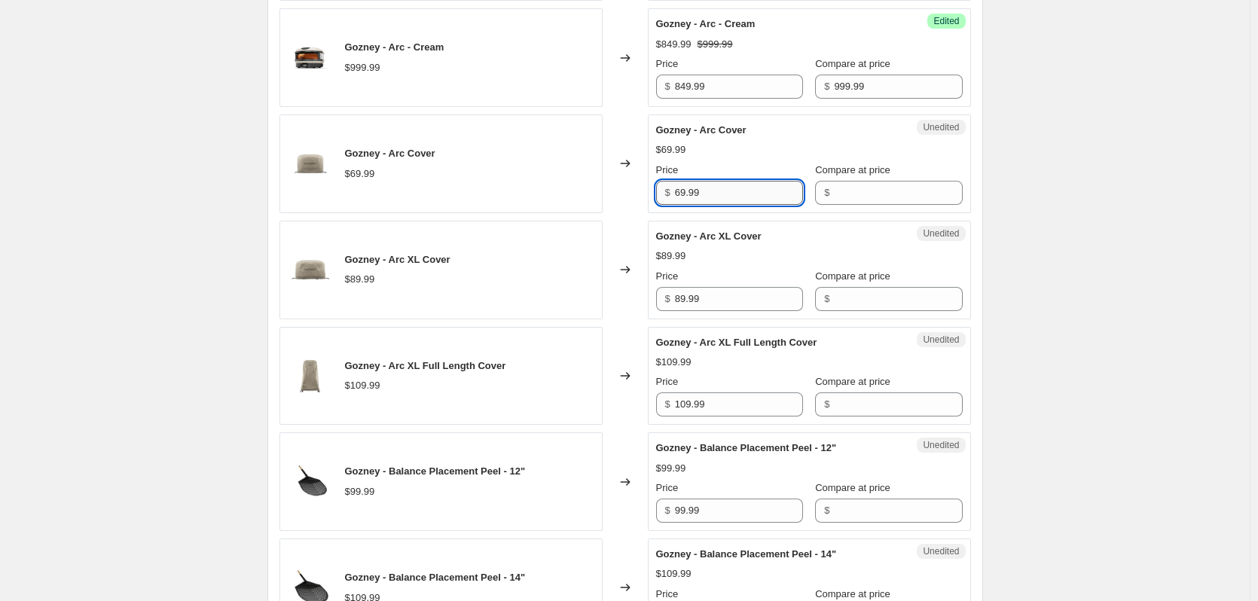
click at [707, 191] on input "69.99" at bounding box center [739, 193] width 128 height 24
click at [848, 194] on input "Compare at price" at bounding box center [898, 193] width 128 height 24
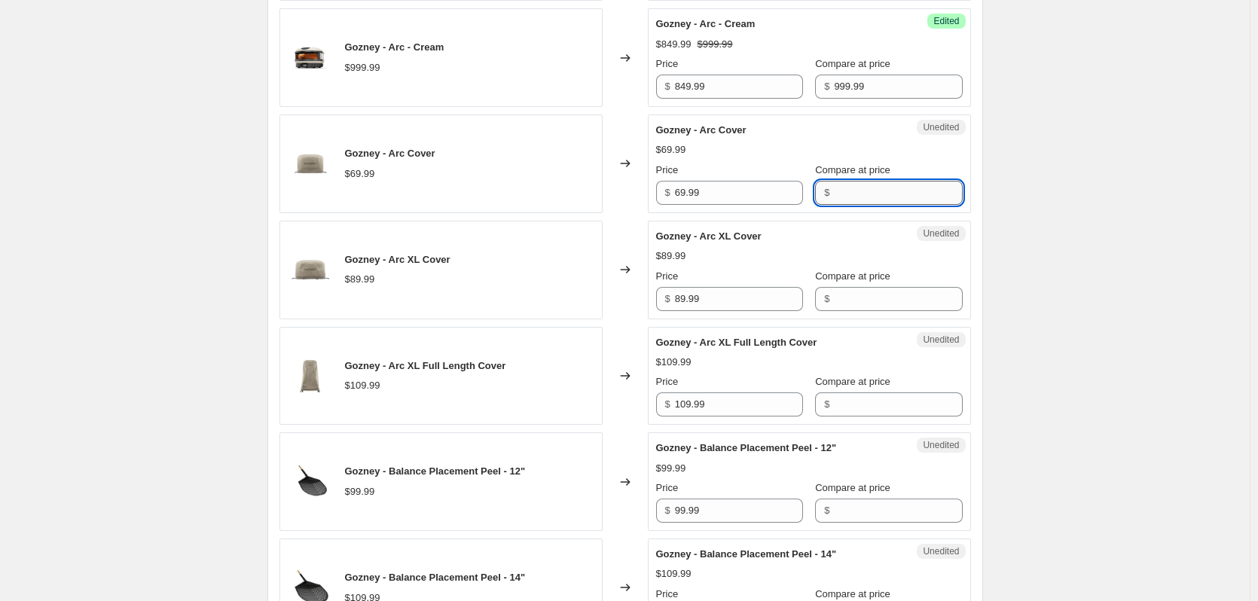
paste input "69.99"
type input "69.99"
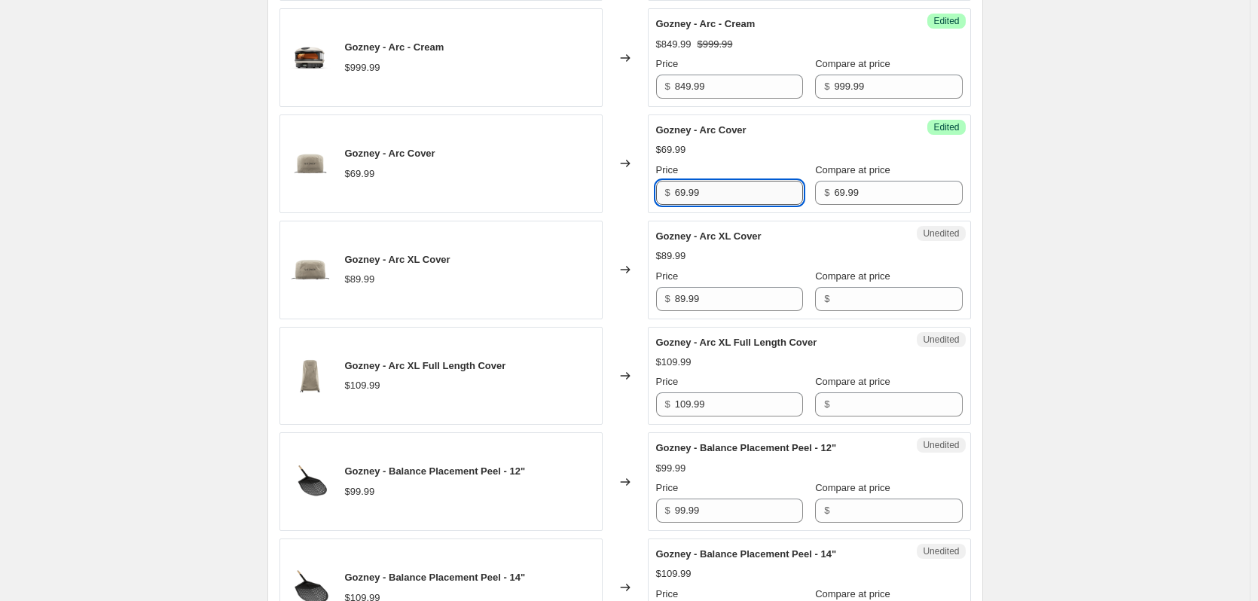
click at [682, 194] on input "69.99" at bounding box center [739, 193] width 128 height 24
type input "55.99"
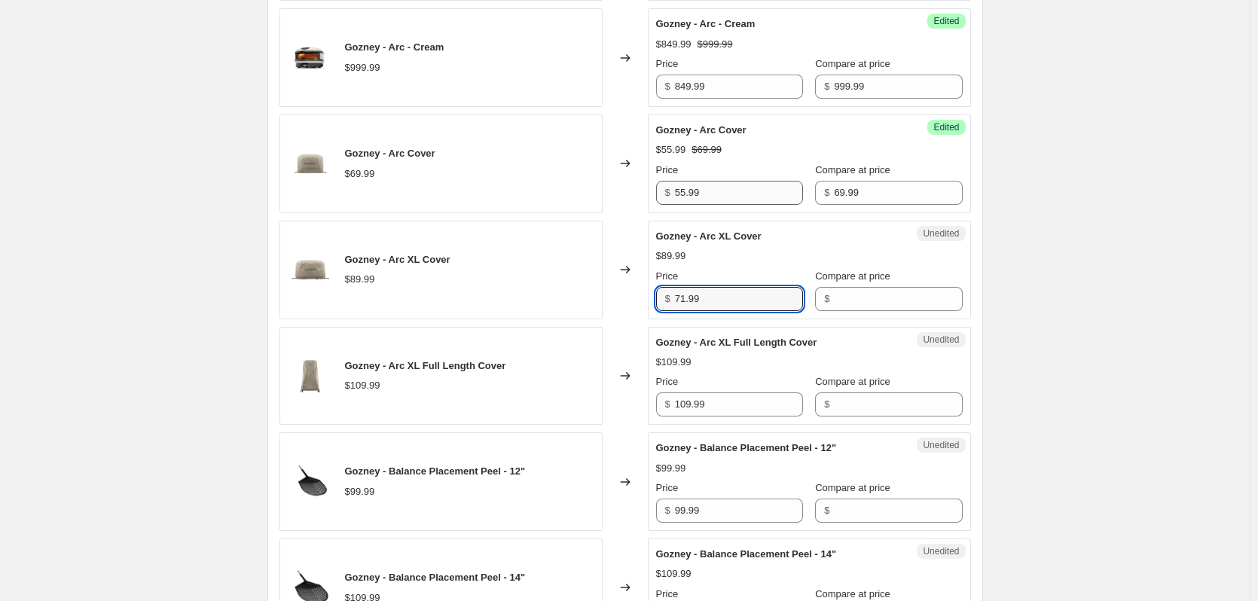
type input "71.99"
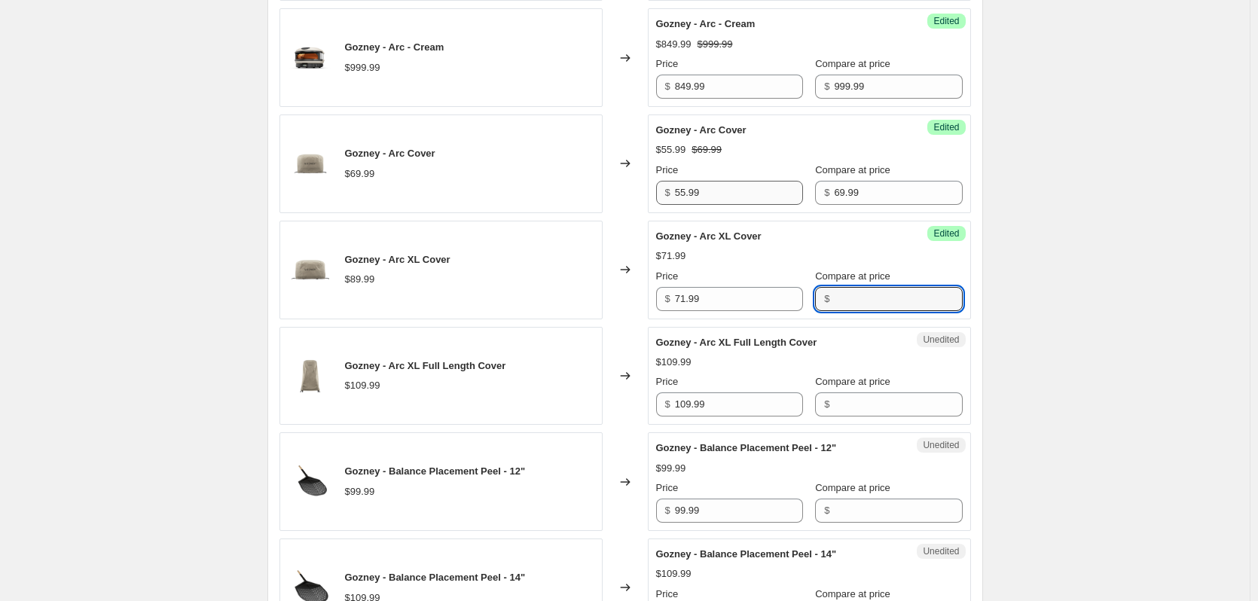
paste input "89.99"
type input "89.99"
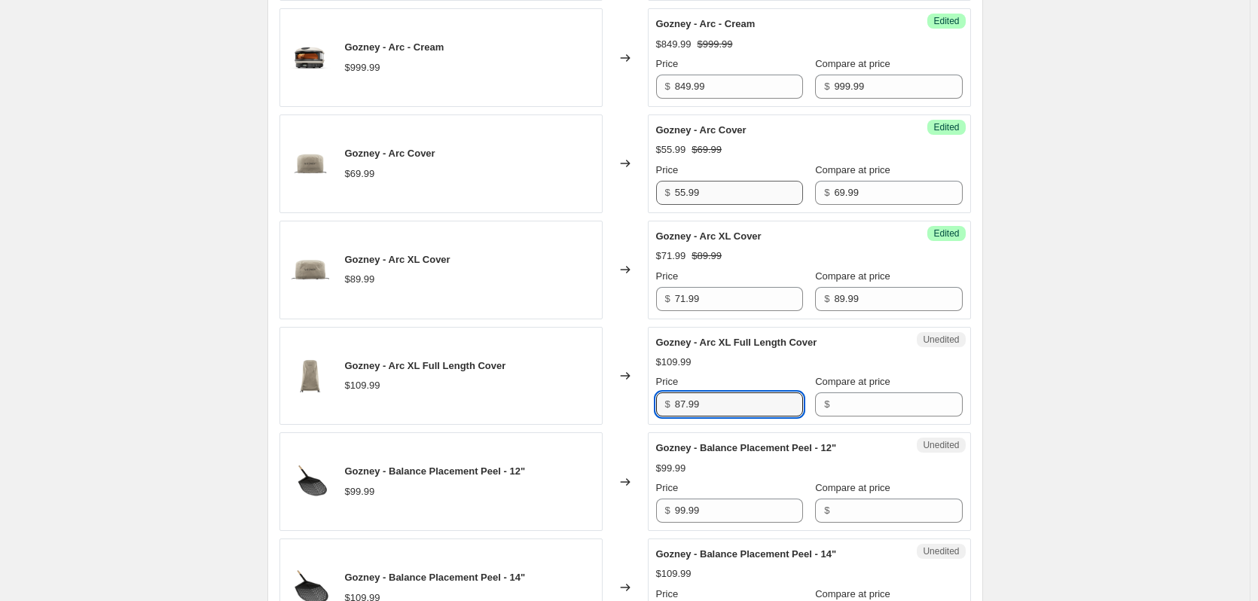
type input "87.99"
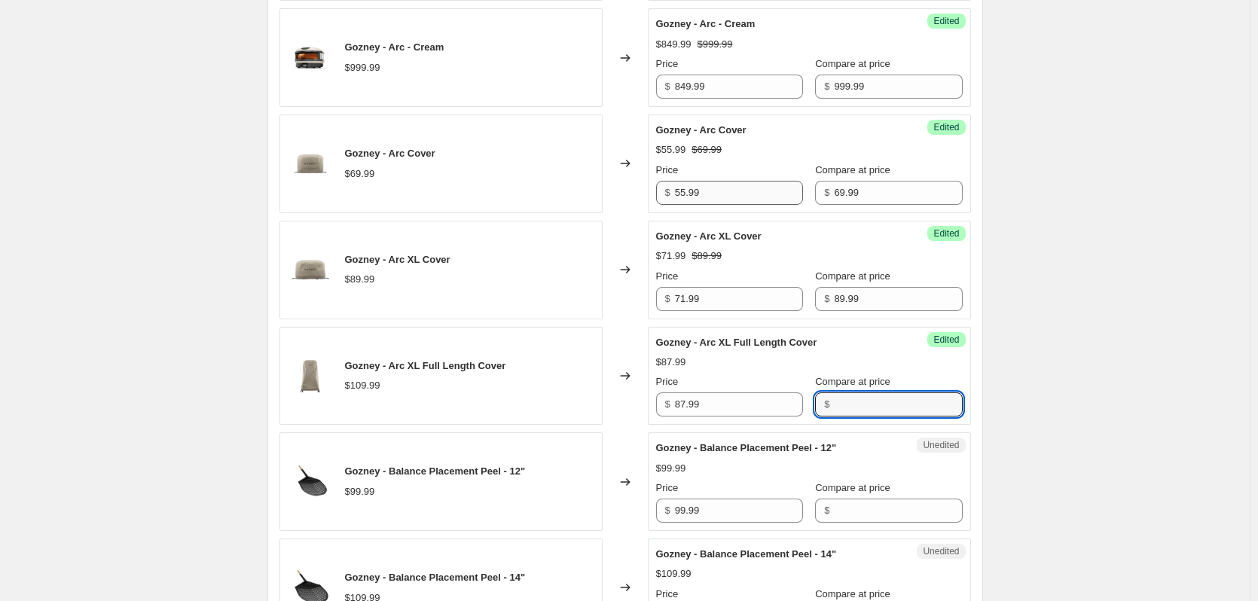
paste input "109.99"
type input "109.99"
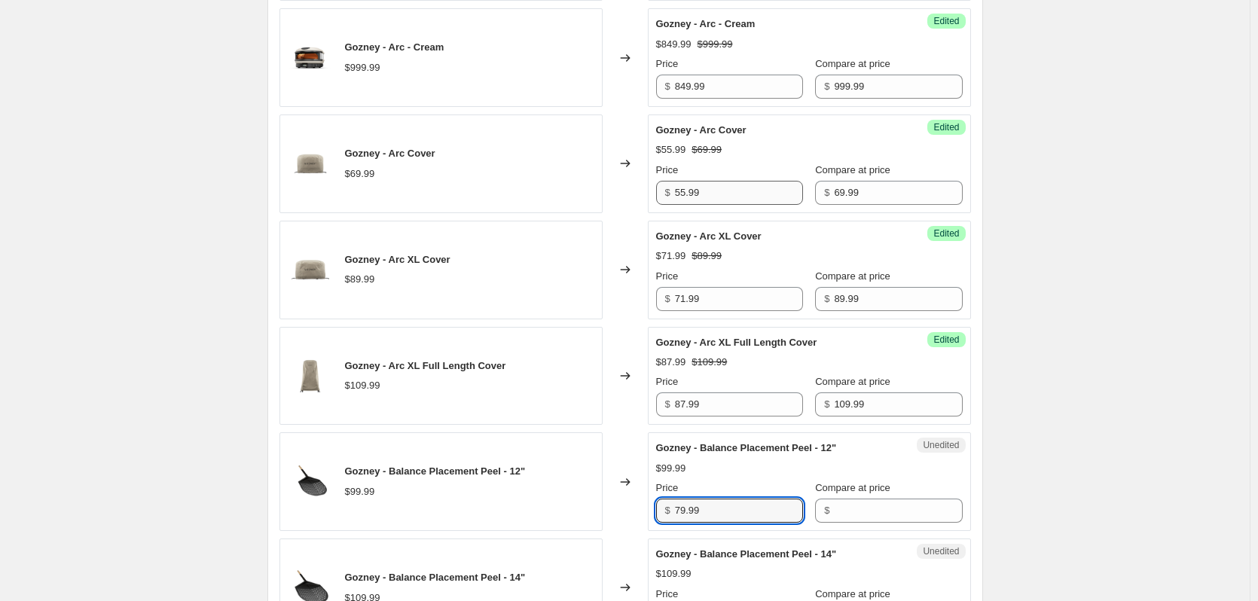
type input "79.99"
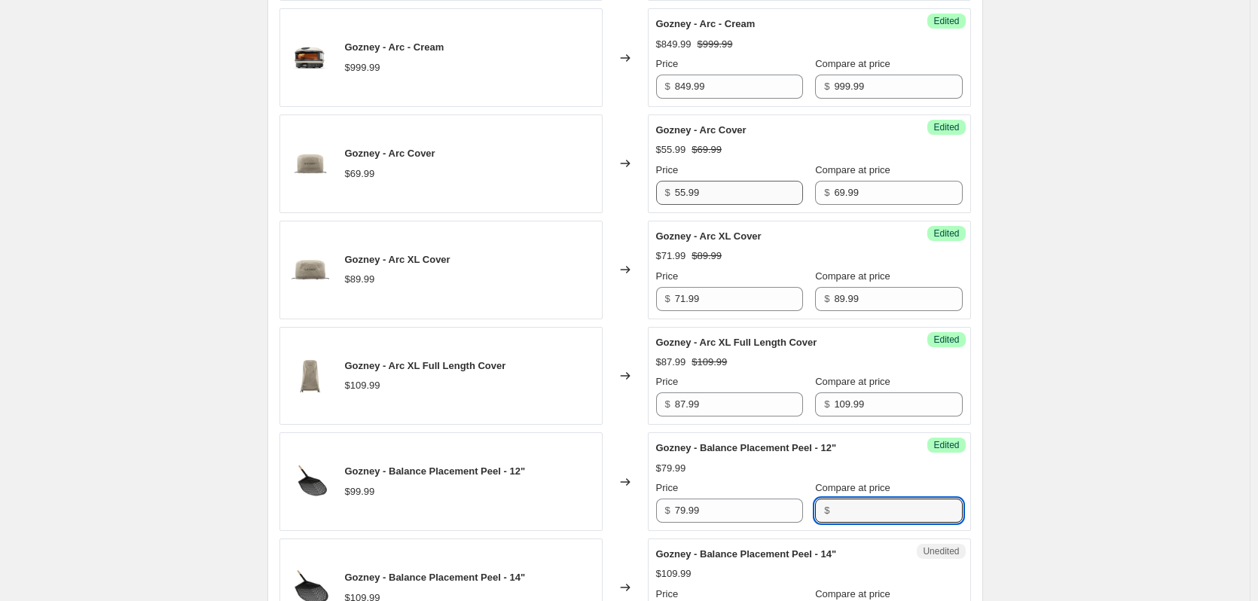
paste input "99.99"
type input "99.99"
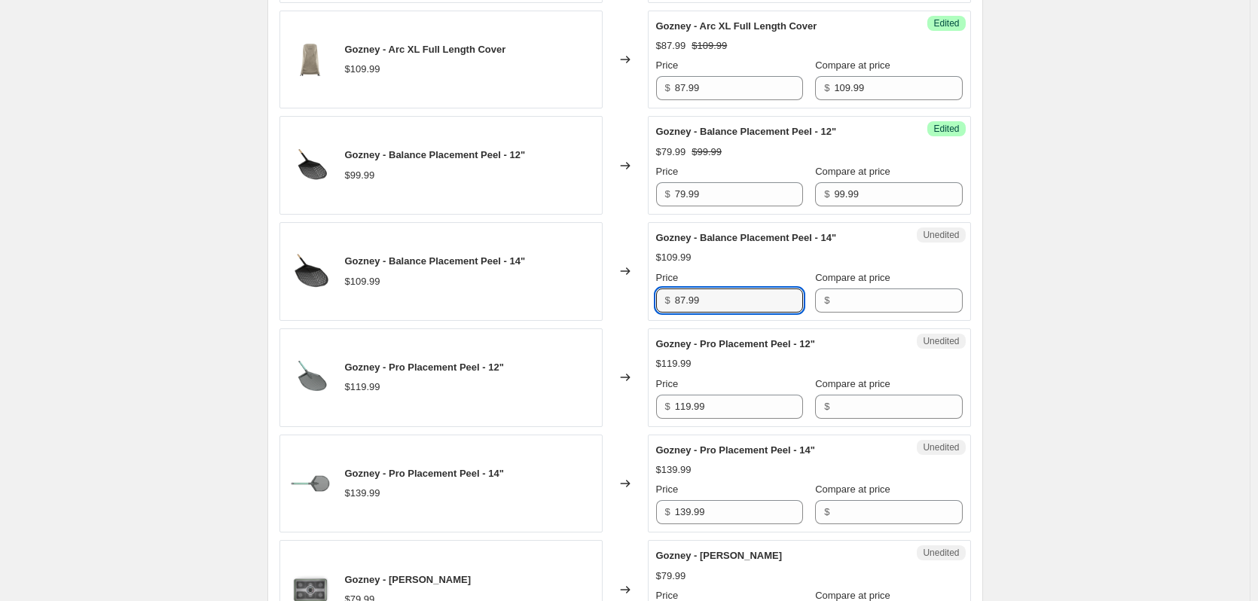
type input "87.99"
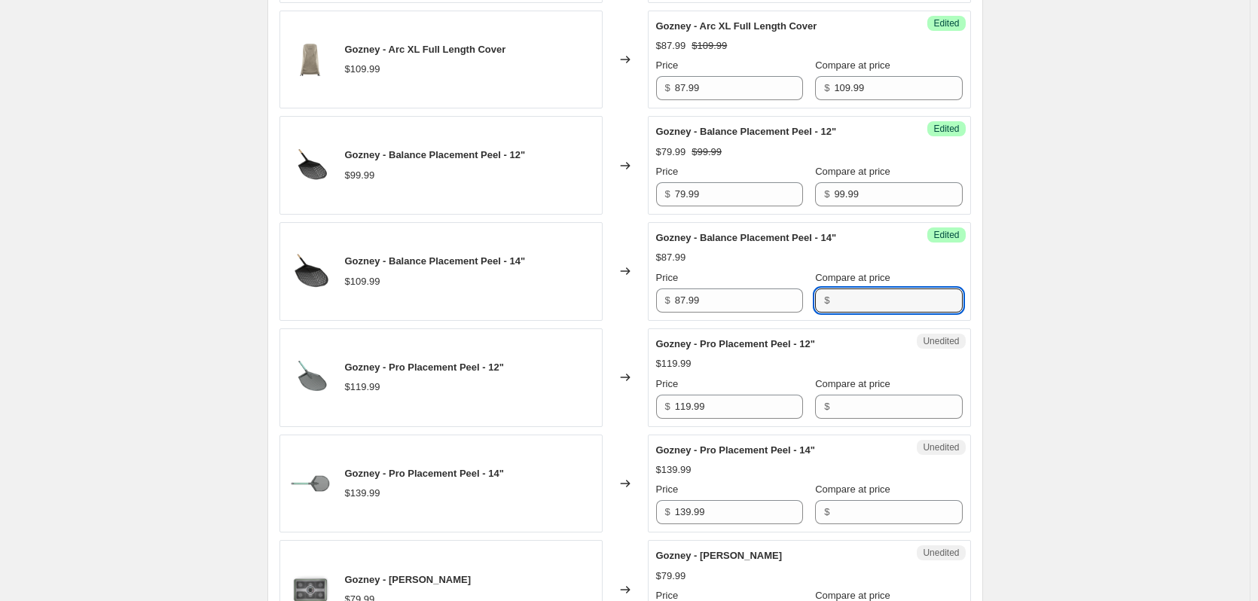
paste input "109.99"
type input "109.99"
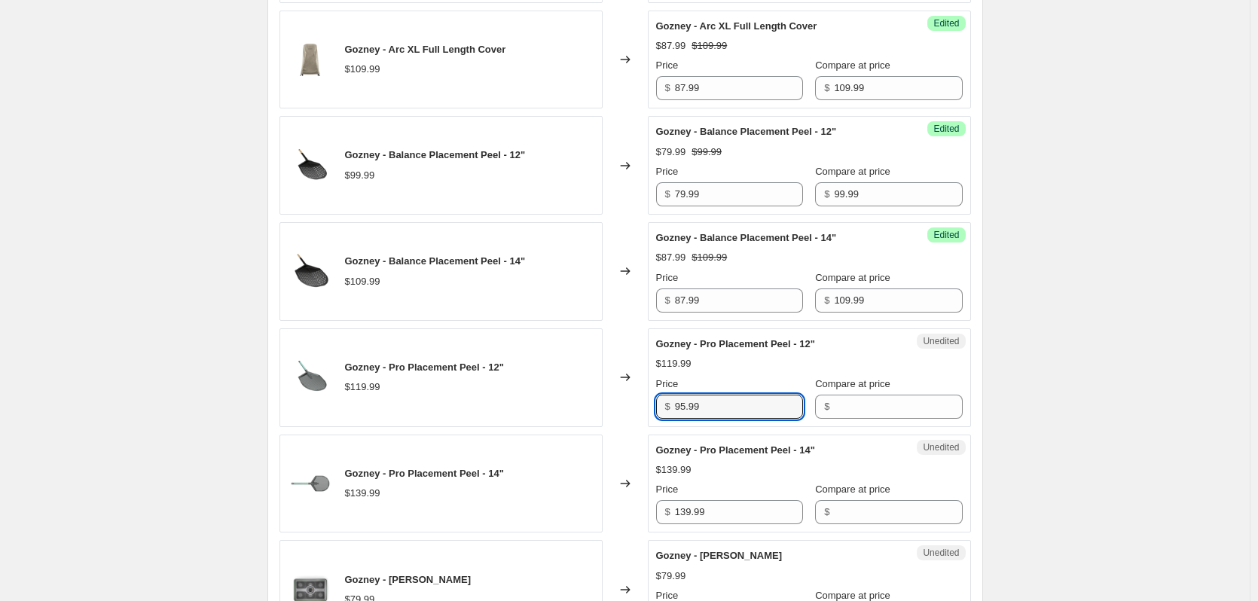
type input "95.99"
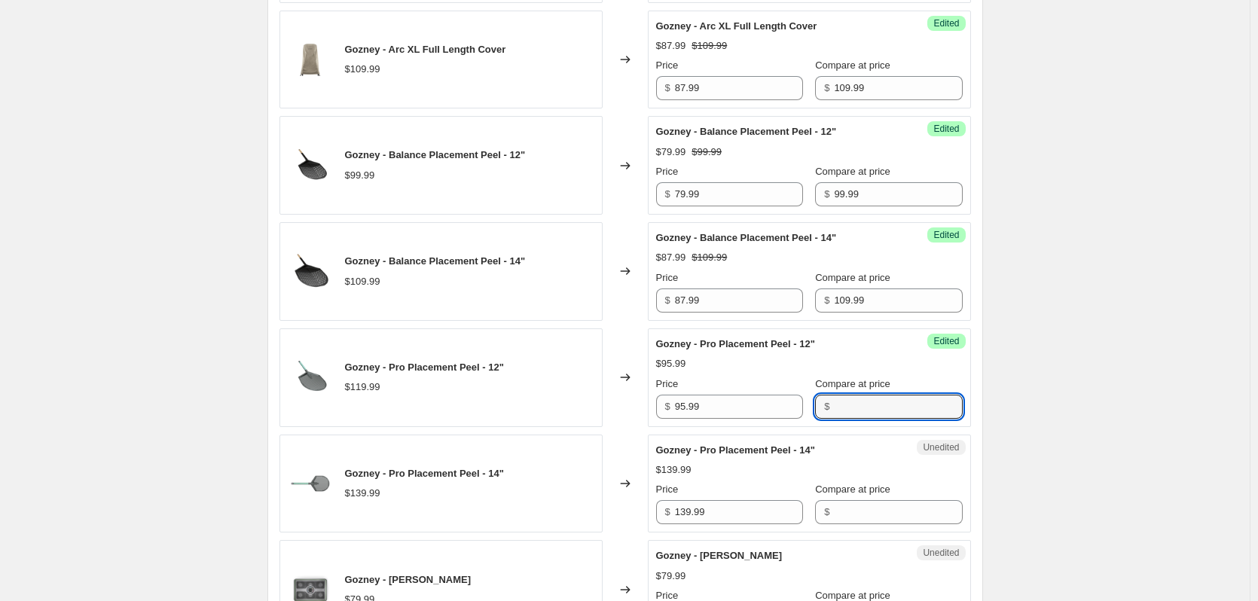
paste input "119.99"
type input "119.99"
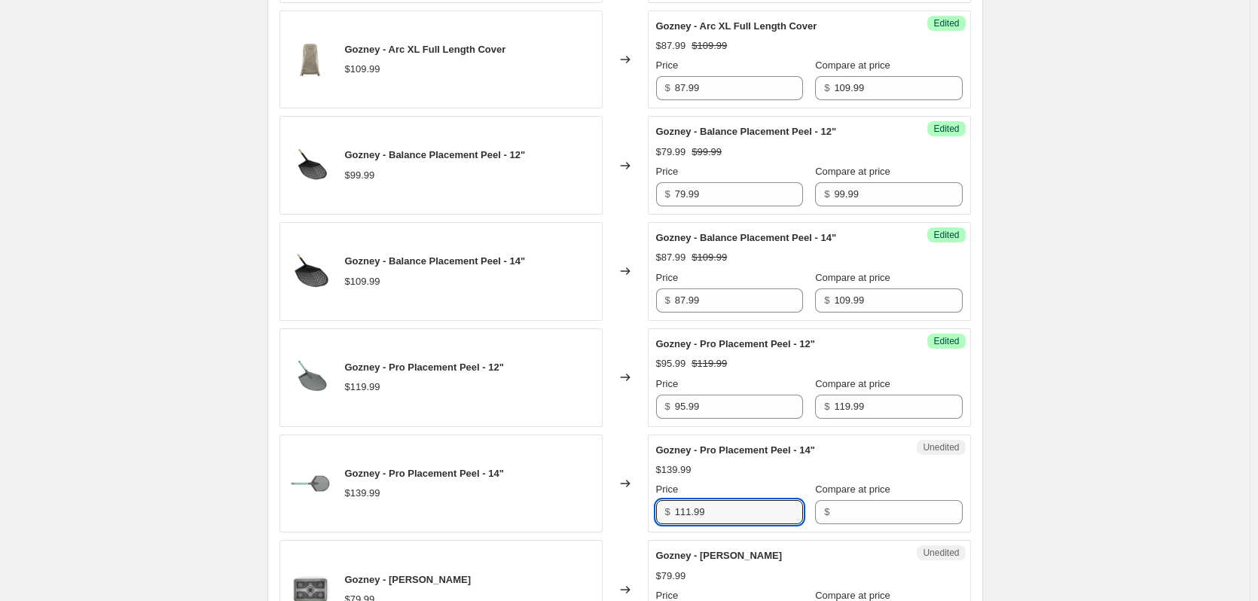
type input "111.99"
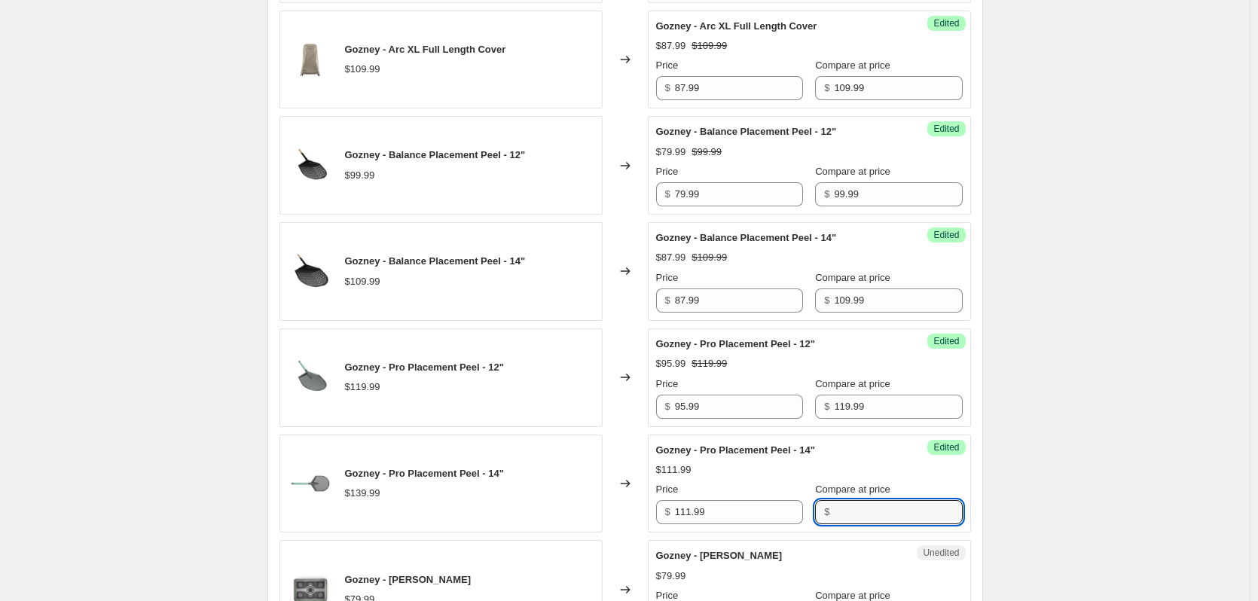
paste input "139.99"
type input "139.99"
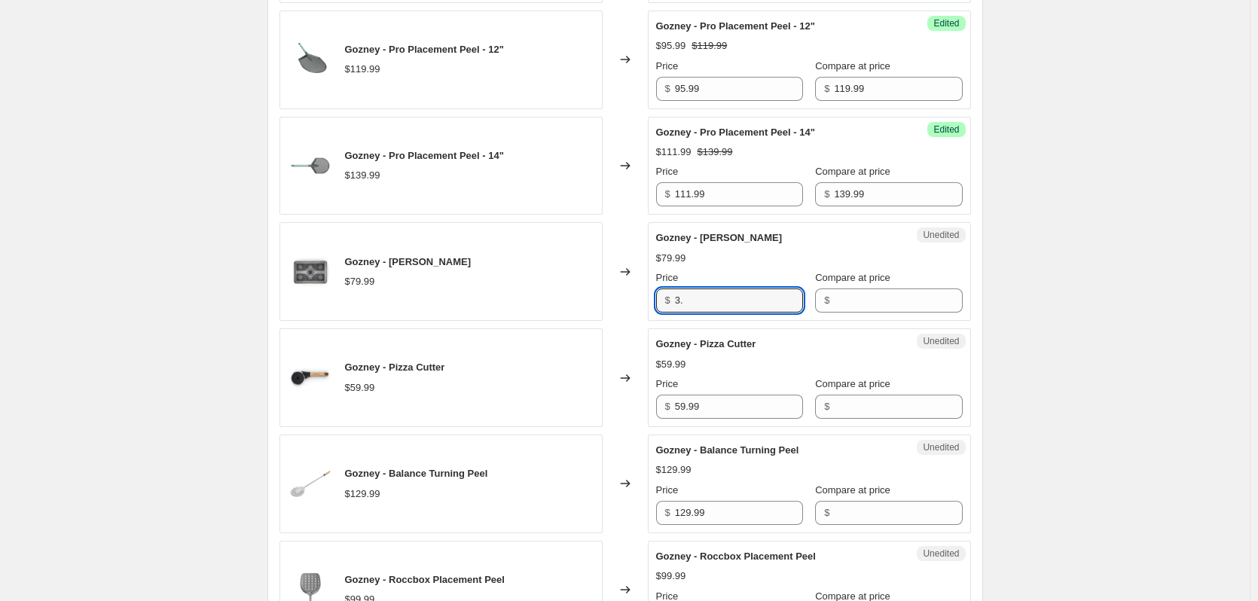
type input "3"
type input "63.99"
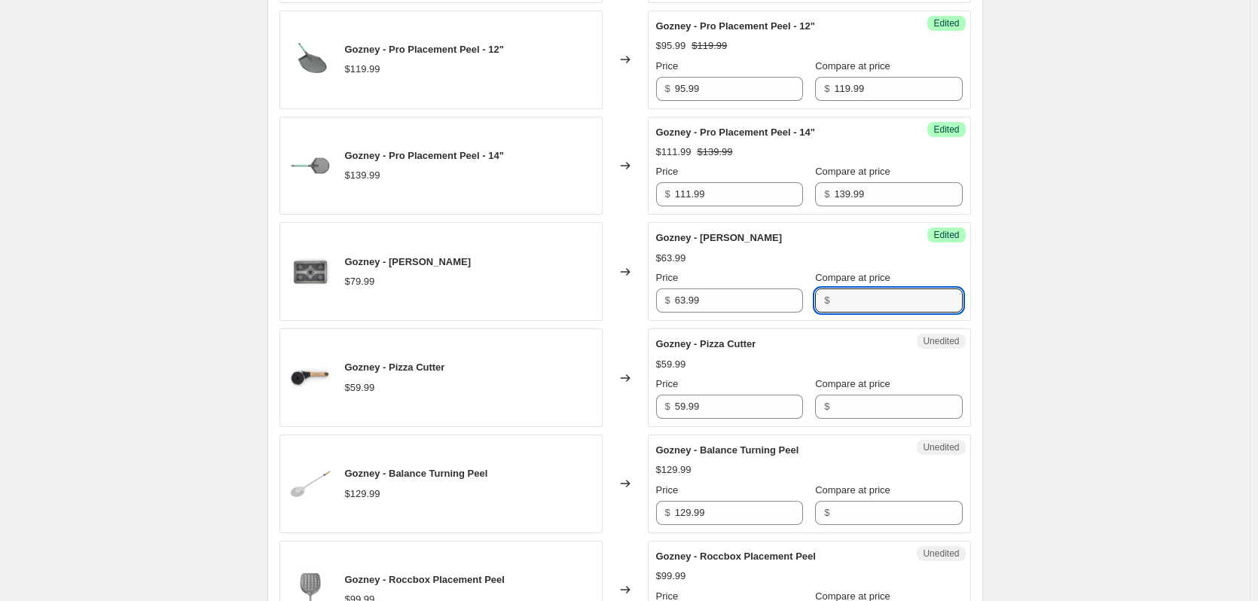
paste input "79.99"
type input "79.99"
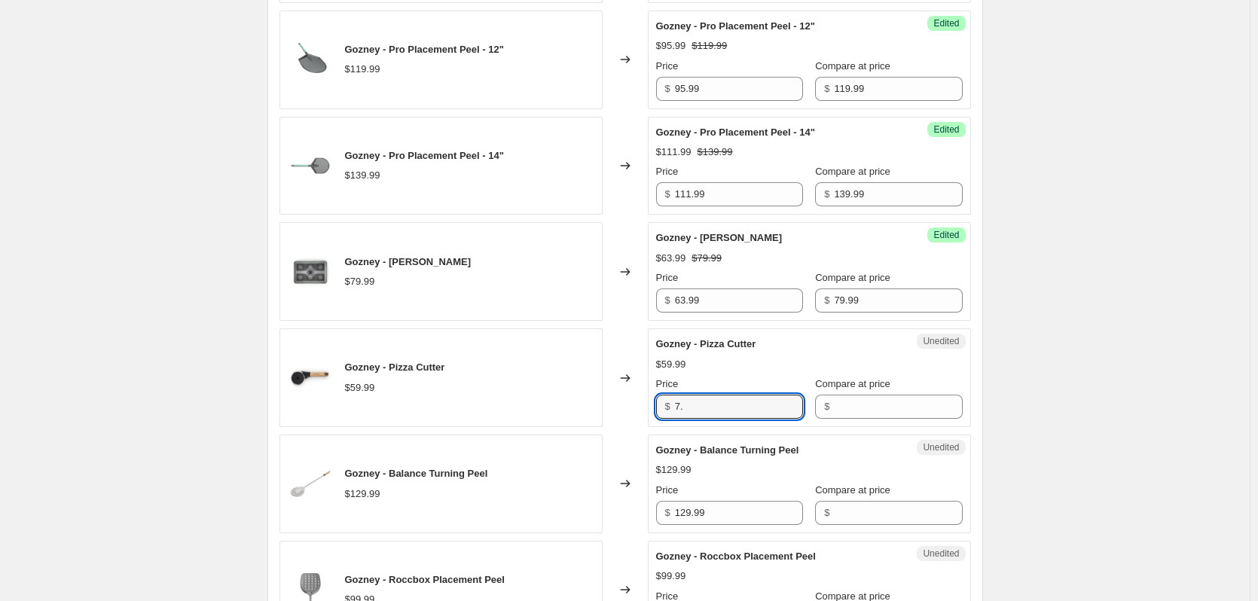
type input "7"
type input "47.99"
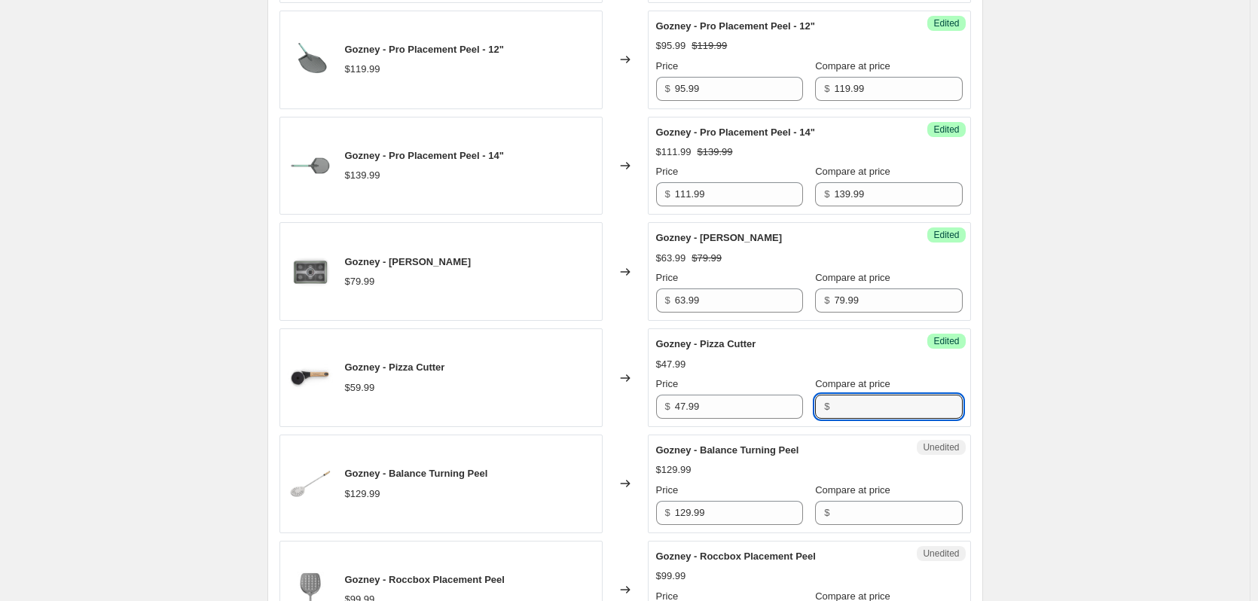
paste input "59.99"
type input "59.99"
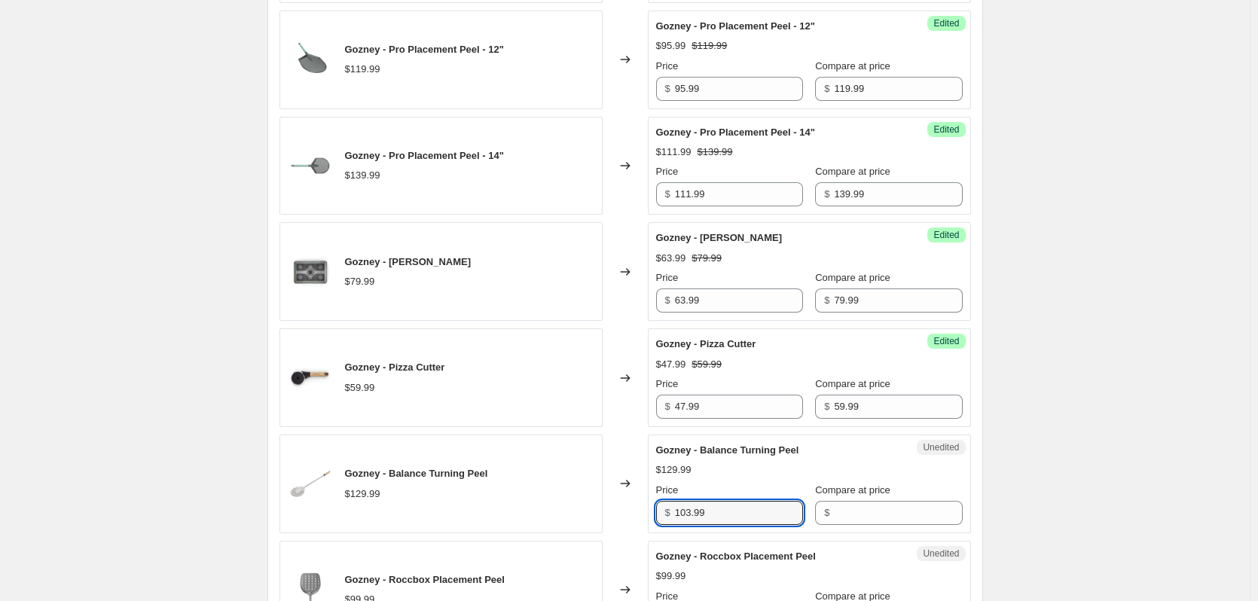
type input "103.99"
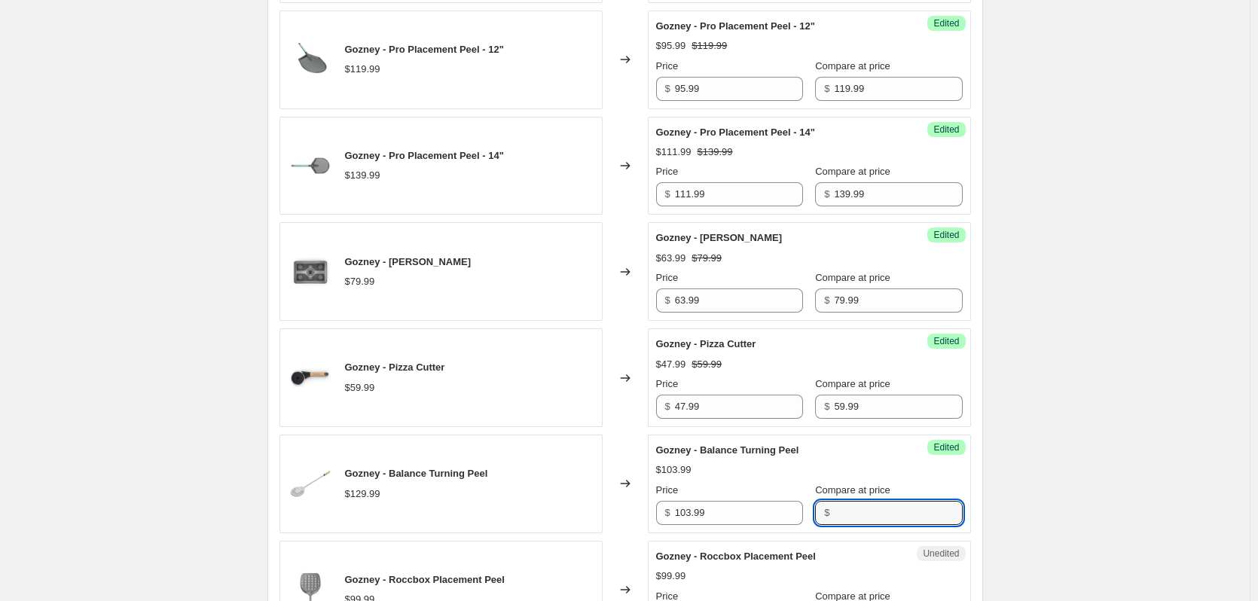
paste input "129.99"
type input "129.99"
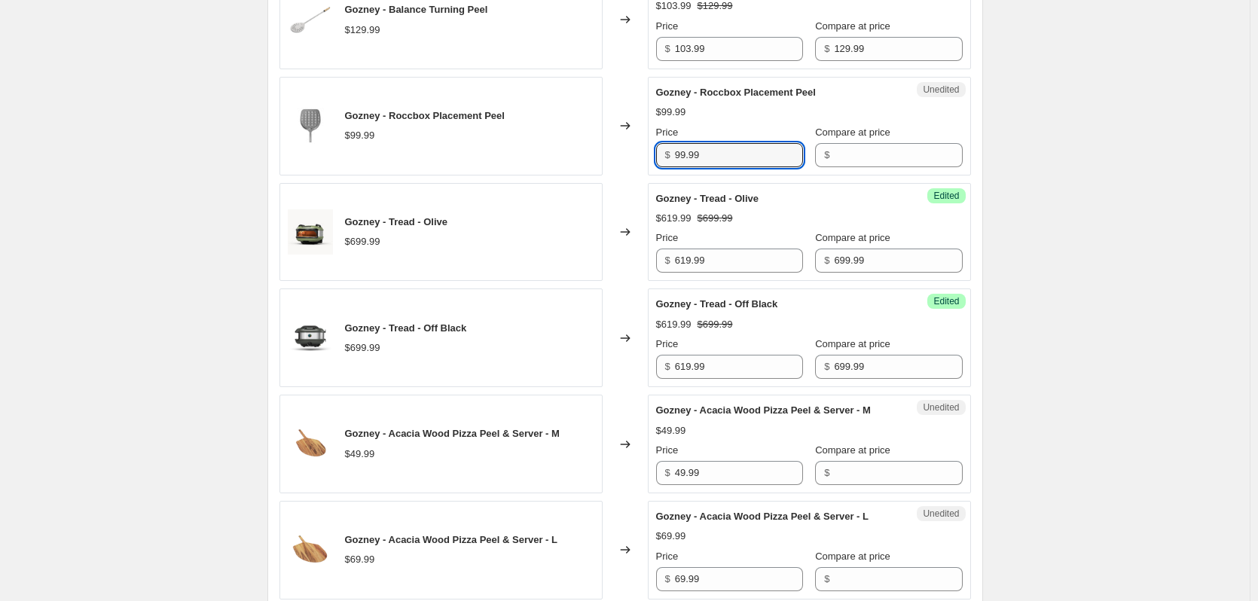
scroll to position [1754, 0]
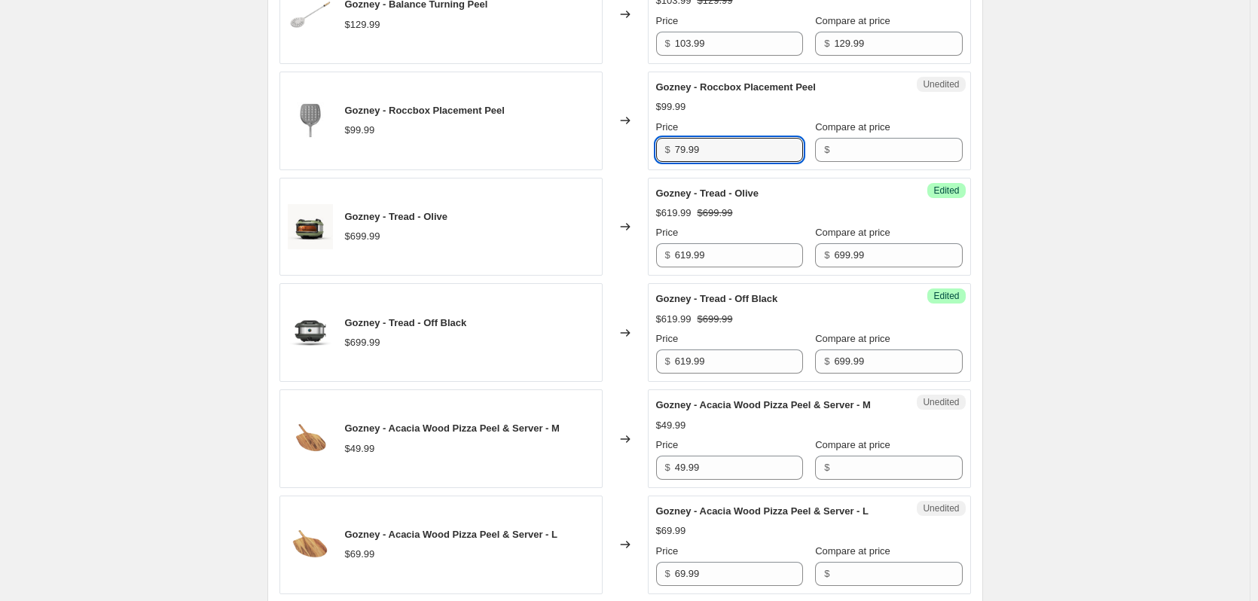
type input "79.99"
paste input "99.99"
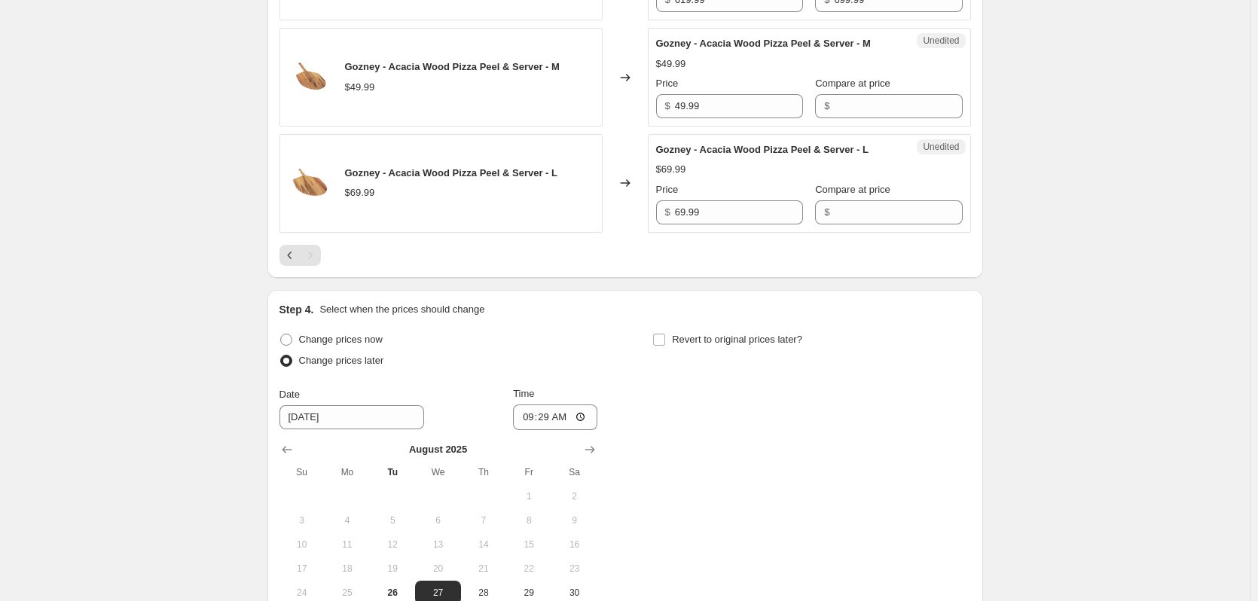
scroll to position [2131, 0]
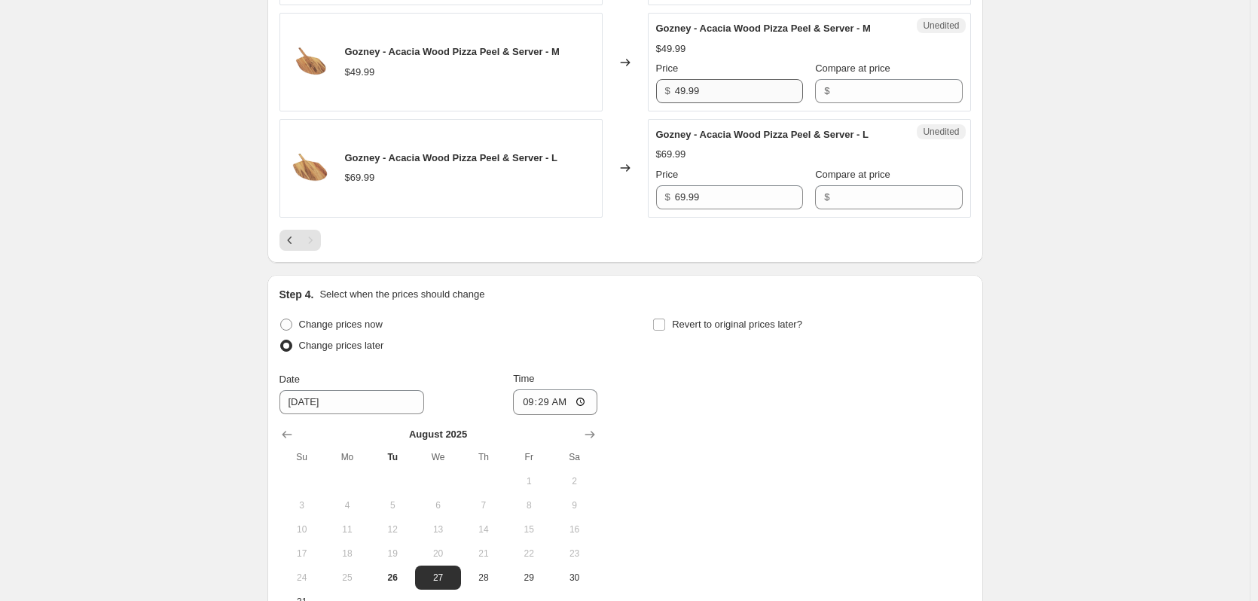
type input "99.99"
click at [719, 91] on input "49.99" at bounding box center [739, 91] width 128 height 24
type input "39.99"
paste input "49.99"
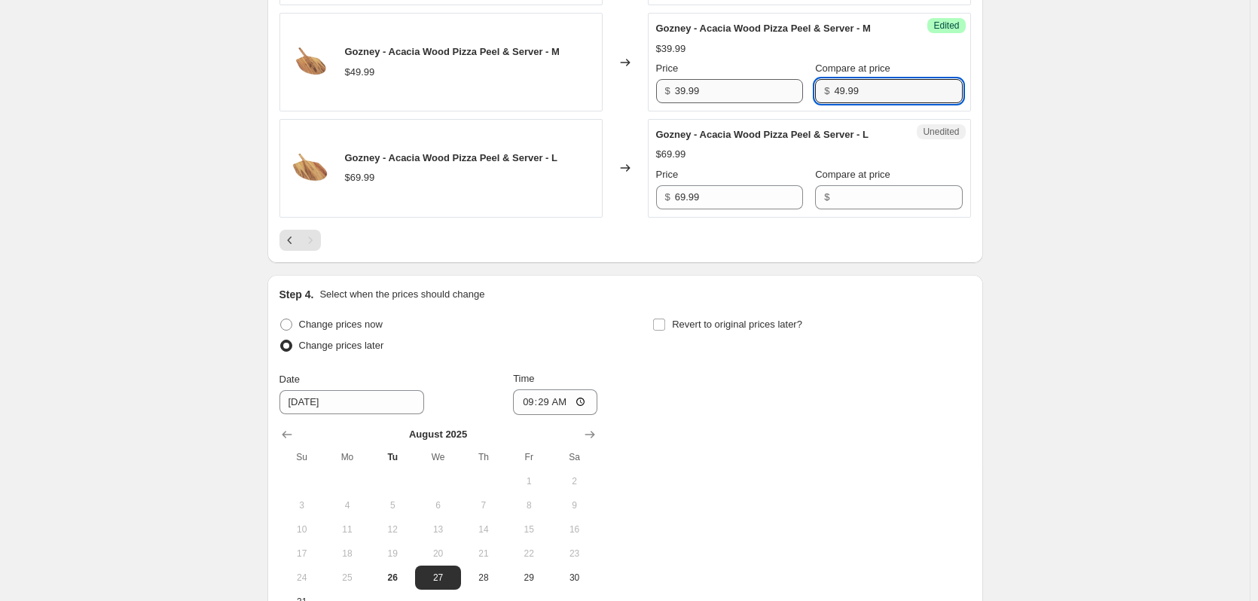
type input "49.99"
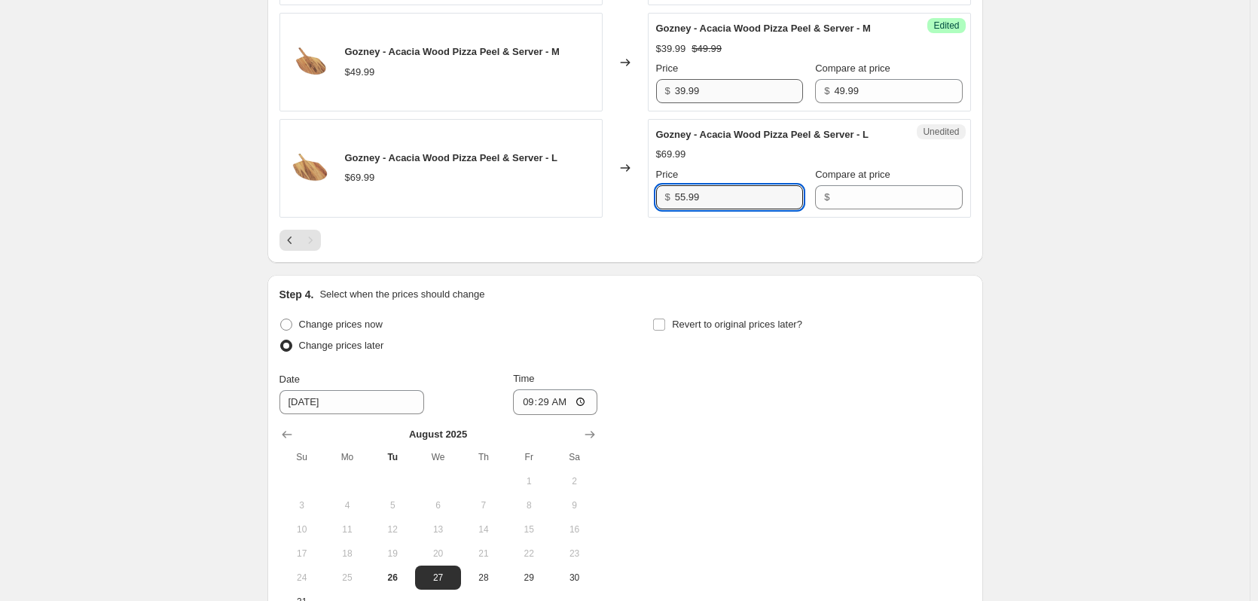
type input "55.99"
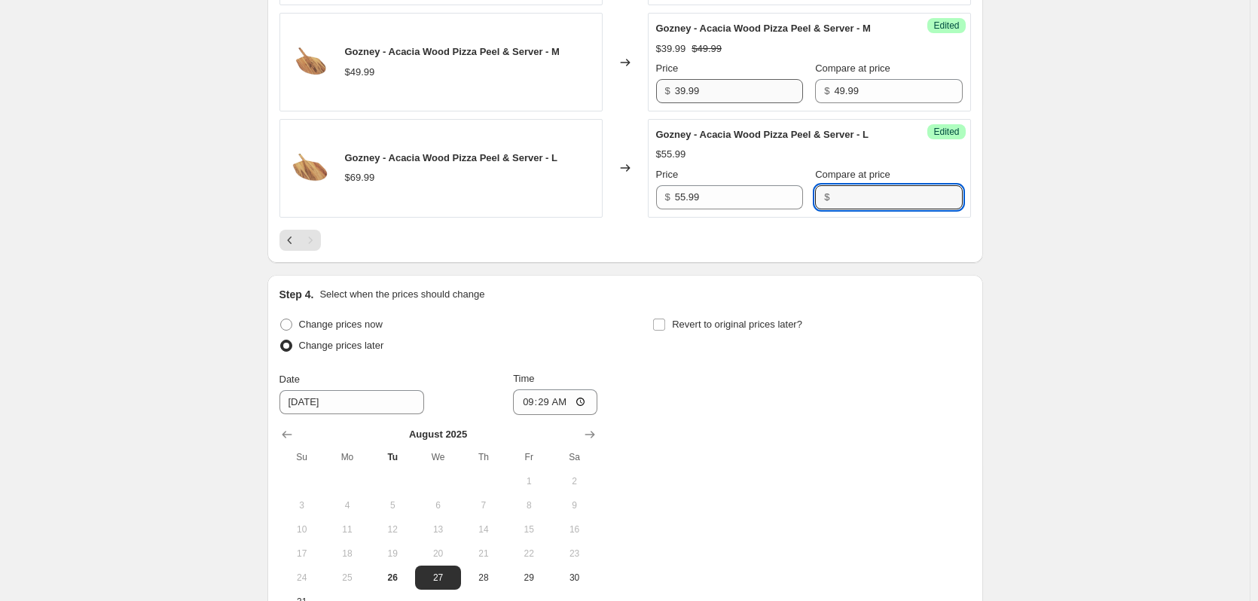
paste input "69.99"
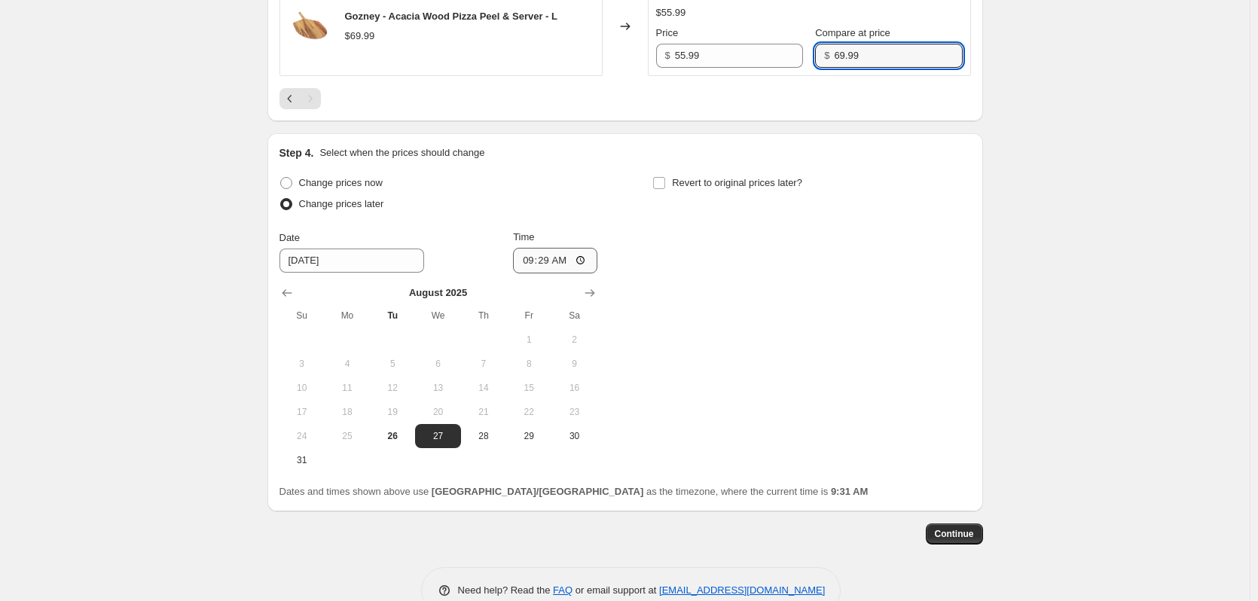
scroll to position [2308, 0]
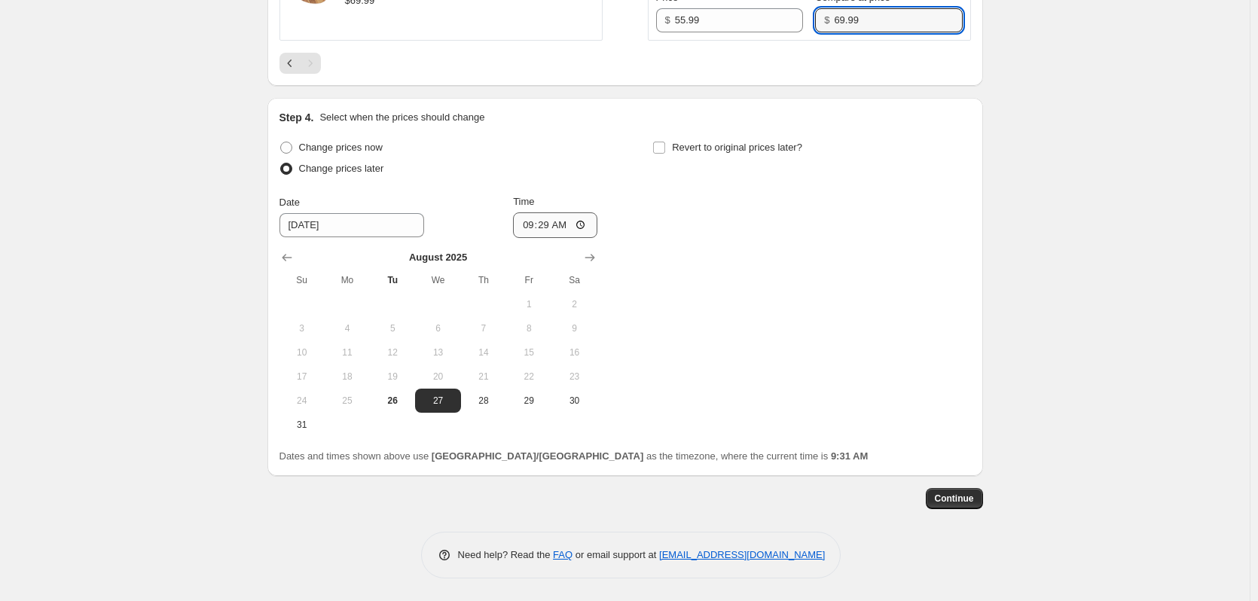
type input "69.99"
click at [535, 220] on input "09:29" at bounding box center [555, 225] width 84 height 26
type input "02:00"
click at [712, 149] on span "Revert to original prices later?" at bounding box center [737, 147] width 130 height 11
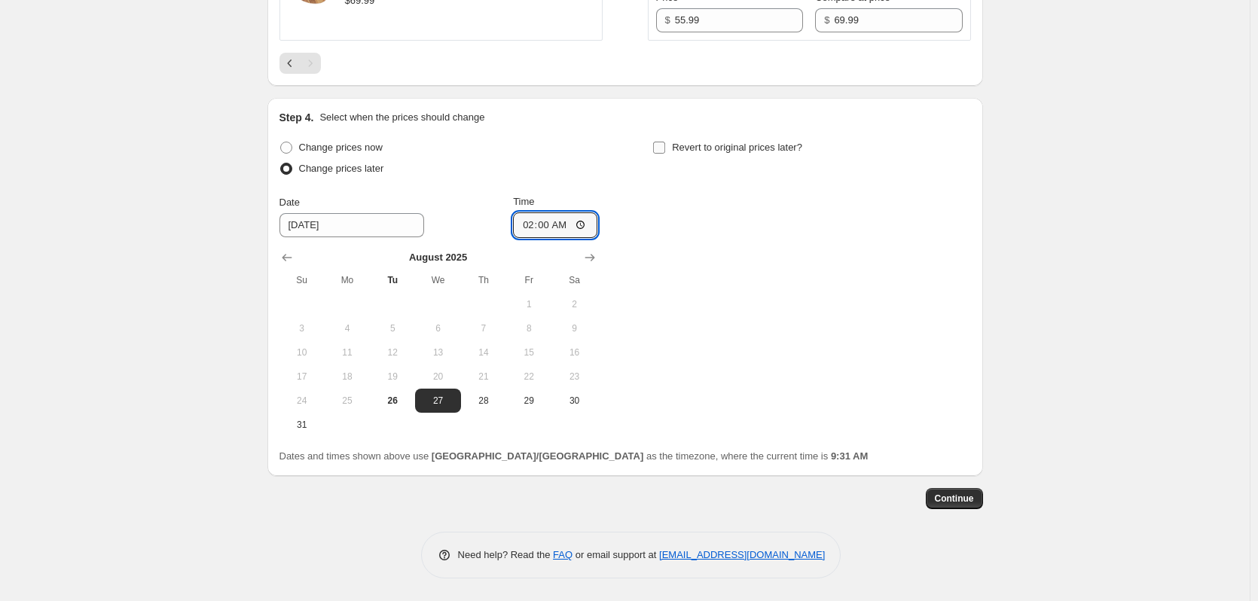
click at [665, 149] on input "Revert to original prices later?" at bounding box center [659, 148] width 12 height 12
checkbox input "true"
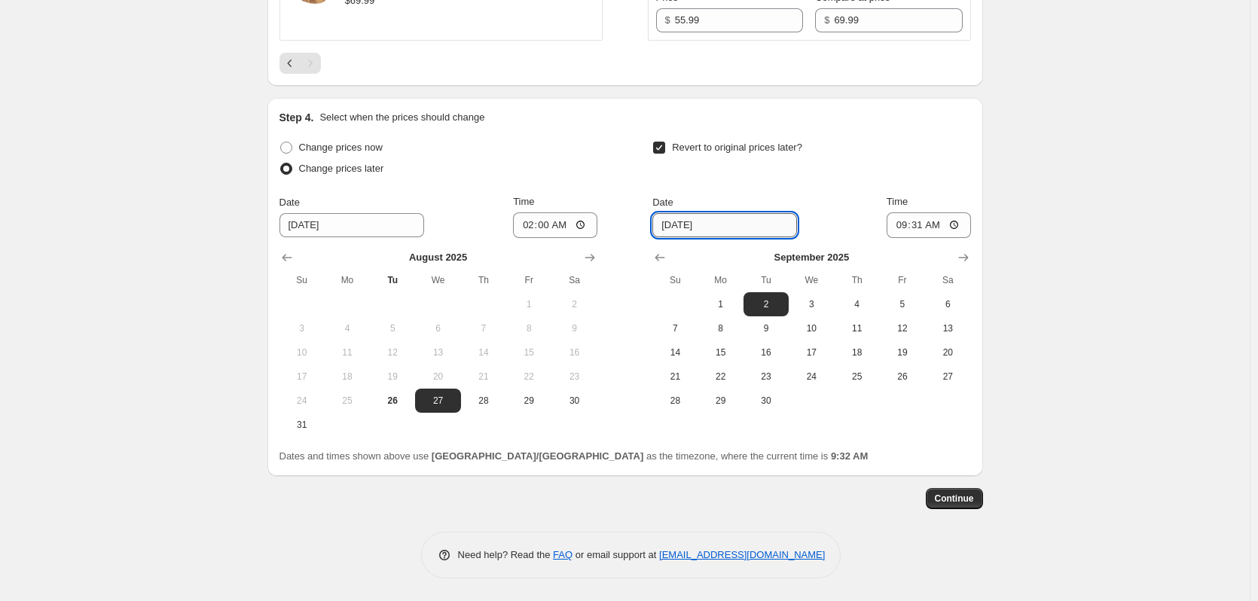
click at [725, 227] on input "[DATE]" at bounding box center [724, 225] width 145 height 24
click at [736, 336] on button "8" at bounding box center [720, 328] width 45 height 24
type input "[DATE]"
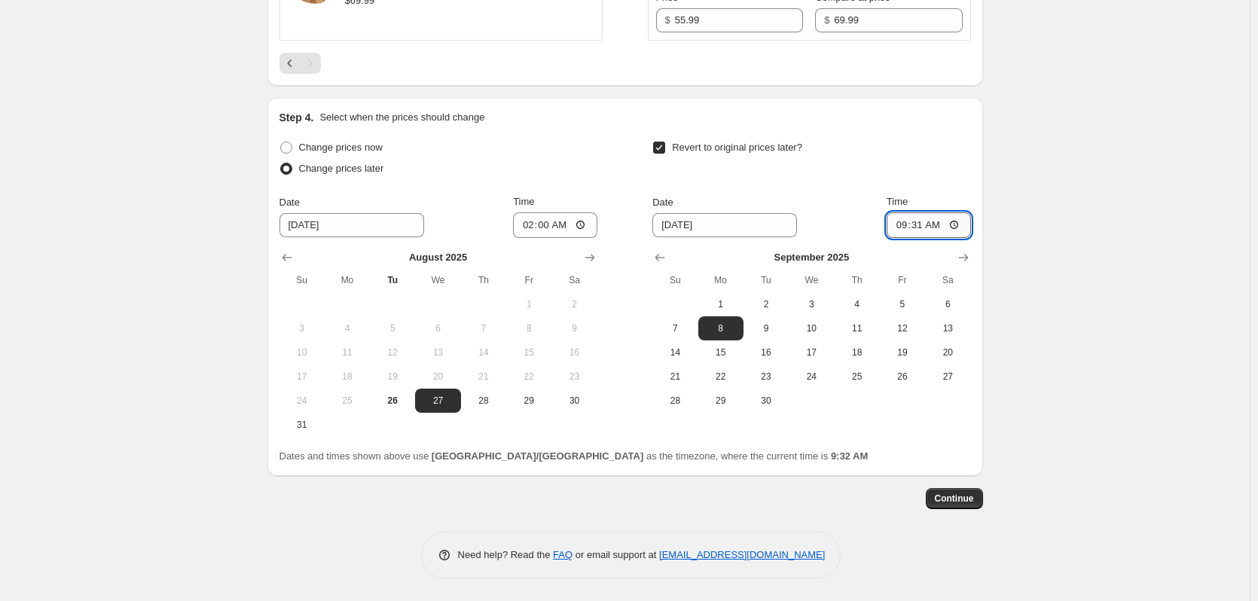
click at [911, 222] on input "09:31" at bounding box center [928, 225] width 84 height 26
type input "23:31"
click at [956, 498] on span "Continue" at bounding box center [954, 499] width 39 height 12
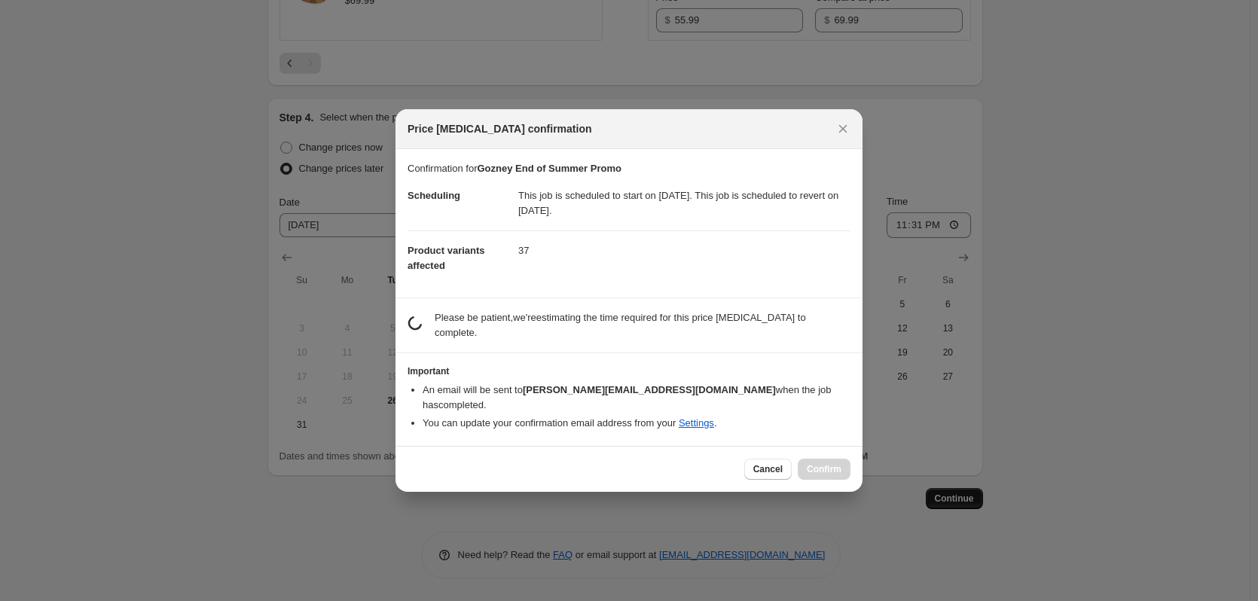
scroll to position [0, 0]
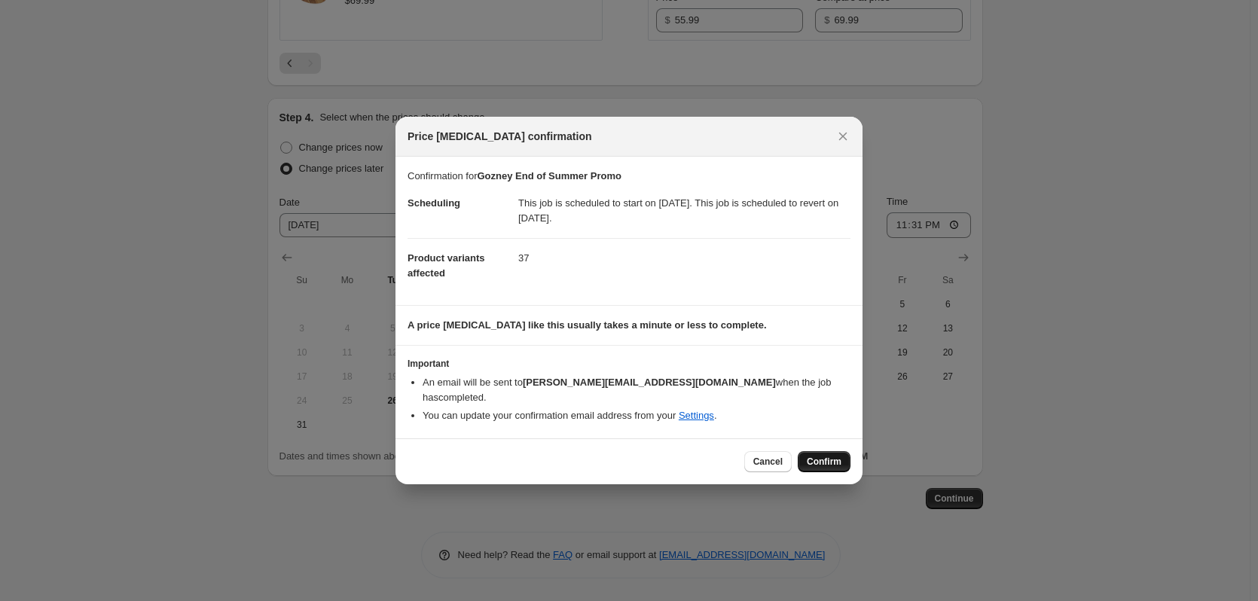
click at [820, 456] on span "Confirm" at bounding box center [824, 462] width 35 height 12
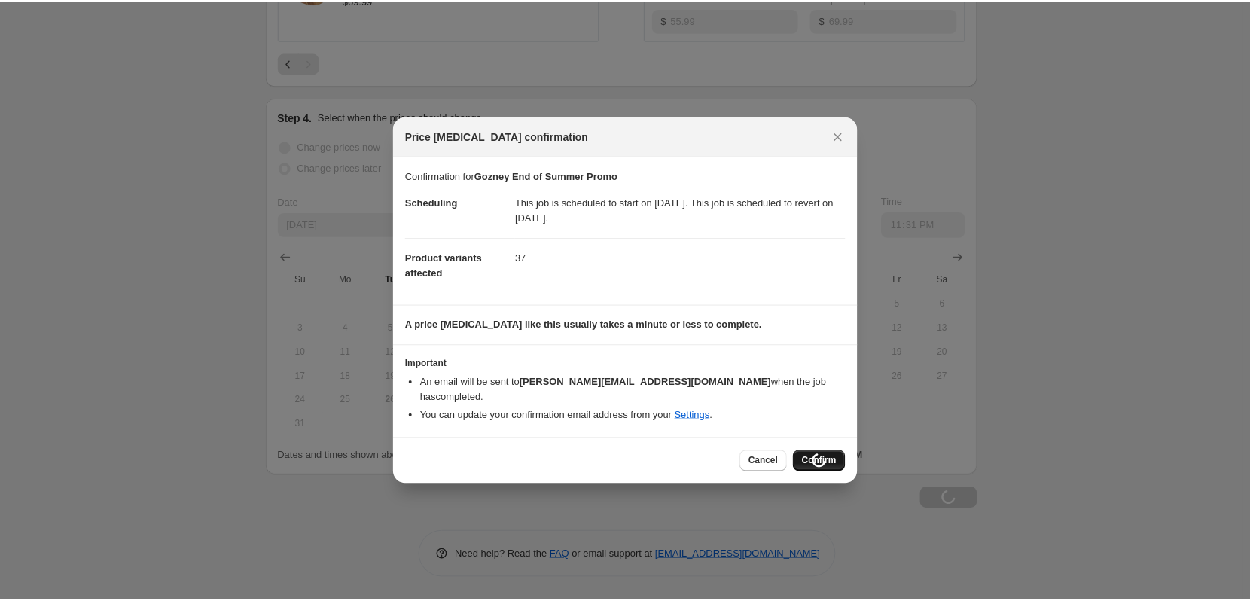
scroll to position [2308, 0]
